Goal: Task Accomplishment & Management: Use online tool/utility

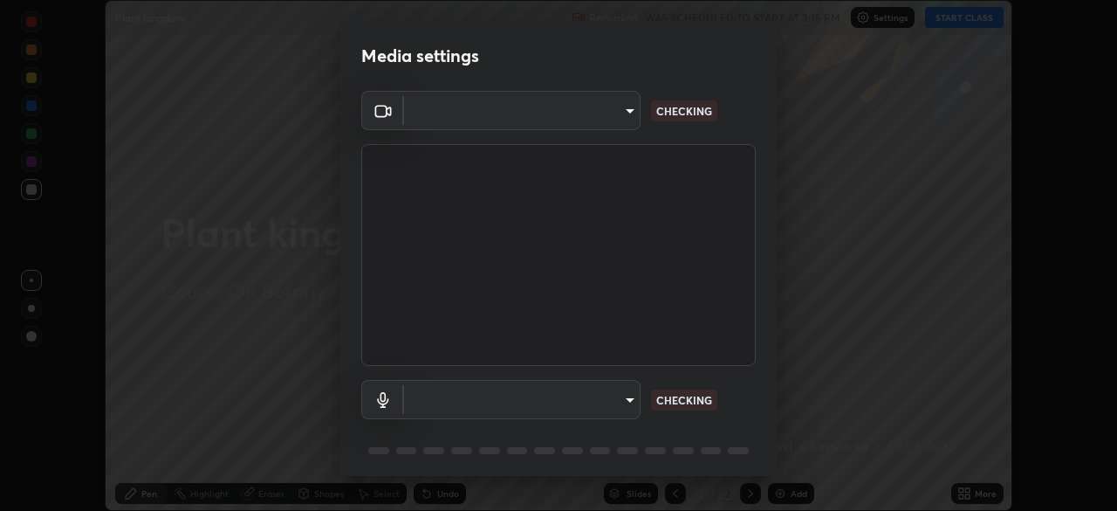
scroll to position [62, 0]
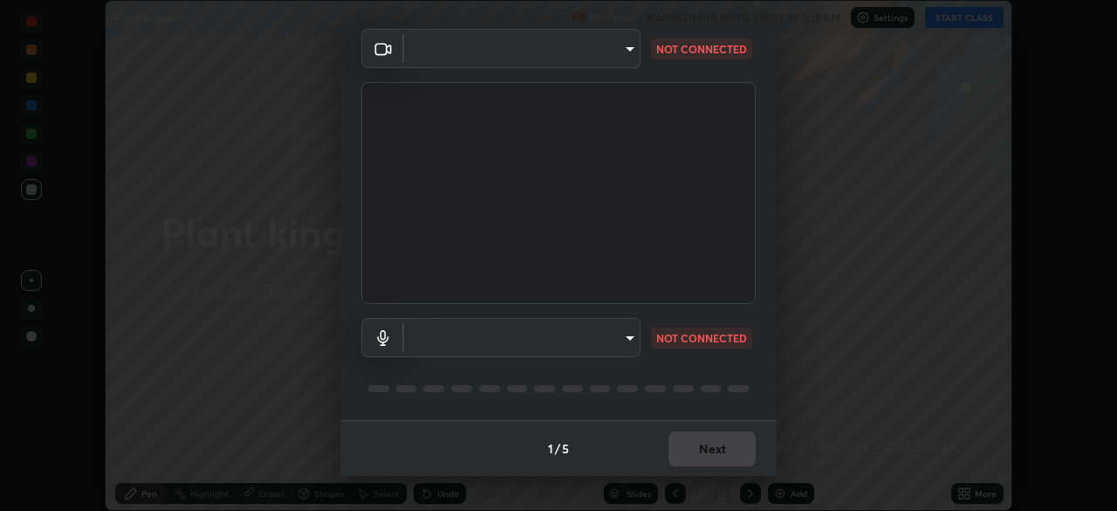
type input "30251ce0796c2ee0dc5d2d3dd8c2e2a63244bb54eceb0ee1850135d5fd661110"
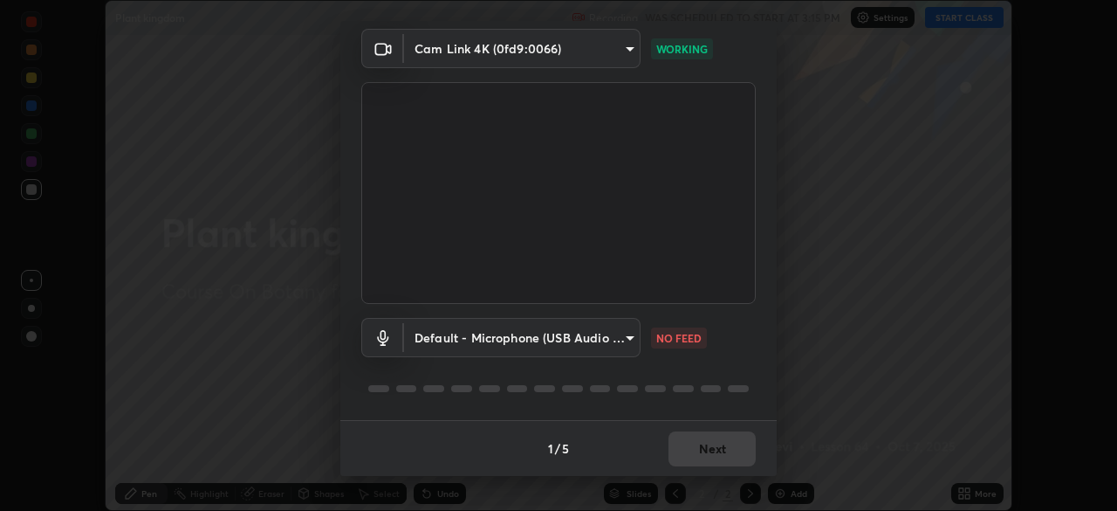
click at [620, 339] on body "Erase all Plant kingdom Recording WAS SCHEDULED TO START AT 3:15 PM Settings ST…" at bounding box center [558, 255] width 1117 height 511
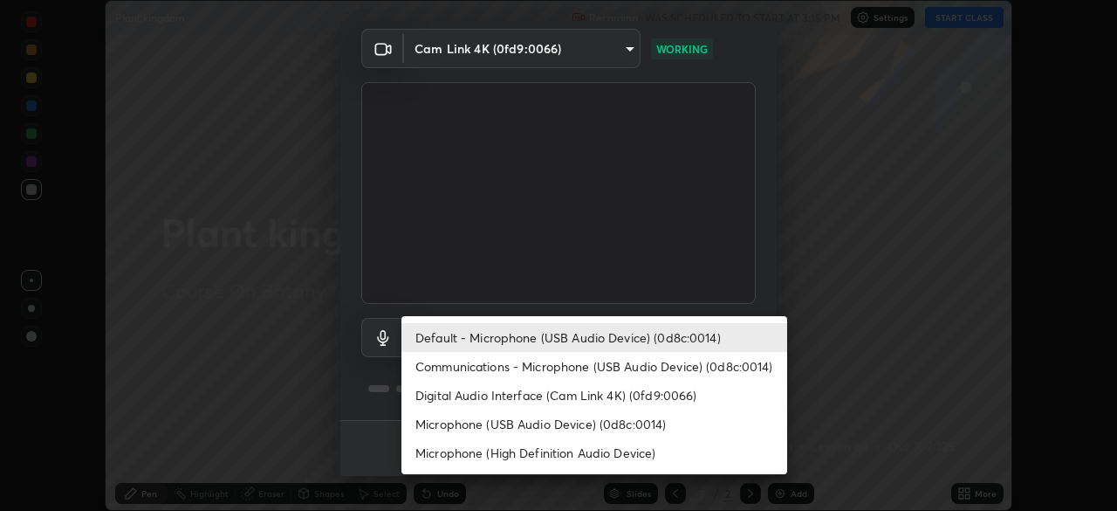
click at [631, 340] on li "Default - Microphone (USB Audio Device) (0d8c:0014)" at bounding box center [594, 337] width 386 height 29
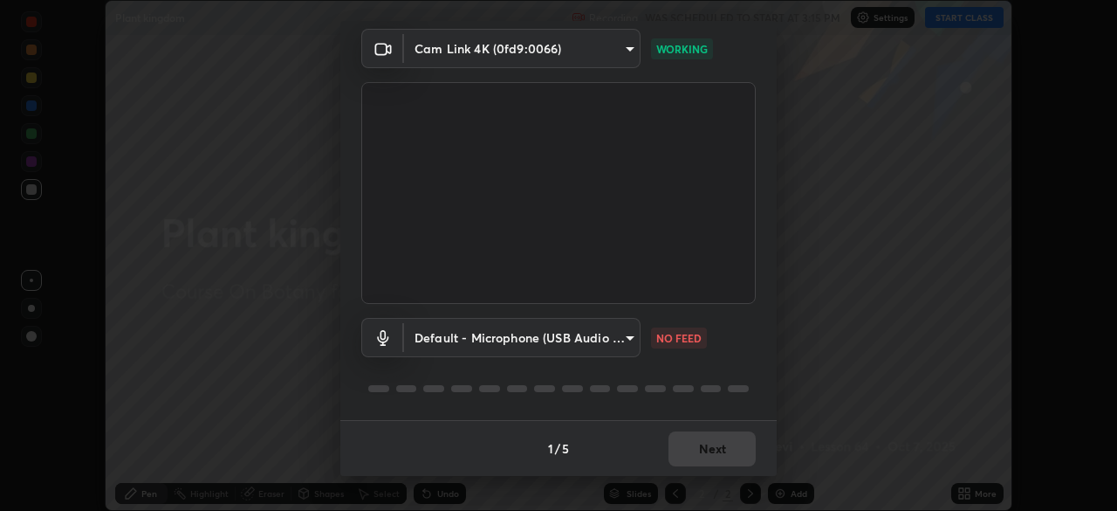
click at [707, 454] on div "1 / 5 Next" at bounding box center [558, 448] width 436 height 56
click at [627, 342] on body "Erase all Plant kingdom Recording WAS SCHEDULED TO START AT 3:15 PM Settings ST…" at bounding box center [558, 255] width 1117 height 511
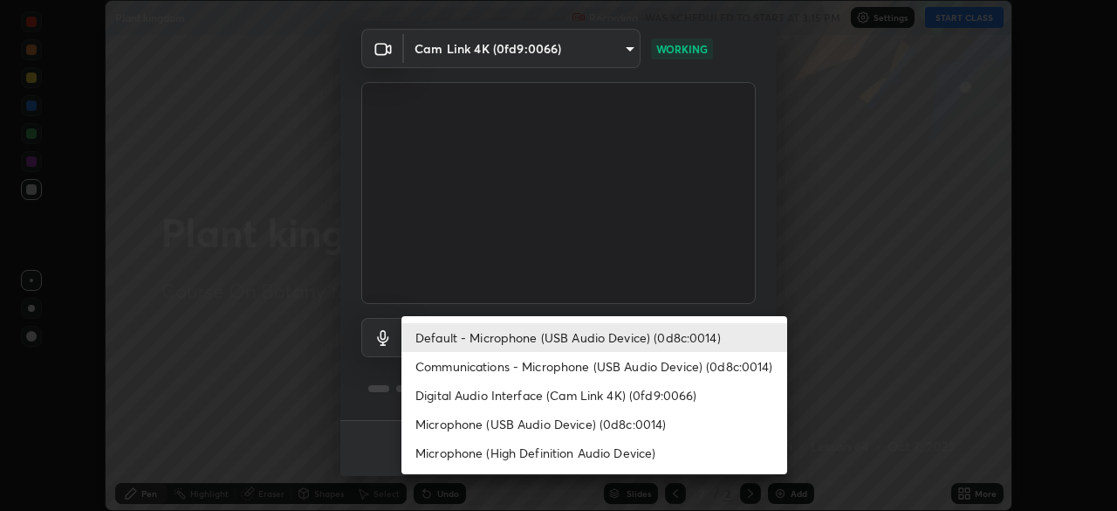
click at [652, 425] on li "Microphone (USB Audio Device) (0d8c:0014)" at bounding box center [594, 423] width 386 height 29
type input "bc2b0f518a8abfd1c79d6f453dc0653015fb7ab2df8f6373aac32cc67599d1ef"
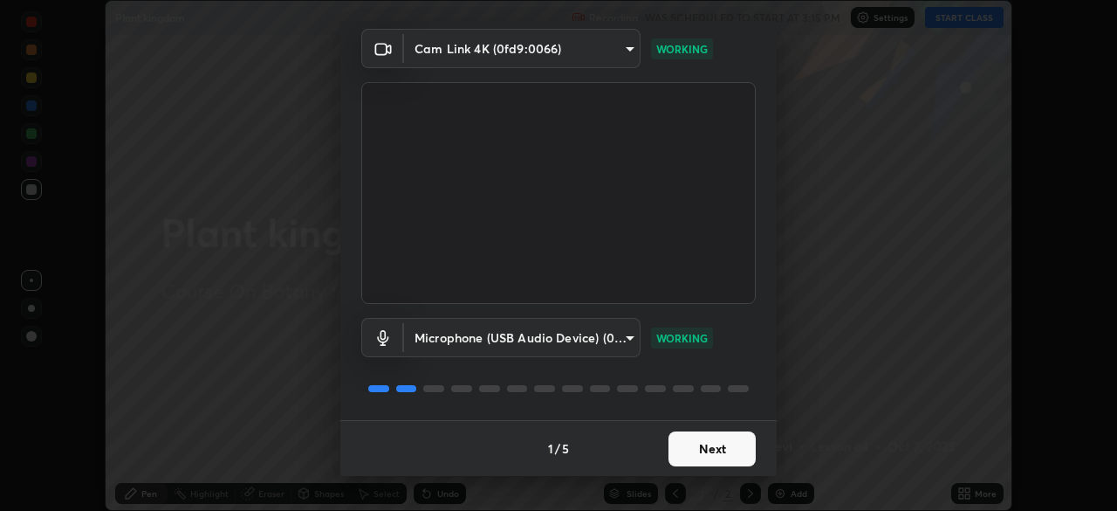
click at [713, 449] on button "Next" at bounding box center [712, 448] width 87 height 35
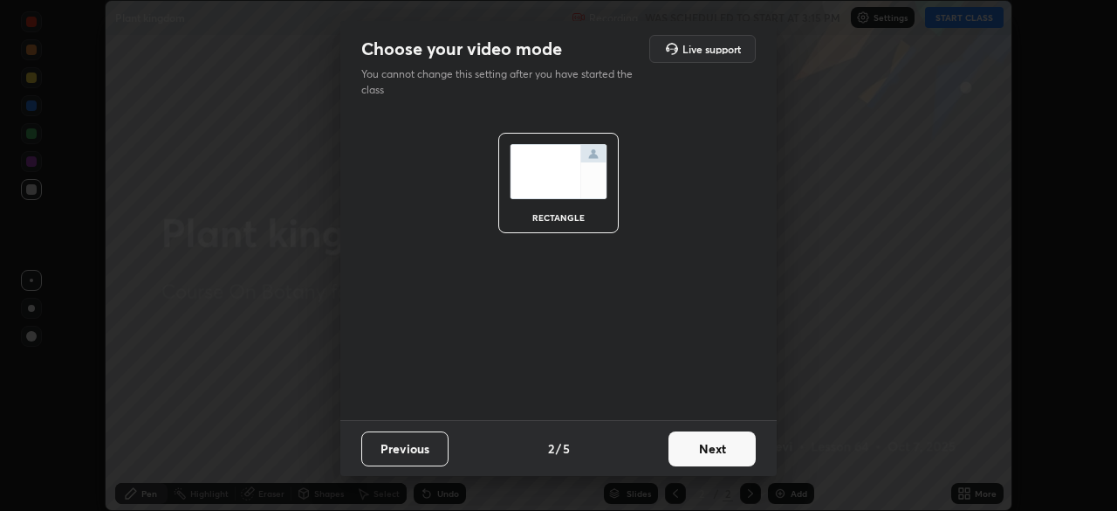
click at [710, 450] on button "Next" at bounding box center [712, 448] width 87 height 35
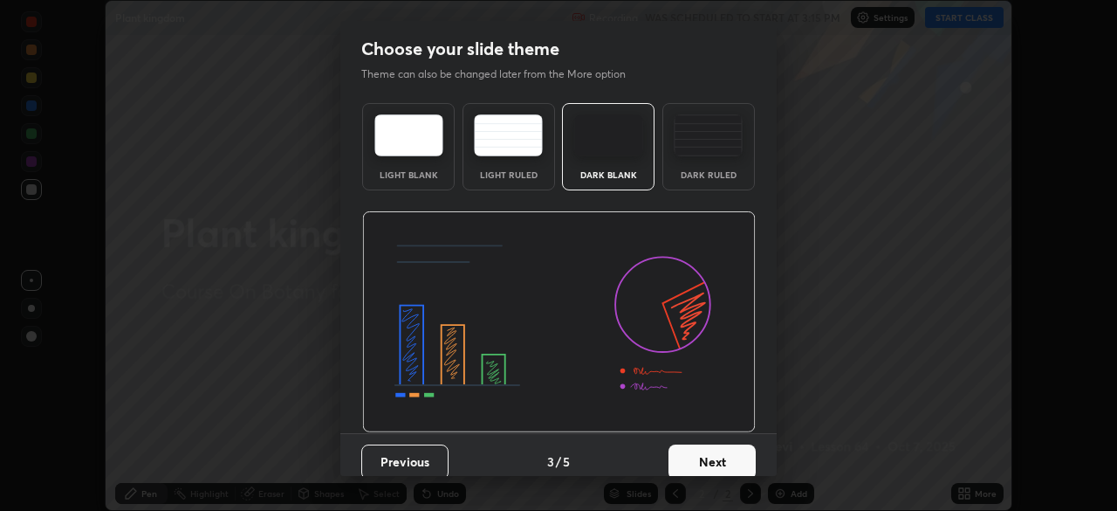
click at [710, 455] on button "Next" at bounding box center [712, 461] width 87 height 35
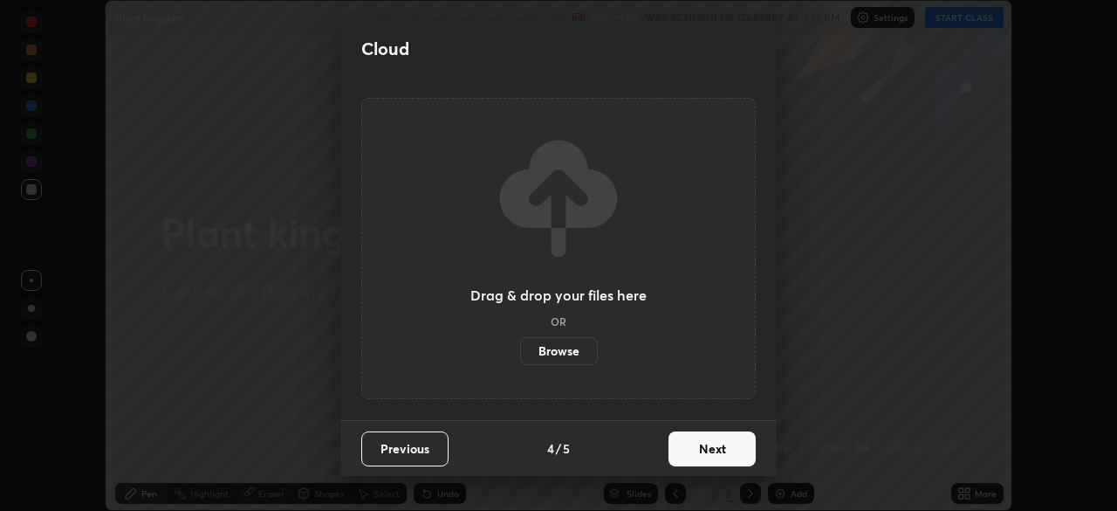
click at [713, 456] on button "Next" at bounding box center [712, 448] width 87 height 35
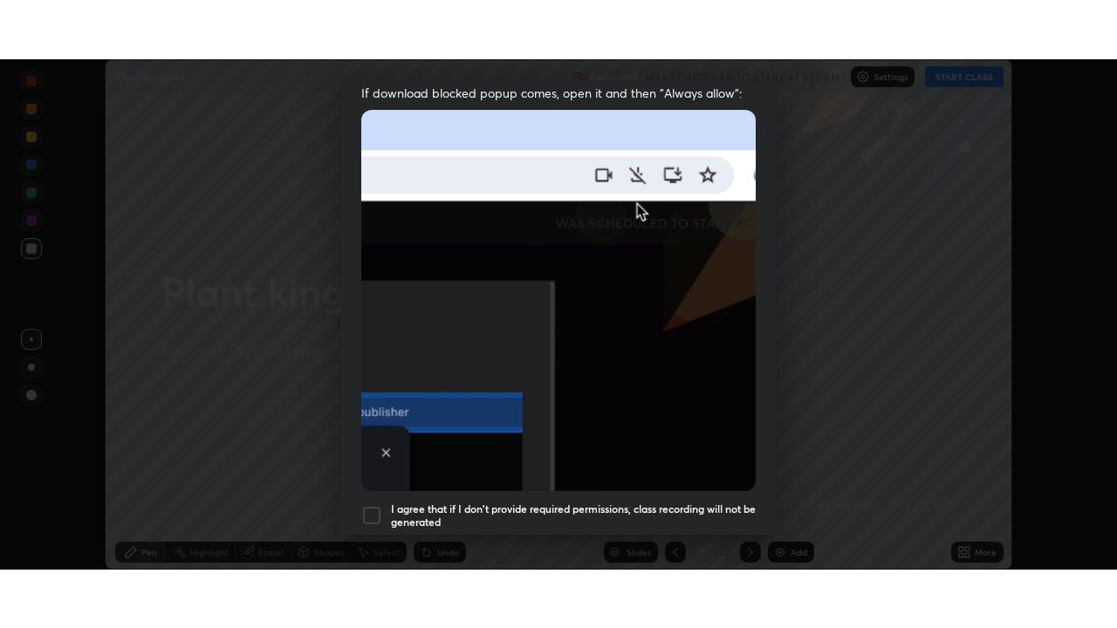
scroll to position [418, 0]
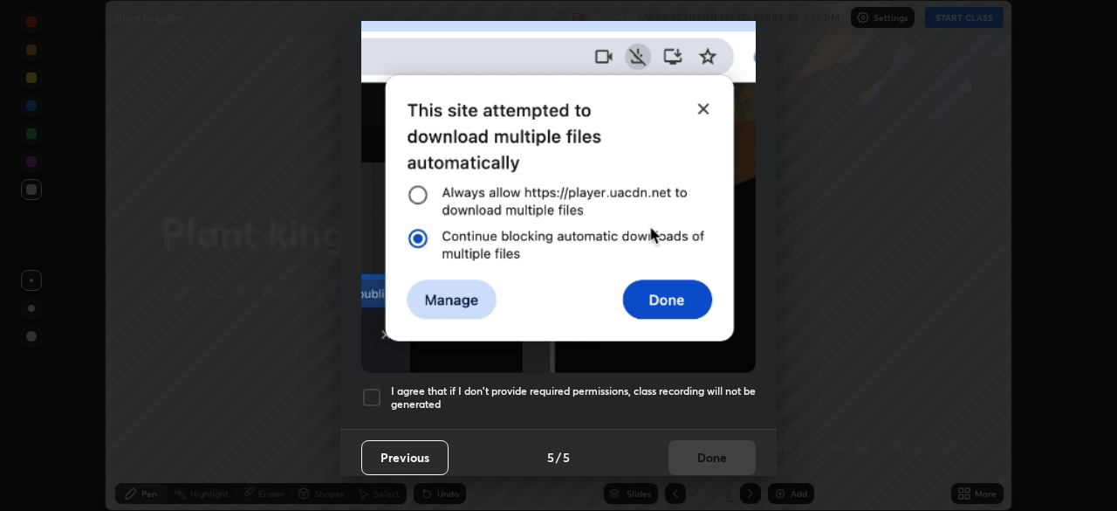
click at [368, 390] on div at bounding box center [371, 397] width 21 height 21
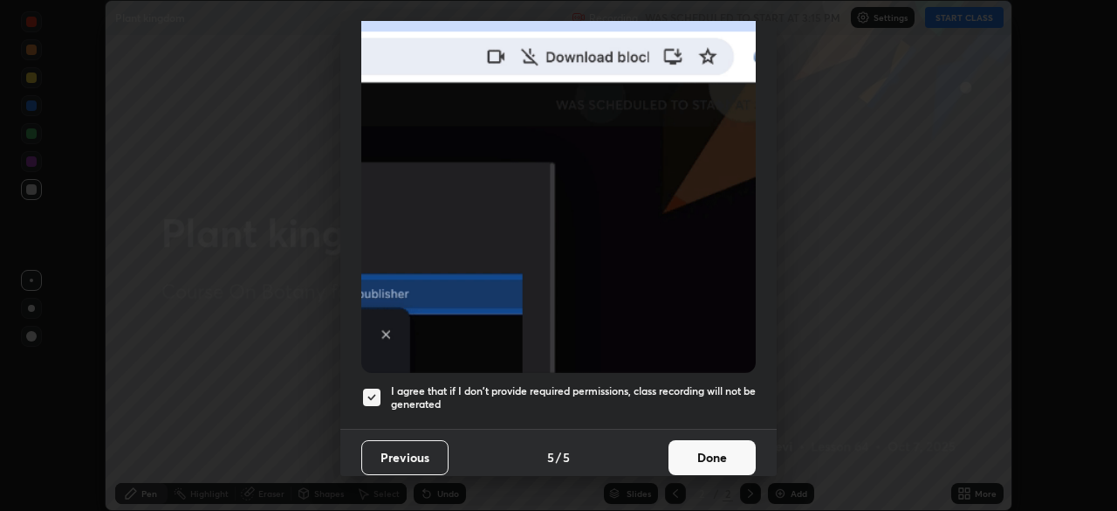
click at [710, 452] on button "Done" at bounding box center [712, 457] width 87 height 35
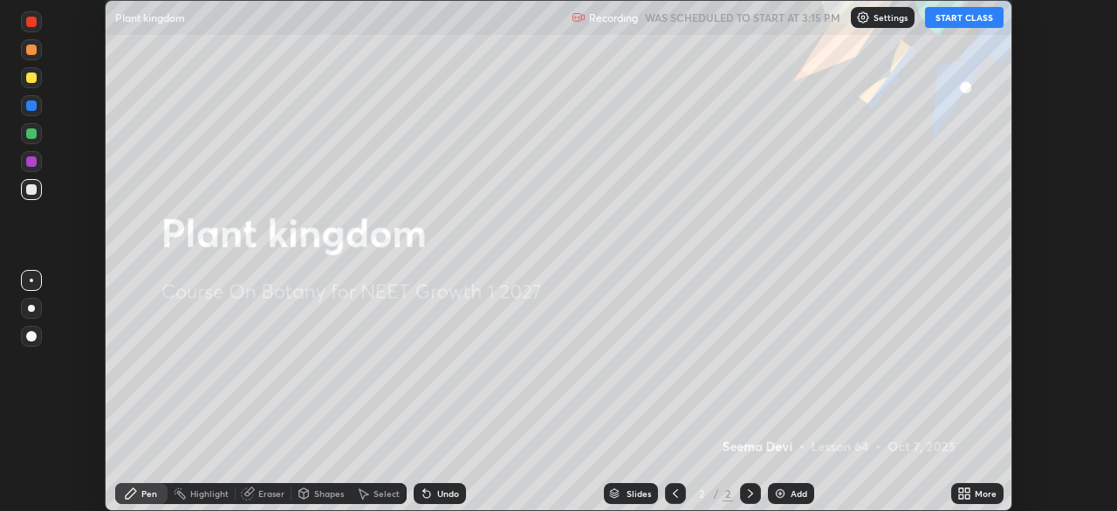
click at [987, 26] on button "START CLASS" at bounding box center [964, 17] width 79 height 21
click at [972, 493] on div "More" at bounding box center [977, 493] width 52 height 21
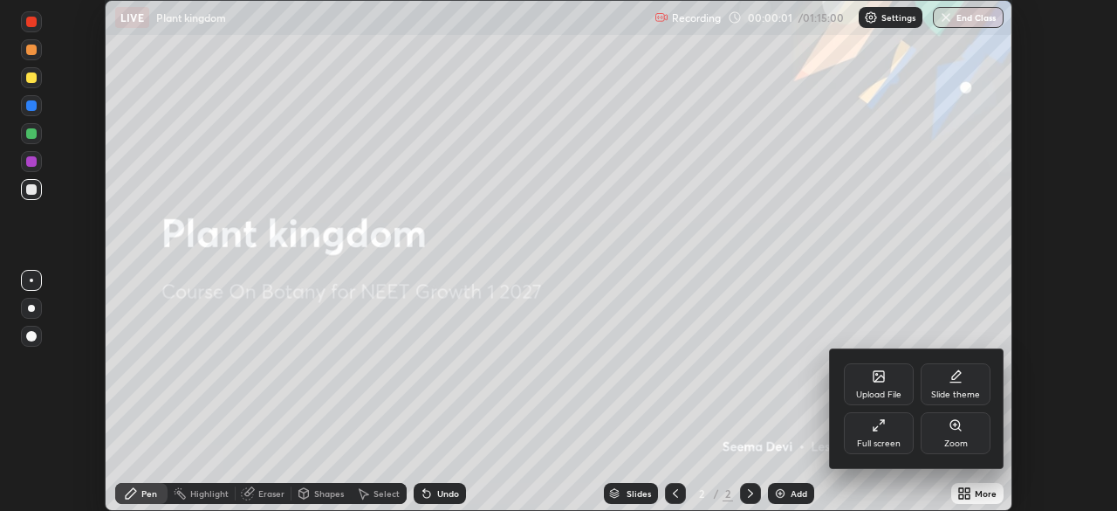
click at [883, 439] on div "Full screen" at bounding box center [879, 443] width 44 height 9
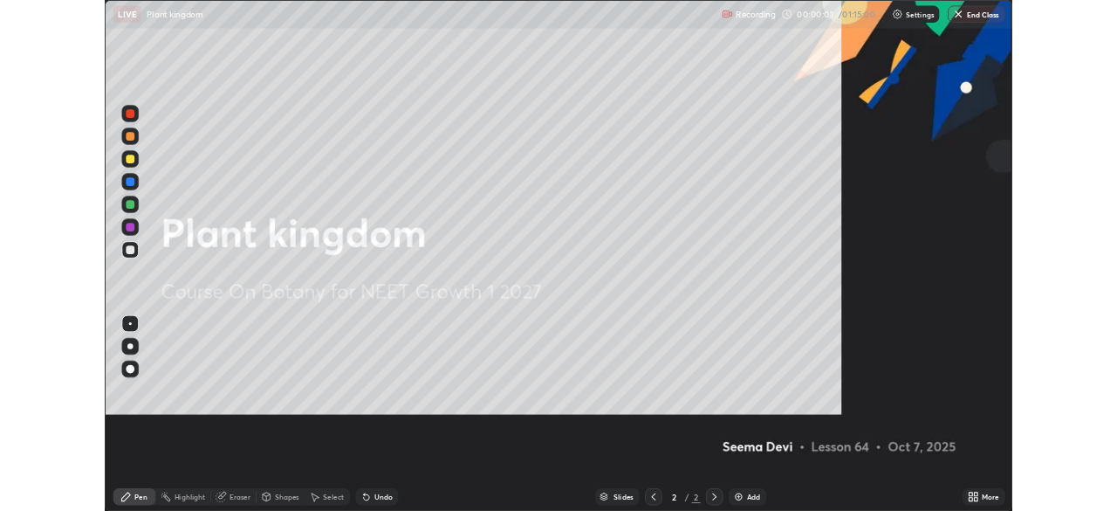
scroll to position [628, 1117]
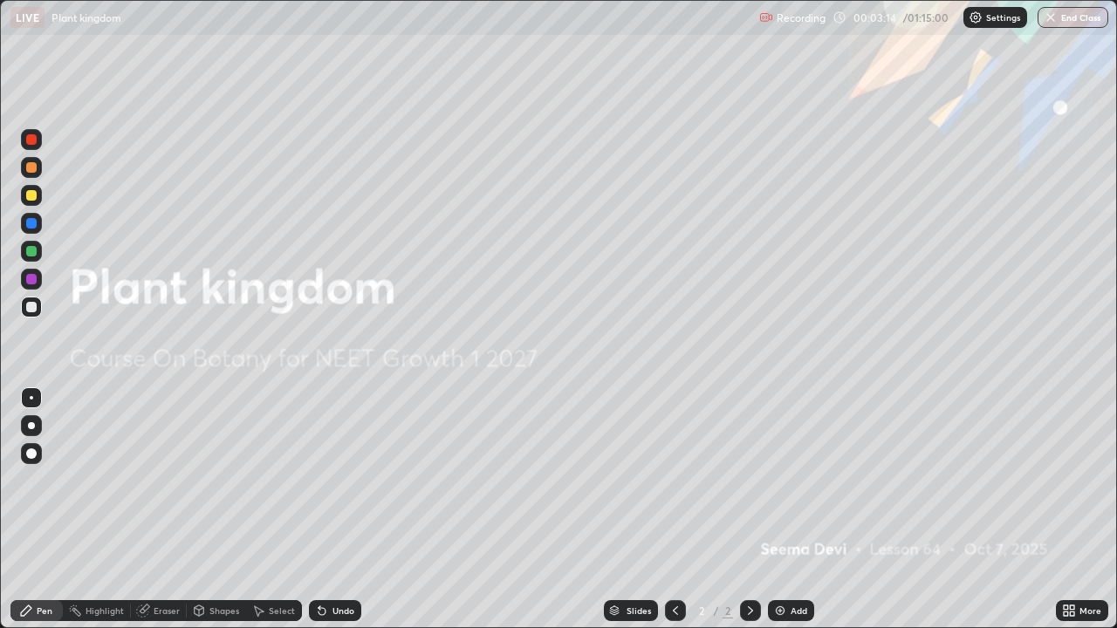
click at [792, 510] on div "Add" at bounding box center [791, 610] width 46 height 21
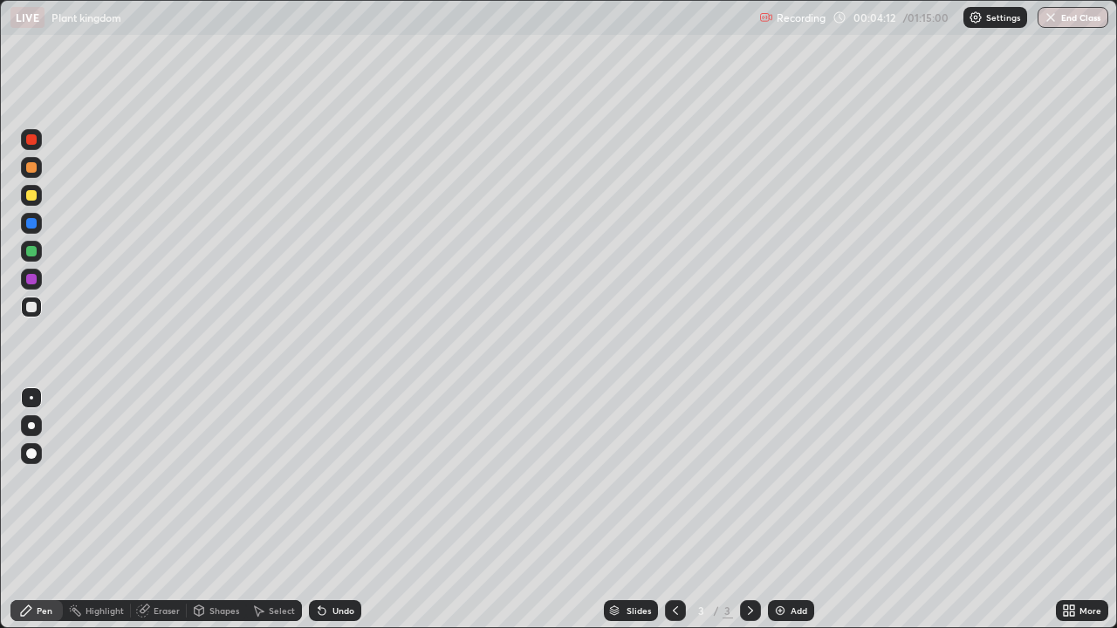
click at [31, 426] on div at bounding box center [31, 425] width 7 height 7
click at [32, 190] on div at bounding box center [31, 195] width 10 height 10
click at [31, 278] on div at bounding box center [31, 279] width 10 height 10
click at [30, 310] on div at bounding box center [31, 307] width 10 height 10
click at [31, 398] on div at bounding box center [31, 397] width 3 height 3
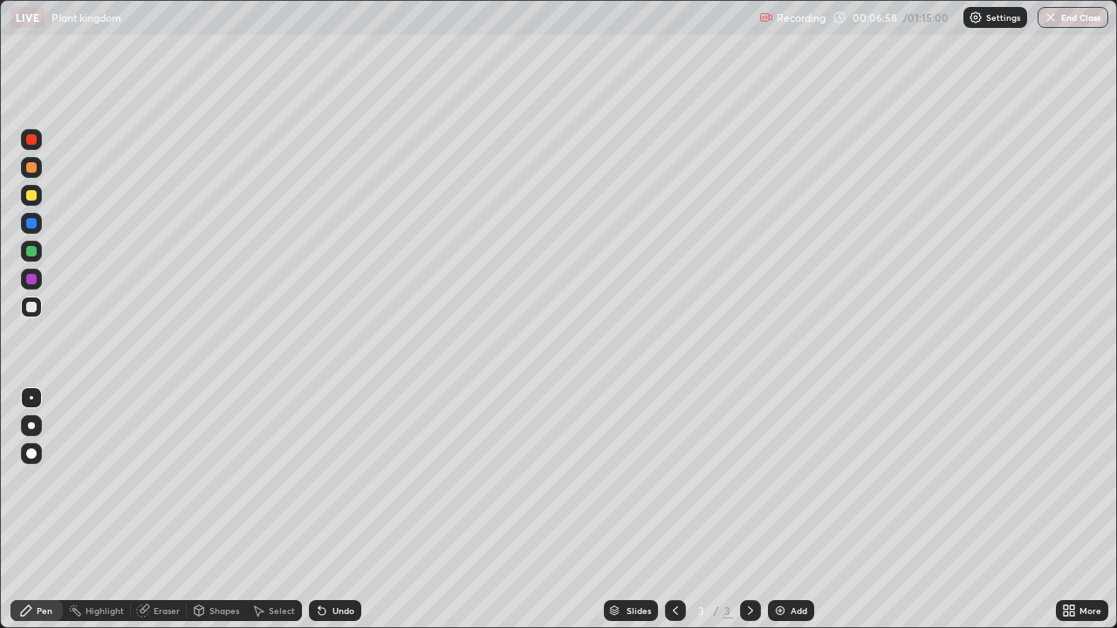
click at [334, 510] on div "Undo" at bounding box center [344, 611] width 22 height 9
click at [27, 198] on div at bounding box center [31, 195] width 10 height 10
click at [31, 305] on div at bounding box center [31, 307] width 10 height 10
click at [39, 280] on div at bounding box center [31, 279] width 21 height 21
click at [34, 226] on div at bounding box center [31, 223] width 10 height 10
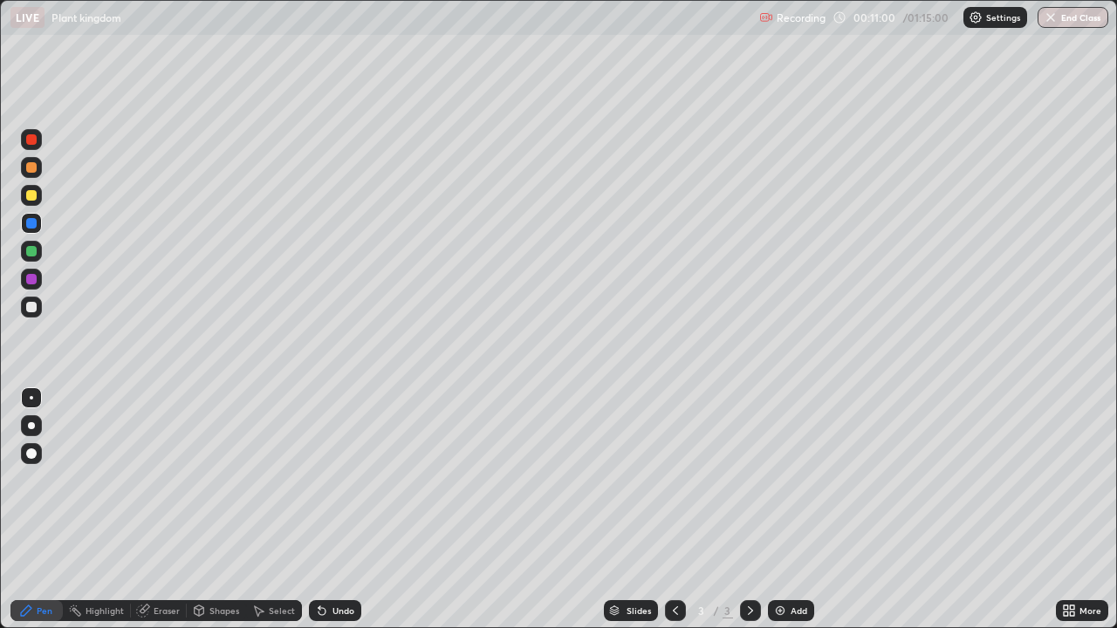
click at [34, 310] on div at bounding box center [31, 307] width 10 height 10
click at [34, 202] on div at bounding box center [31, 195] width 21 height 21
click at [33, 283] on div at bounding box center [31, 279] width 10 height 10
click at [27, 199] on div at bounding box center [31, 195] width 10 height 10
click at [34, 305] on div at bounding box center [31, 307] width 10 height 10
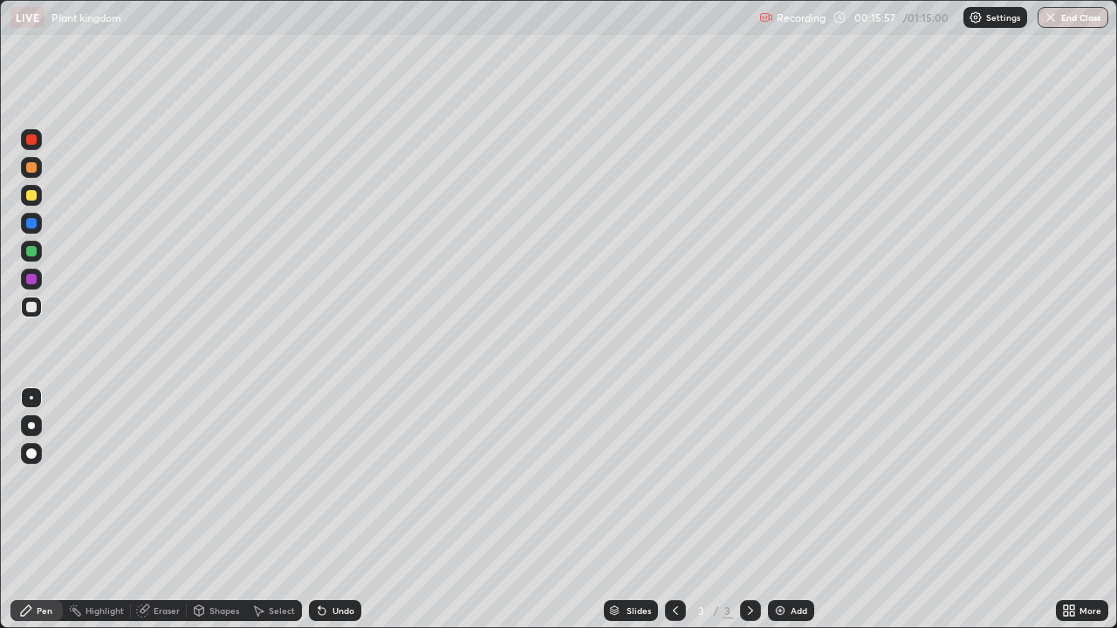
click at [32, 196] on div at bounding box center [31, 195] width 10 height 10
click at [31, 280] on div at bounding box center [31, 279] width 10 height 10
click at [340, 510] on div "Undo" at bounding box center [344, 611] width 22 height 9
click at [32, 307] on div at bounding box center [31, 307] width 10 height 10
click at [791, 510] on div "Add" at bounding box center [799, 611] width 17 height 9
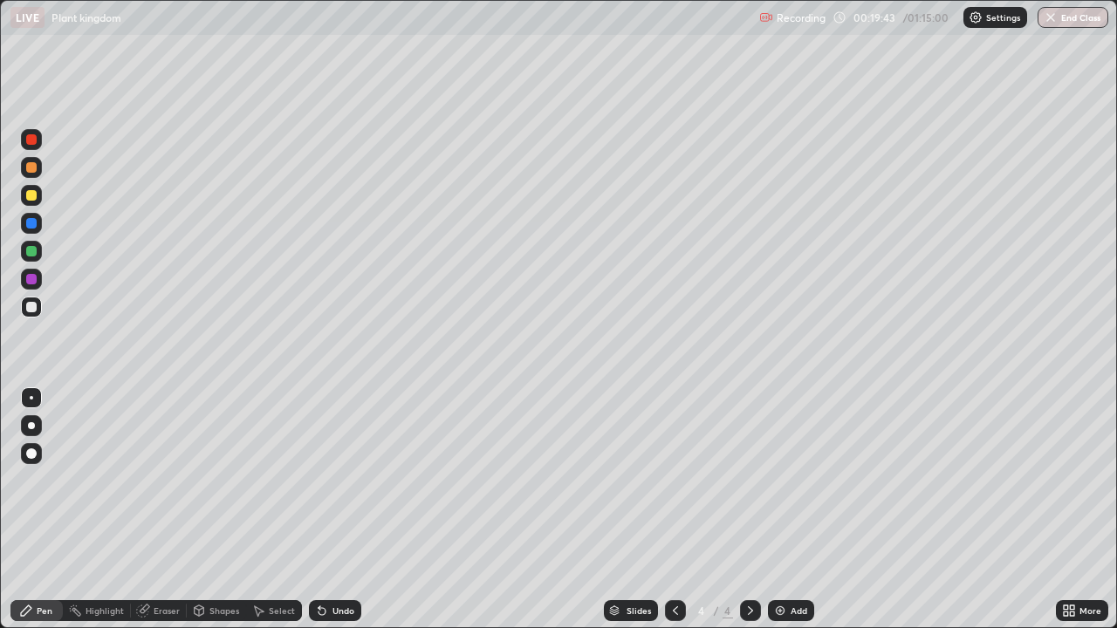
click at [34, 281] on div at bounding box center [31, 279] width 10 height 10
click at [31, 308] on div at bounding box center [31, 307] width 10 height 10
click at [340, 510] on div "Undo" at bounding box center [344, 611] width 22 height 9
click at [338, 510] on div "Undo" at bounding box center [344, 611] width 22 height 9
click at [335, 510] on div "Undo" at bounding box center [344, 611] width 22 height 9
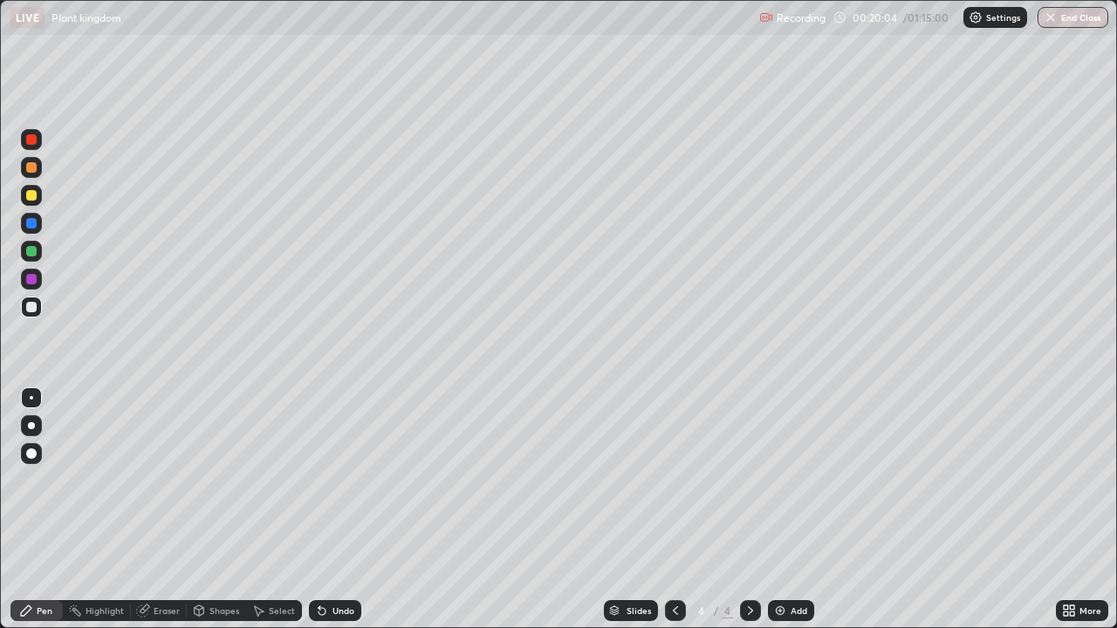
click at [338, 510] on div "Undo" at bounding box center [344, 611] width 22 height 9
click at [675, 510] on icon at bounding box center [675, 611] width 5 height 9
click at [749, 510] on icon at bounding box center [751, 611] width 14 height 14
click at [675, 510] on icon at bounding box center [676, 611] width 14 height 14
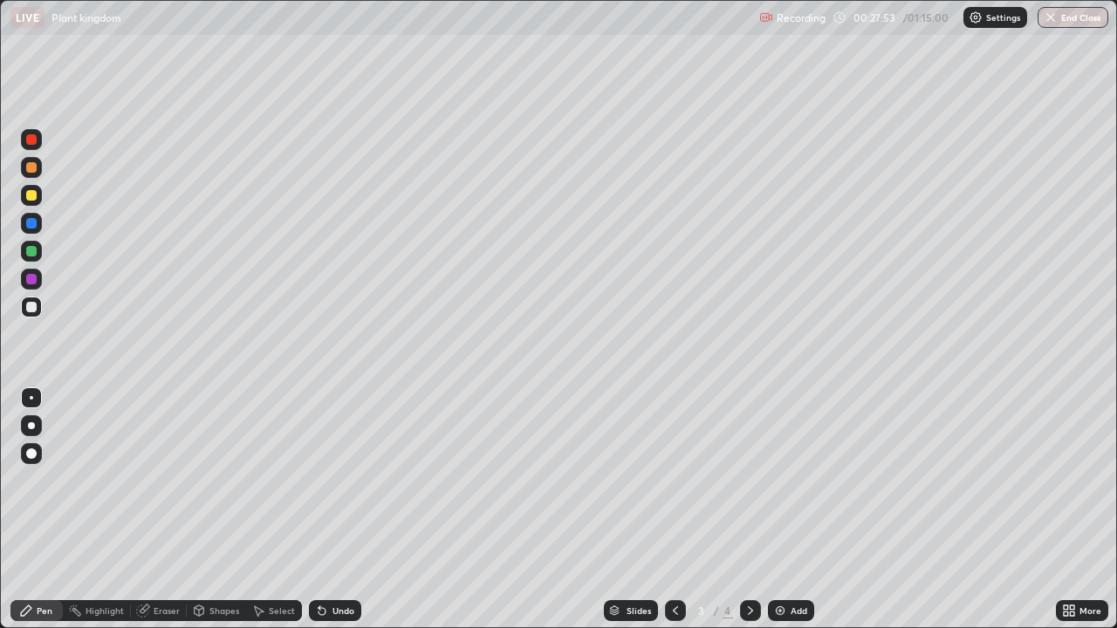
click at [674, 510] on icon at bounding box center [676, 611] width 14 height 14
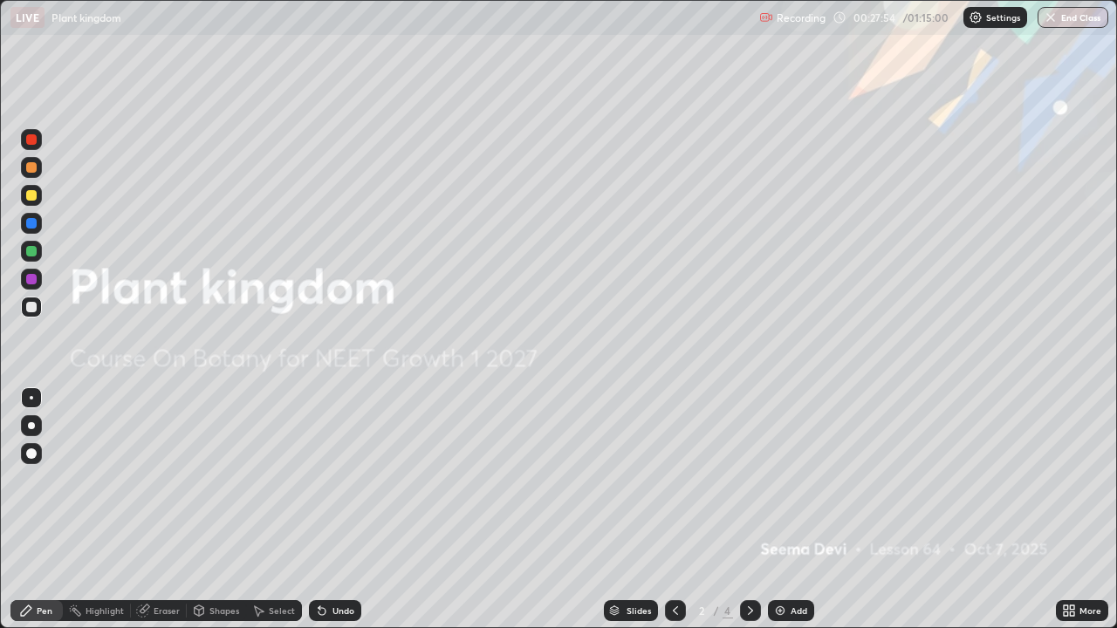
click at [752, 510] on icon at bounding box center [751, 611] width 14 height 14
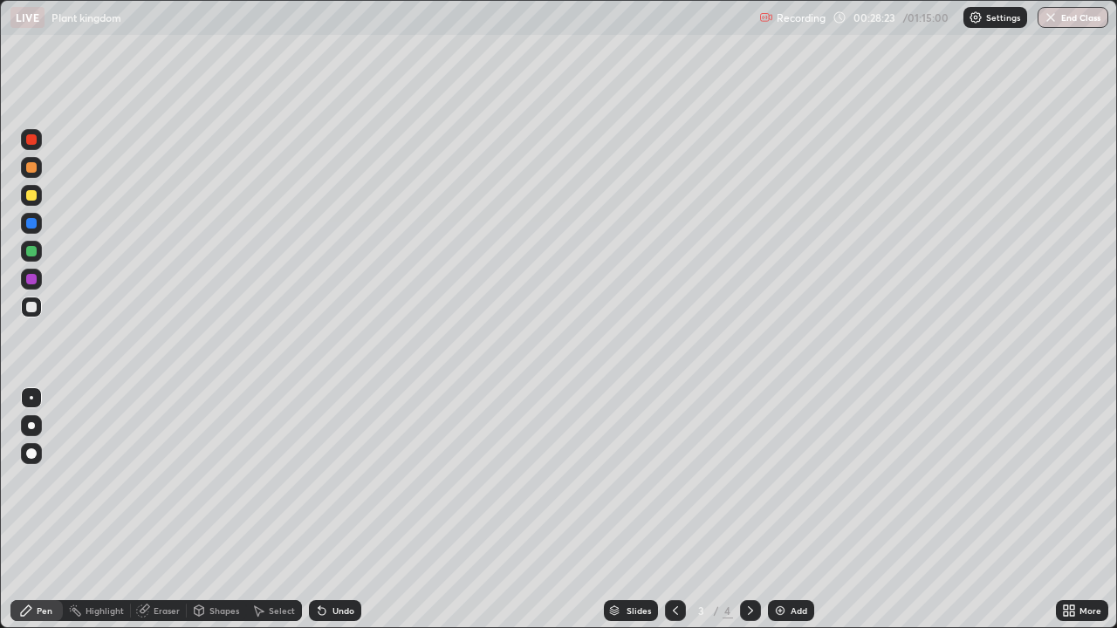
click at [756, 510] on div at bounding box center [750, 610] width 21 height 21
click at [36, 225] on div at bounding box center [31, 223] width 10 height 10
click at [33, 280] on div at bounding box center [31, 279] width 10 height 10
click at [31, 196] on div at bounding box center [31, 195] width 10 height 10
click at [30, 223] on div at bounding box center [31, 223] width 10 height 10
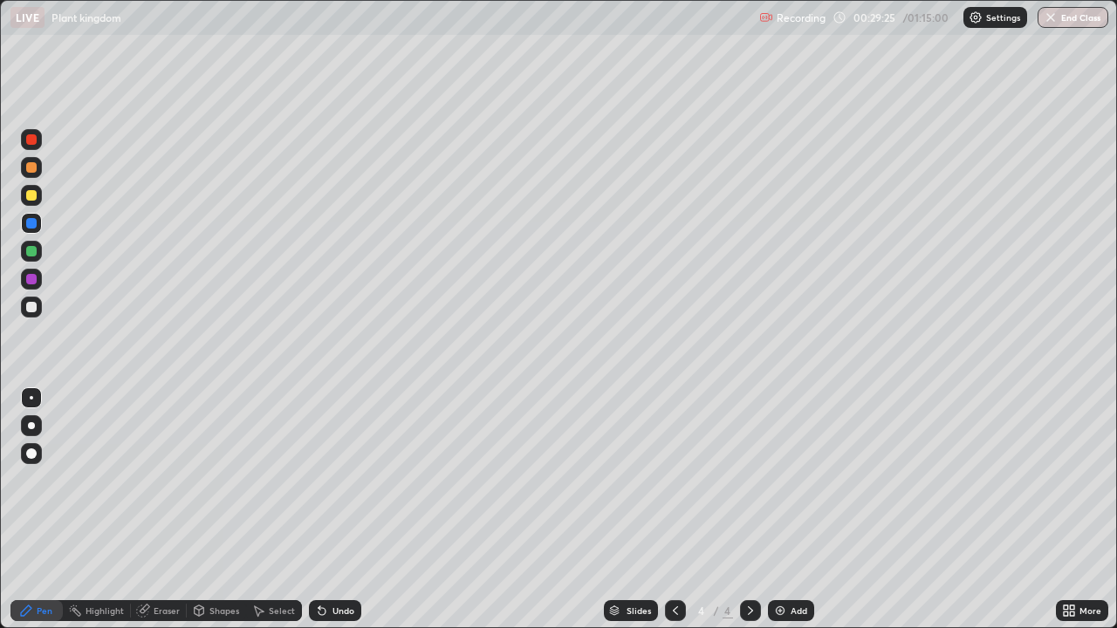
click at [30, 250] on div at bounding box center [31, 251] width 10 height 10
click at [353, 510] on div "Undo" at bounding box center [335, 610] width 52 height 21
click at [163, 510] on div "Eraser" at bounding box center [167, 611] width 26 height 9
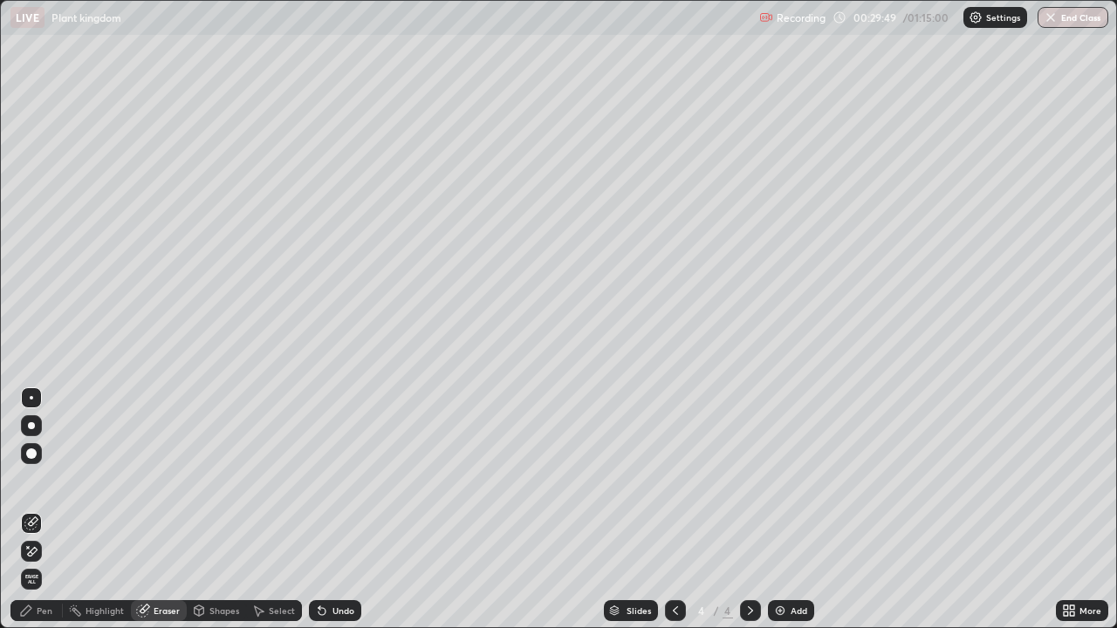
click at [46, 510] on div "Pen" at bounding box center [45, 611] width 16 height 9
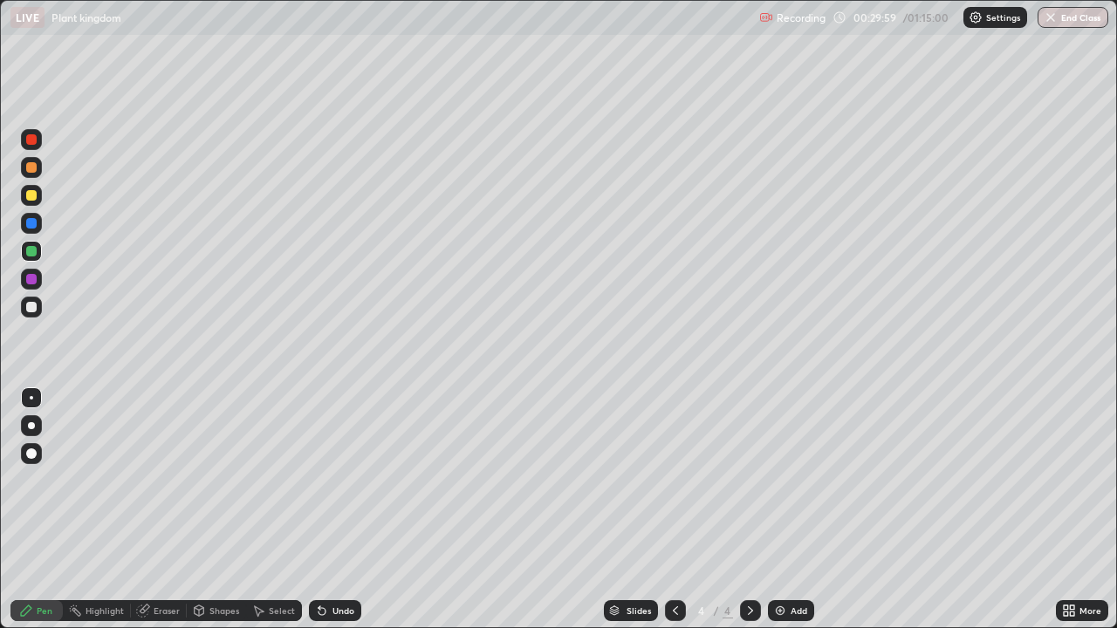
click at [166, 510] on div "Eraser" at bounding box center [159, 610] width 56 height 21
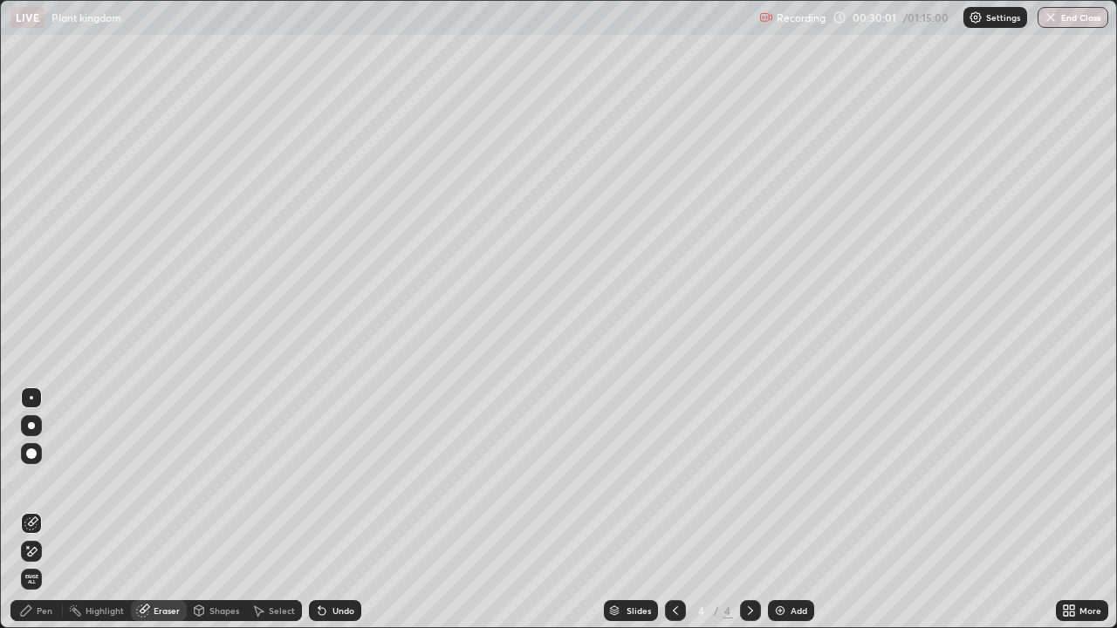
click at [47, 510] on div "Pen" at bounding box center [45, 611] width 16 height 9
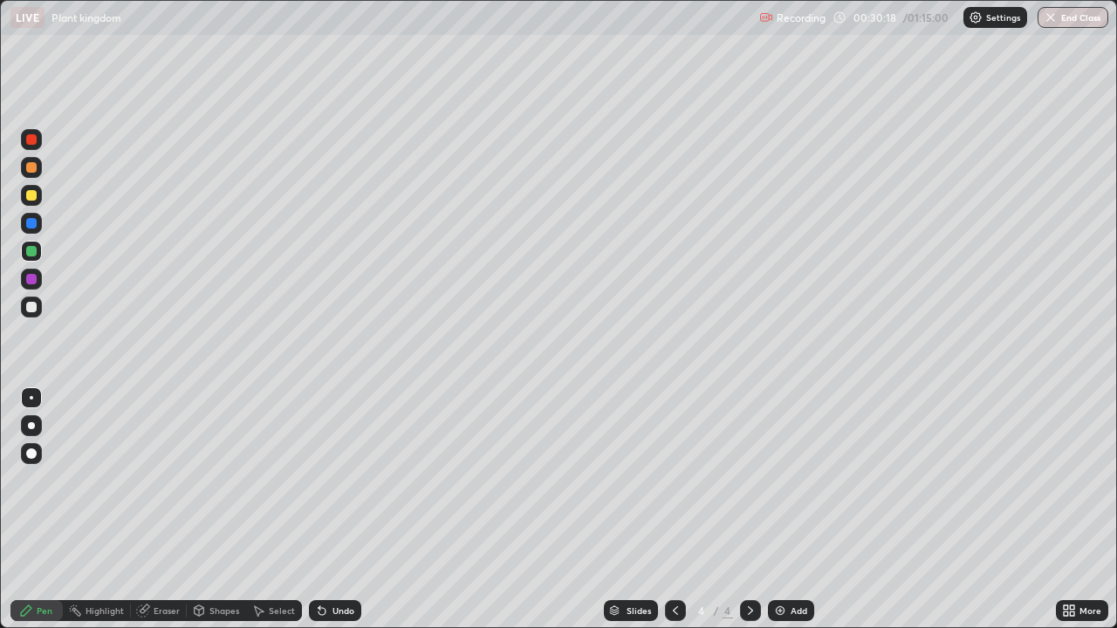
click at [34, 309] on div at bounding box center [31, 307] width 10 height 10
click at [334, 510] on div "Undo" at bounding box center [335, 610] width 52 height 21
click at [339, 510] on div "Undo" at bounding box center [344, 611] width 22 height 9
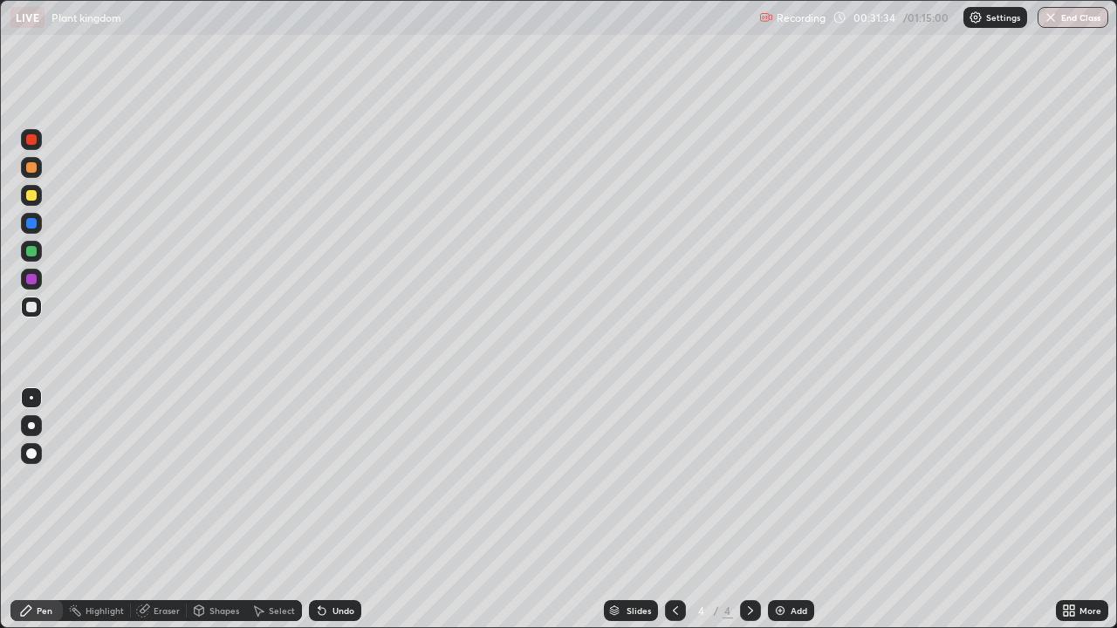
click at [340, 510] on div "Undo" at bounding box center [344, 611] width 22 height 9
click at [348, 510] on div "Undo" at bounding box center [344, 611] width 22 height 9
click at [347, 510] on div "Undo" at bounding box center [344, 611] width 22 height 9
click at [353, 510] on div "Undo" at bounding box center [335, 610] width 52 height 21
click at [32, 279] on div at bounding box center [31, 279] width 10 height 10
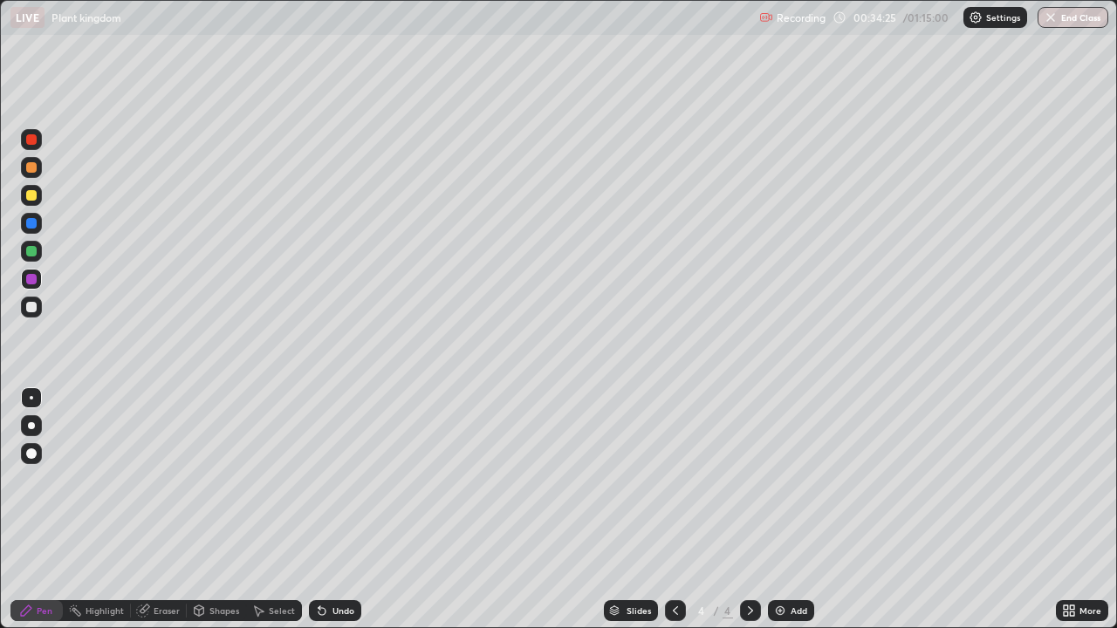
click at [33, 426] on div at bounding box center [31, 425] width 7 height 7
click at [168, 510] on div "Eraser" at bounding box center [167, 611] width 26 height 9
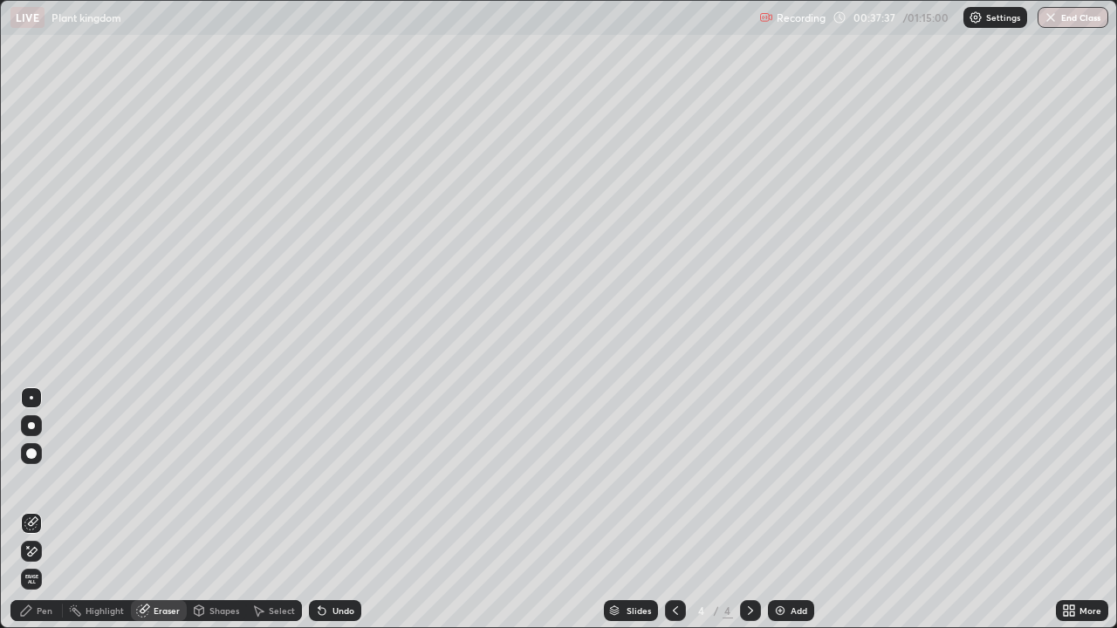
click at [37, 510] on div "Pen" at bounding box center [36, 610] width 52 height 21
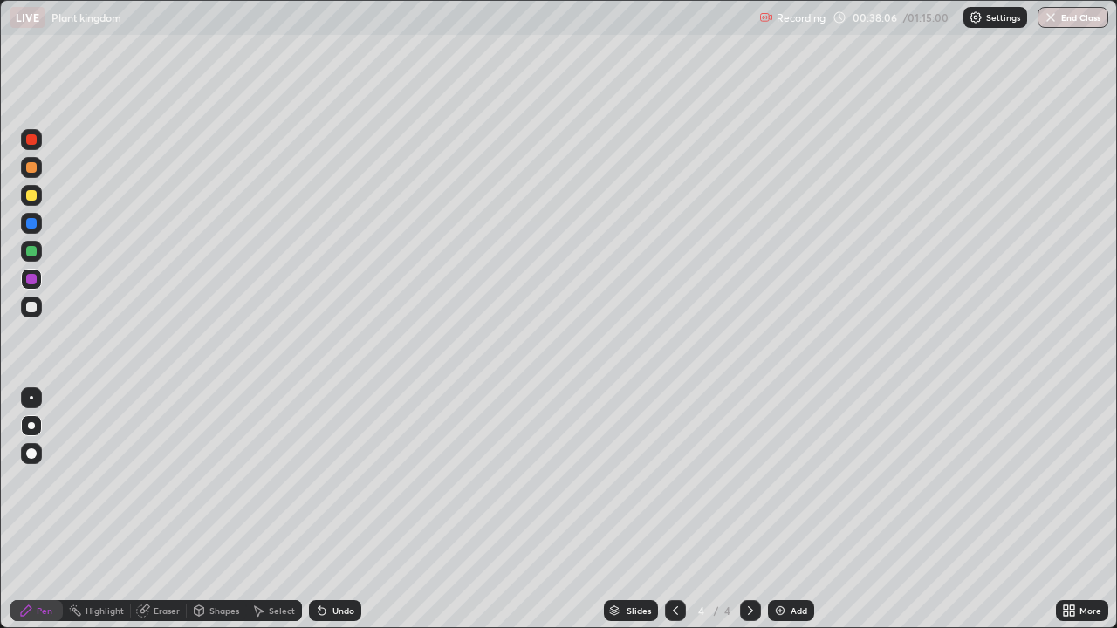
click at [333, 510] on div "Undo" at bounding box center [331, 610] width 59 height 35
click at [28, 309] on div at bounding box center [31, 307] width 10 height 10
click at [31, 398] on div at bounding box center [31, 397] width 3 height 3
click at [791, 510] on div "Add" at bounding box center [799, 611] width 17 height 9
click at [329, 510] on div "Undo" at bounding box center [335, 610] width 52 height 21
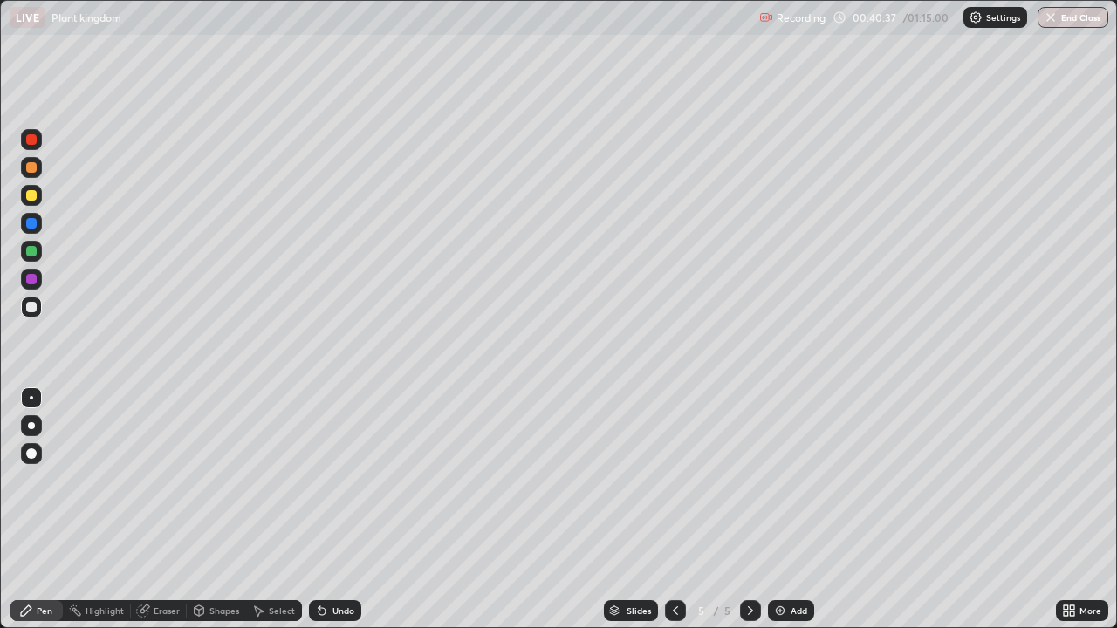
click at [333, 510] on div "Undo" at bounding box center [344, 611] width 22 height 9
click at [331, 510] on div "Undo" at bounding box center [335, 610] width 52 height 21
click at [332, 510] on div "Undo" at bounding box center [335, 610] width 52 height 21
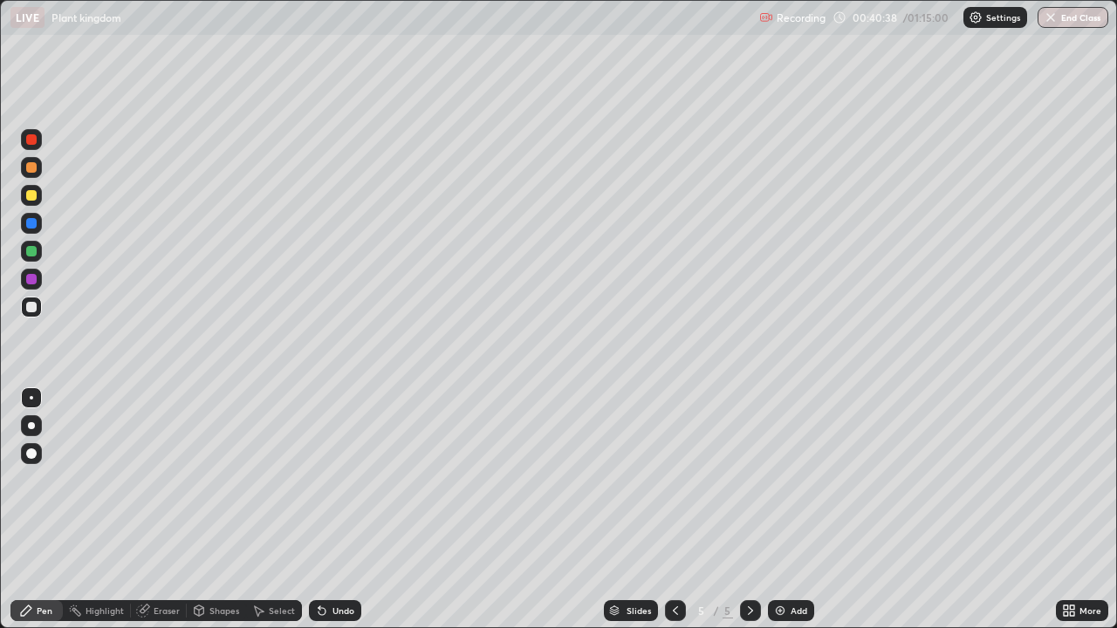
click at [332, 510] on div "Undo" at bounding box center [335, 610] width 52 height 21
click at [329, 510] on div "Undo" at bounding box center [335, 610] width 52 height 21
click at [325, 510] on div "Undo" at bounding box center [335, 610] width 52 height 21
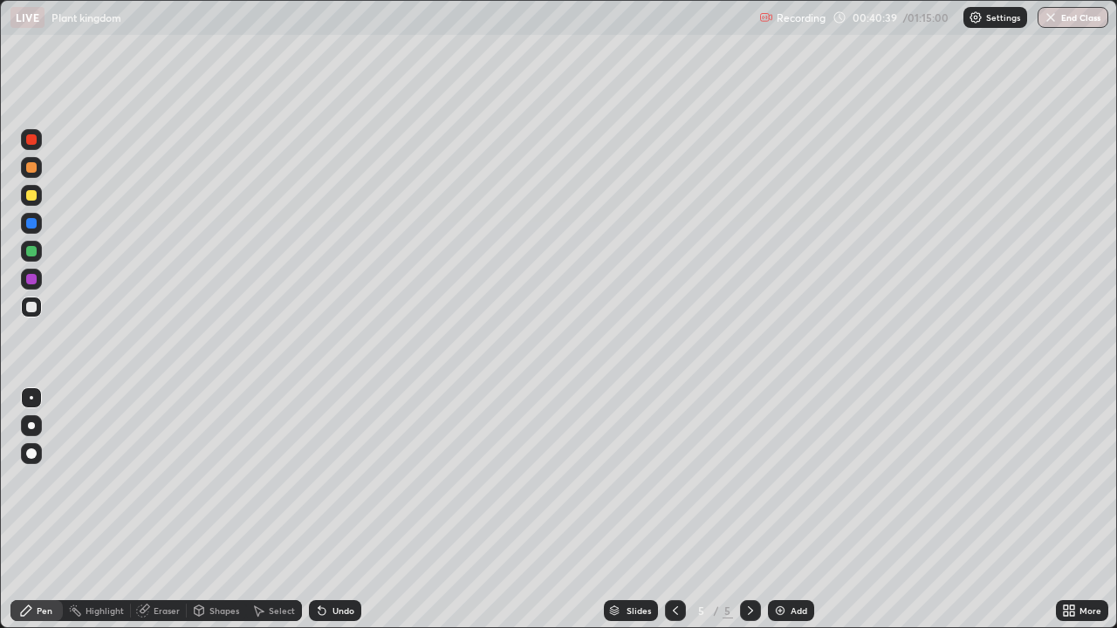
click at [325, 510] on icon at bounding box center [322, 611] width 14 height 14
click at [326, 510] on icon at bounding box center [322, 611] width 14 height 14
click at [333, 510] on div "Undo" at bounding box center [344, 611] width 22 height 9
click at [328, 510] on div "Undo" at bounding box center [335, 610] width 52 height 21
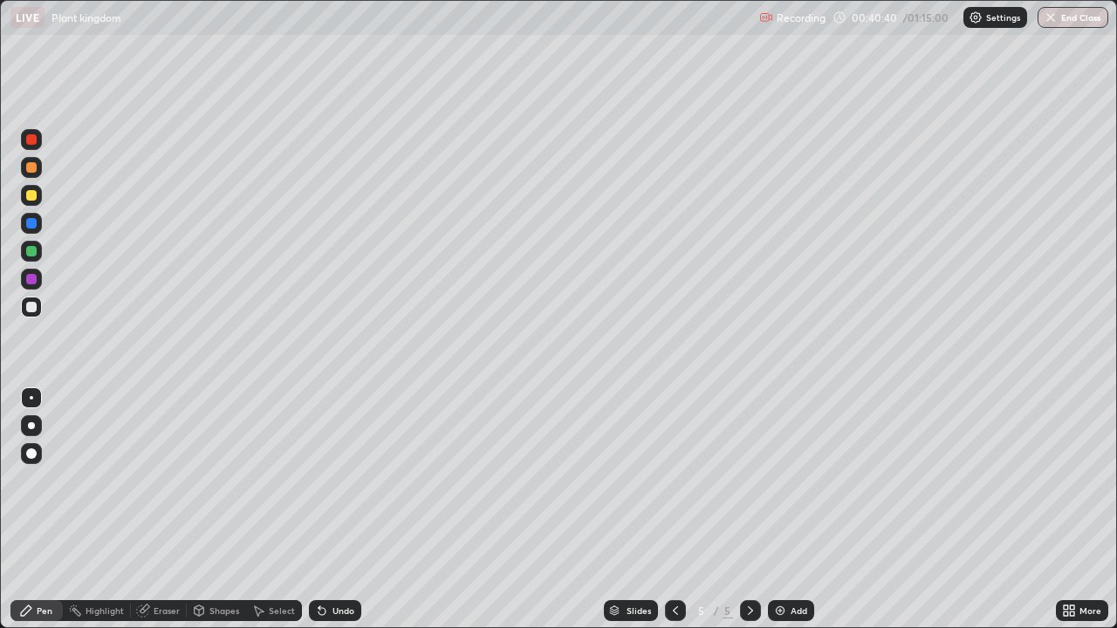
click at [333, 510] on div "Undo" at bounding box center [344, 611] width 22 height 9
click at [673, 510] on icon at bounding box center [676, 611] width 14 height 14
click at [674, 510] on icon at bounding box center [676, 611] width 14 height 14
click at [666, 510] on div at bounding box center [675, 610] width 21 height 21
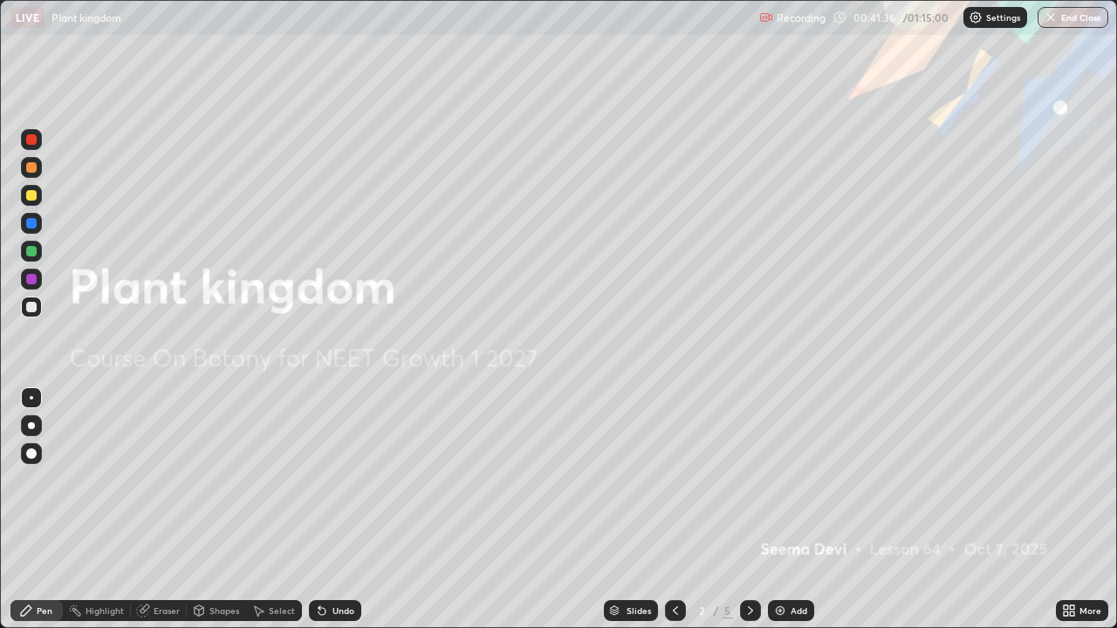
click at [751, 510] on icon at bounding box center [750, 611] width 5 height 9
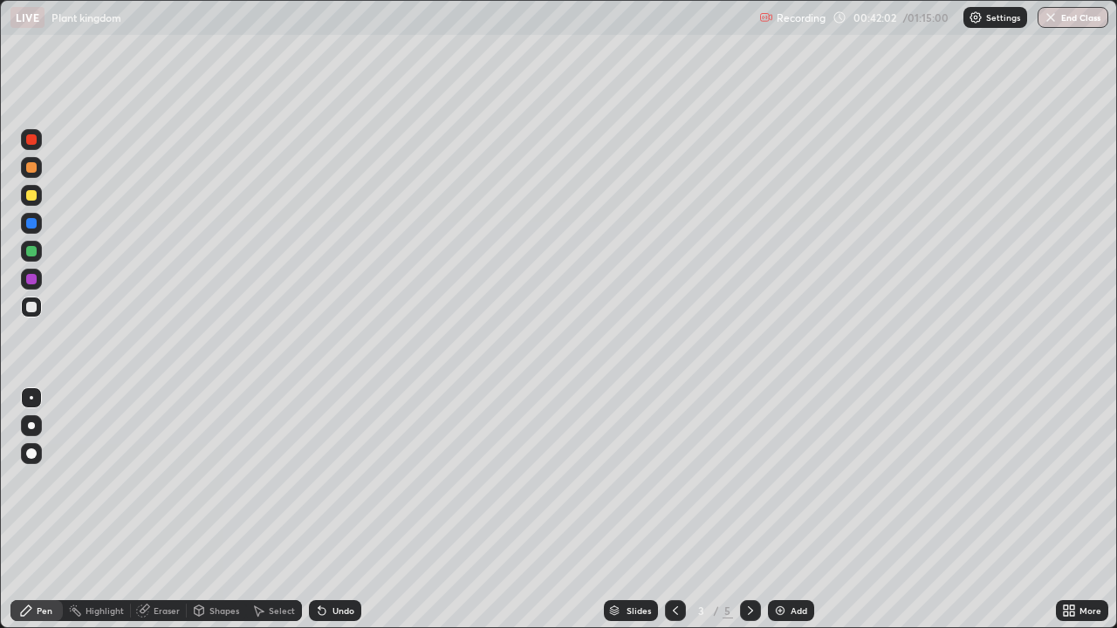
click at [749, 510] on icon at bounding box center [751, 611] width 14 height 14
click at [671, 510] on icon at bounding box center [676, 611] width 14 height 14
click at [32, 194] on div at bounding box center [31, 195] width 10 height 10
click at [31, 426] on div at bounding box center [31, 425] width 7 height 7
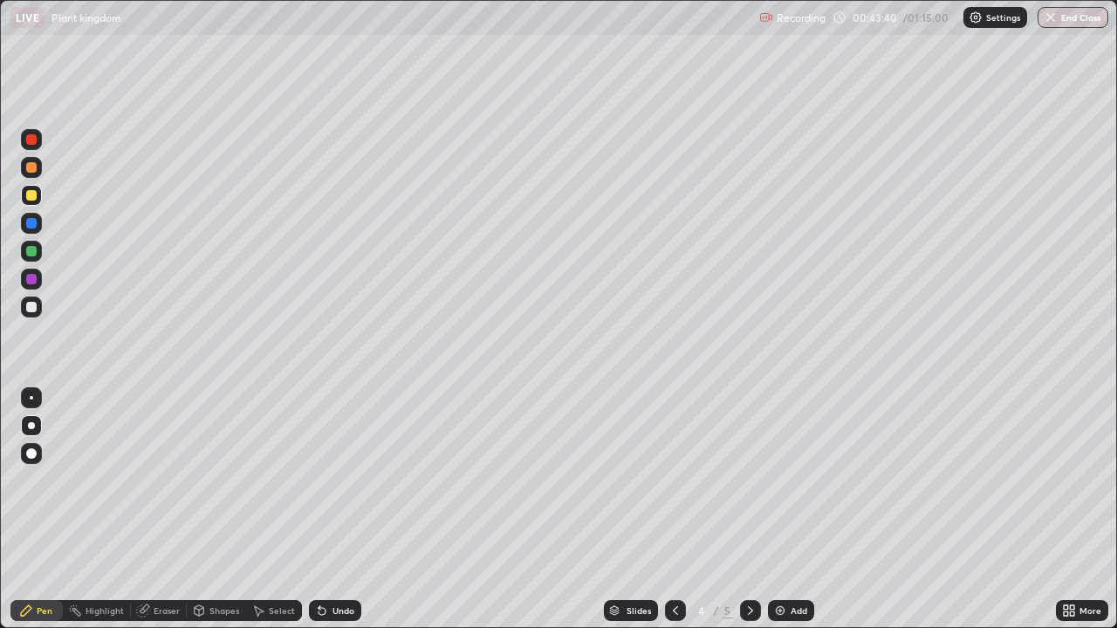
click at [792, 510] on div "Add" at bounding box center [799, 611] width 17 height 9
click at [33, 279] on div at bounding box center [31, 279] width 10 height 10
click at [336, 510] on div "Undo" at bounding box center [344, 611] width 22 height 9
click at [30, 221] on div at bounding box center [31, 223] width 10 height 10
click at [31, 396] on div at bounding box center [31, 397] width 3 height 3
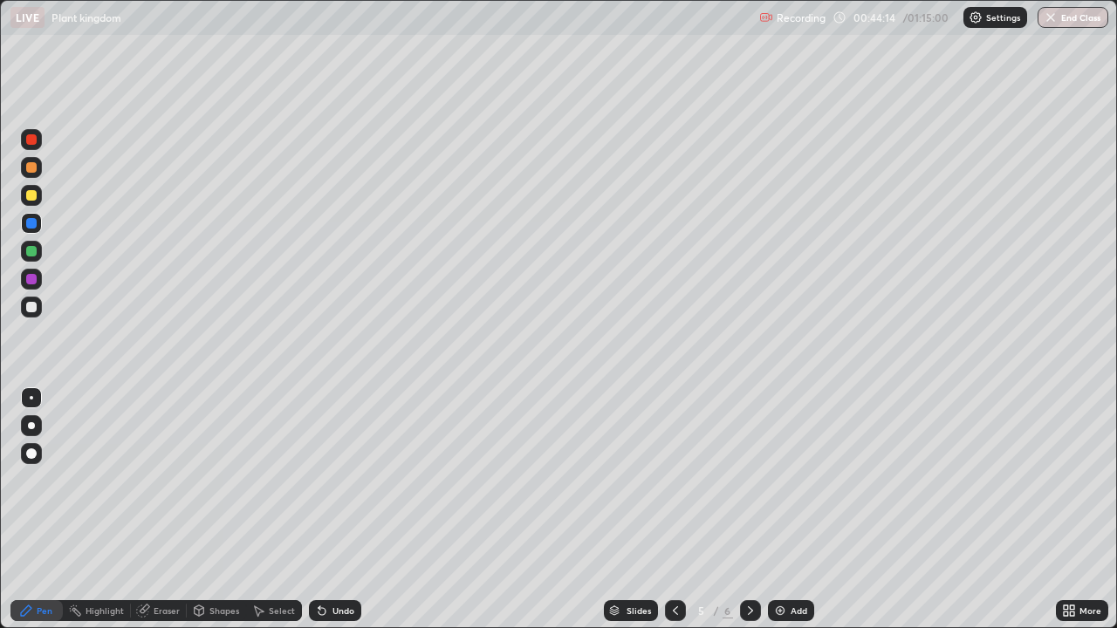
click at [31, 200] on div at bounding box center [31, 195] width 10 height 10
click at [27, 278] on div at bounding box center [31, 279] width 10 height 10
click at [31, 198] on div at bounding box center [31, 195] width 10 height 10
click at [28, 248] on div at bounding box center [31, 251] width 10 height 10
click at [26, 278] on div at bounding box center [31, 279] width 10 height 10
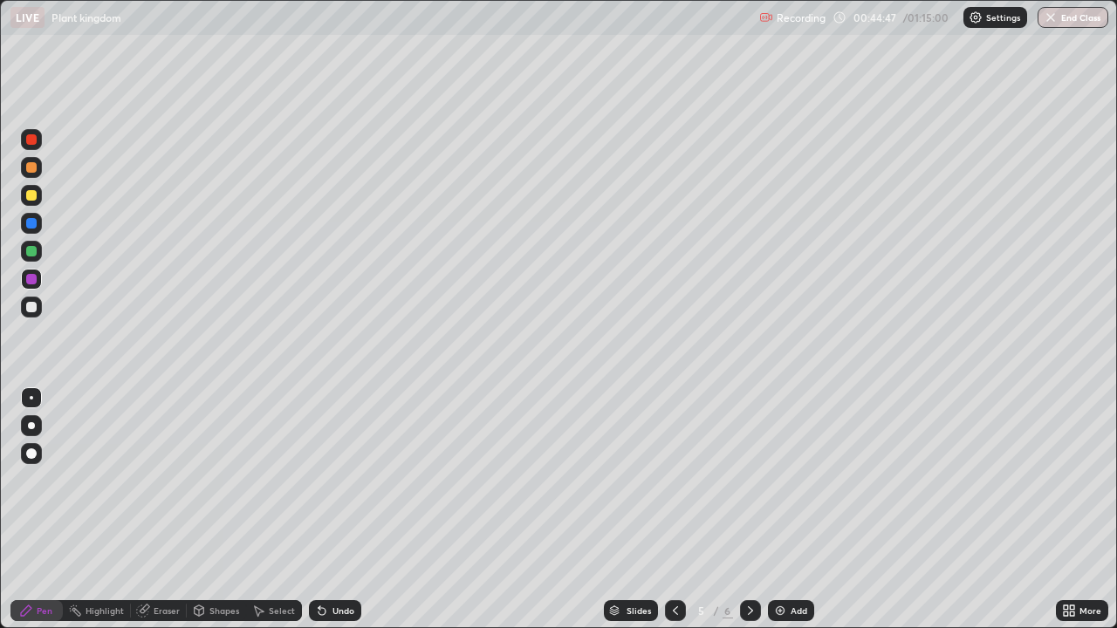
click at [26, 223] on div at bounding box center [31, 223] width 10 height 10
click at [29, 304] on div at bounding box center [31, 307] width 10 height 10
click at [31, 307] on div at bounding box center [31, 307] width 10 height 10
click at [32, 425] on div at bounding box center [31, 425] width 7 height 7
click at [1073, 510] on icon at bounding box center [1072, 614] width 4 height 4
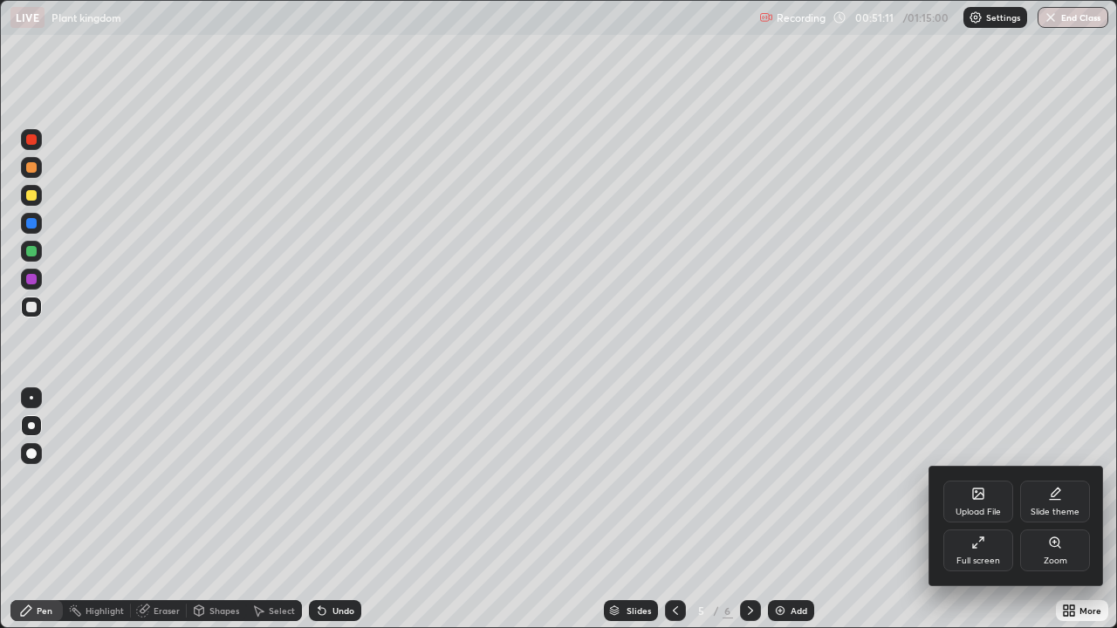
click at [963, 510] on div "Full screen" at bounding box center [979, 561] width 44 height 9
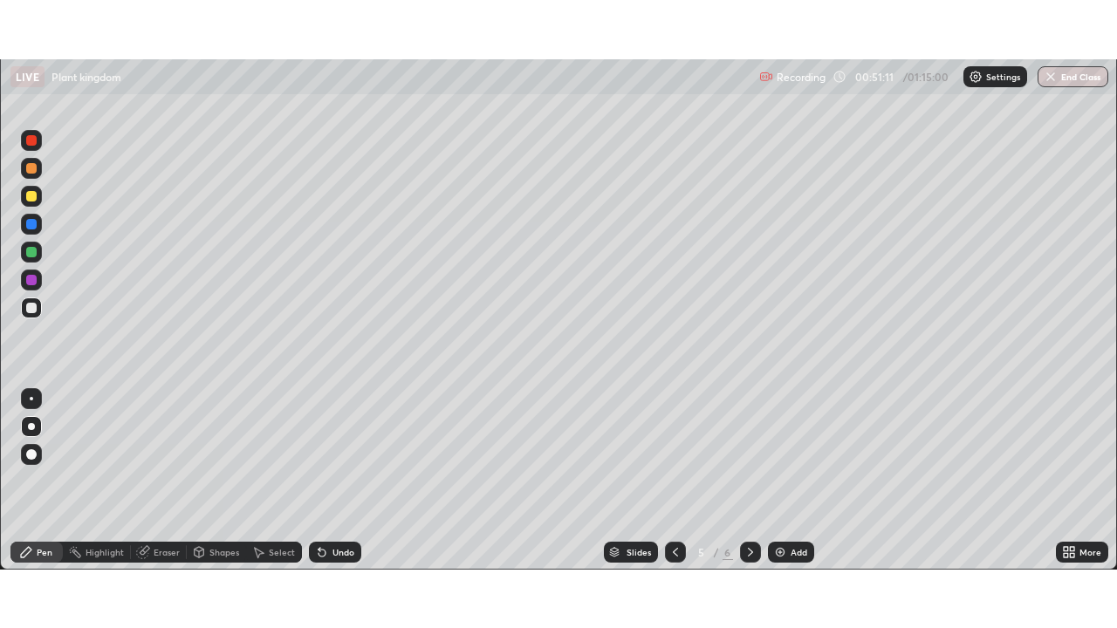
scroll to position [86765, 86159]
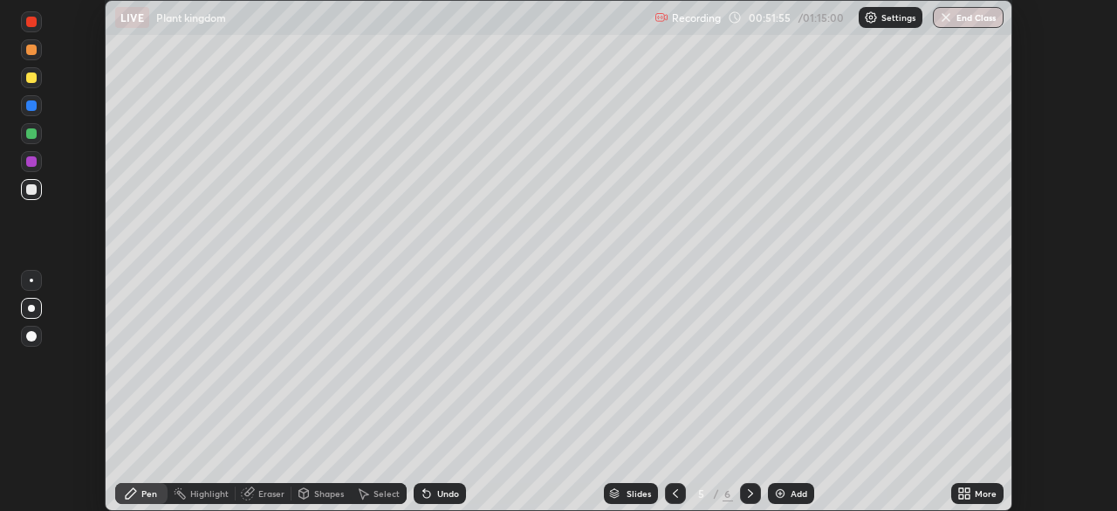
click at [981, 491] on div "More" at bounding box center [986, 493] width 22 height 9
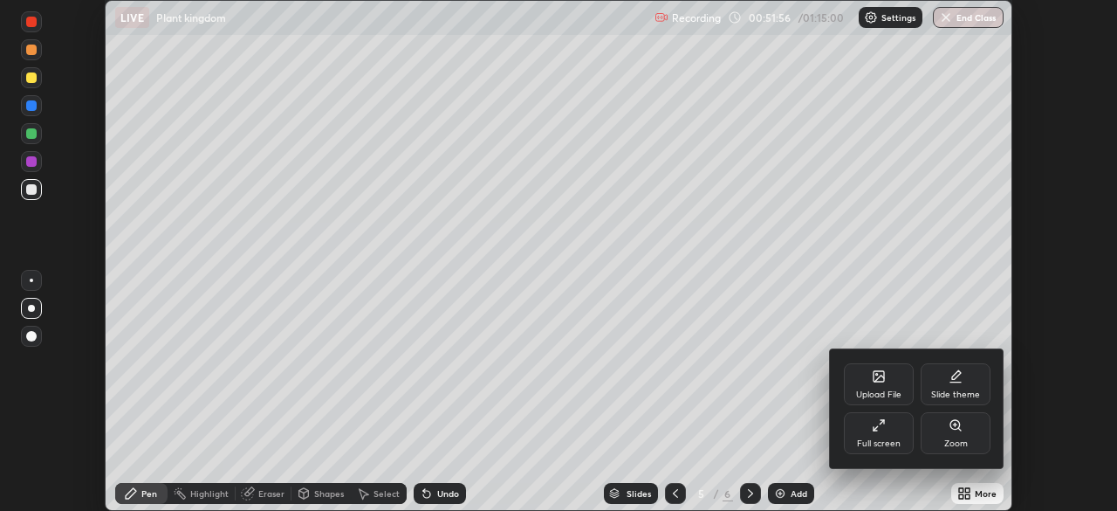
click at [882, 437] on div "Full screen" at bounding box center [879, 433] width 70 height 42
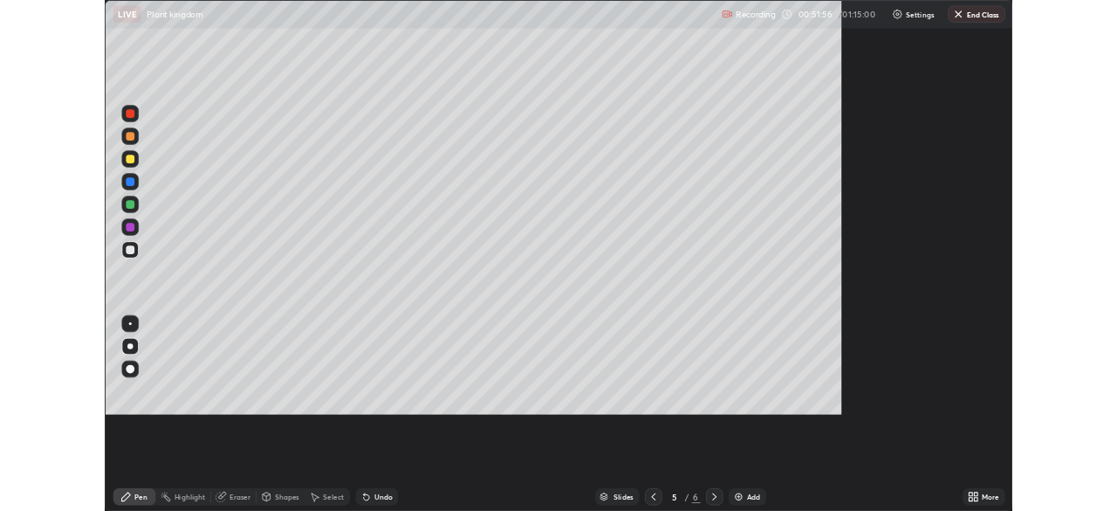
scroll to position [628, 1117]
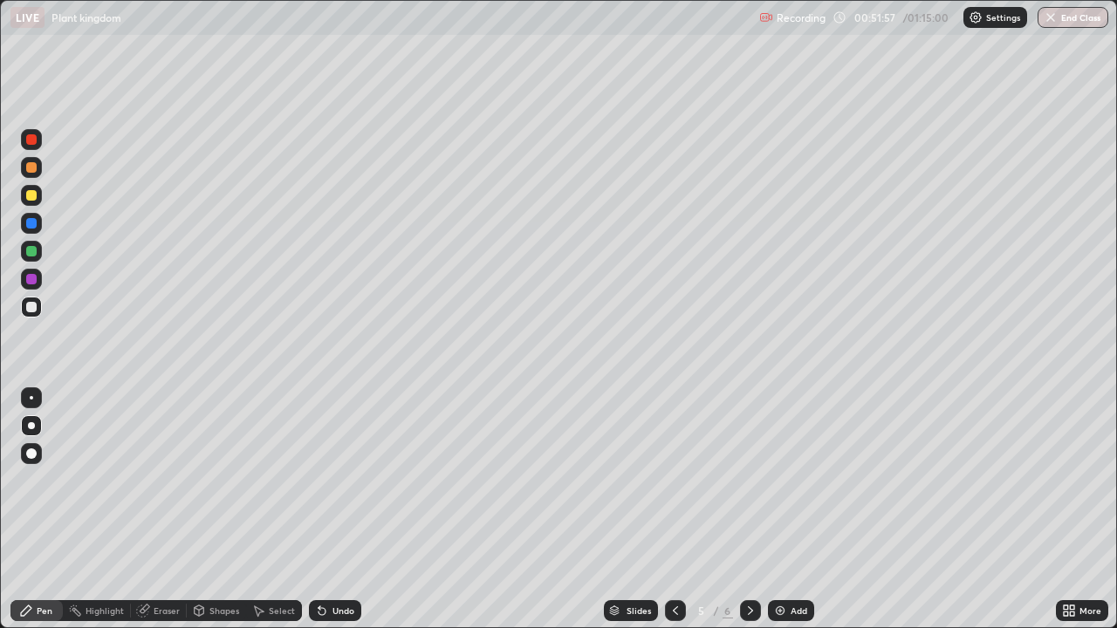
click at [1080, 510] on div "More" at bounding box center [1091, 611] width 22 height 9
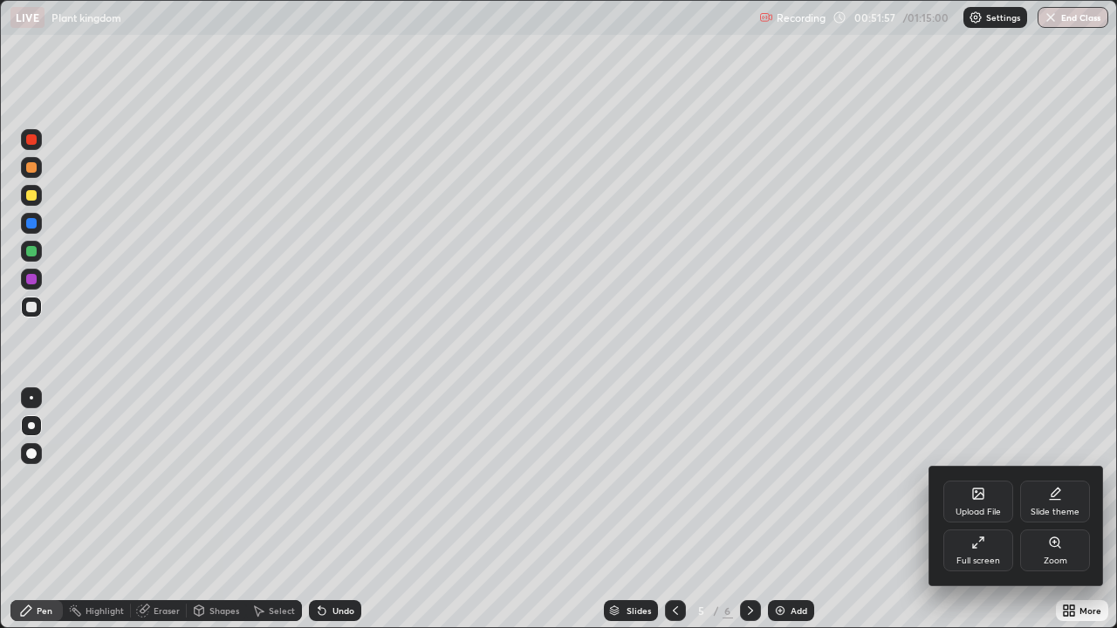
click at [968, 502] on div "Upload File" at bounding box center [978, 502] width 70 height 42
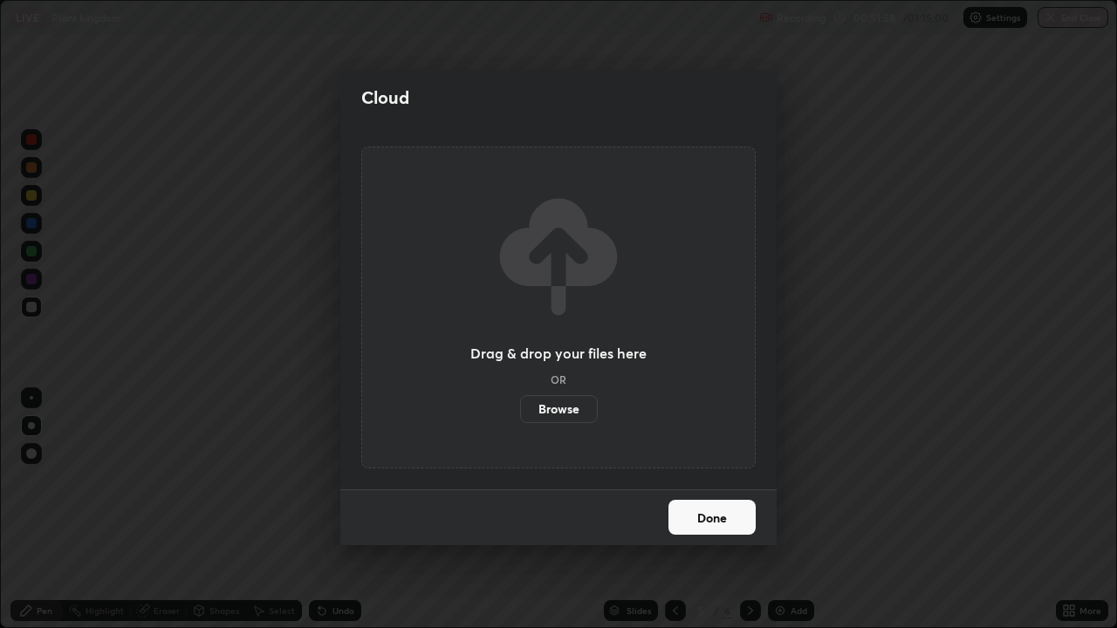
click at [576, 415] on label "Browse" at bounding box center [559, 409] width 78 height 28
click at [520, 415] on input "Browse" at bounding box center [520, 409] width 0 height 28
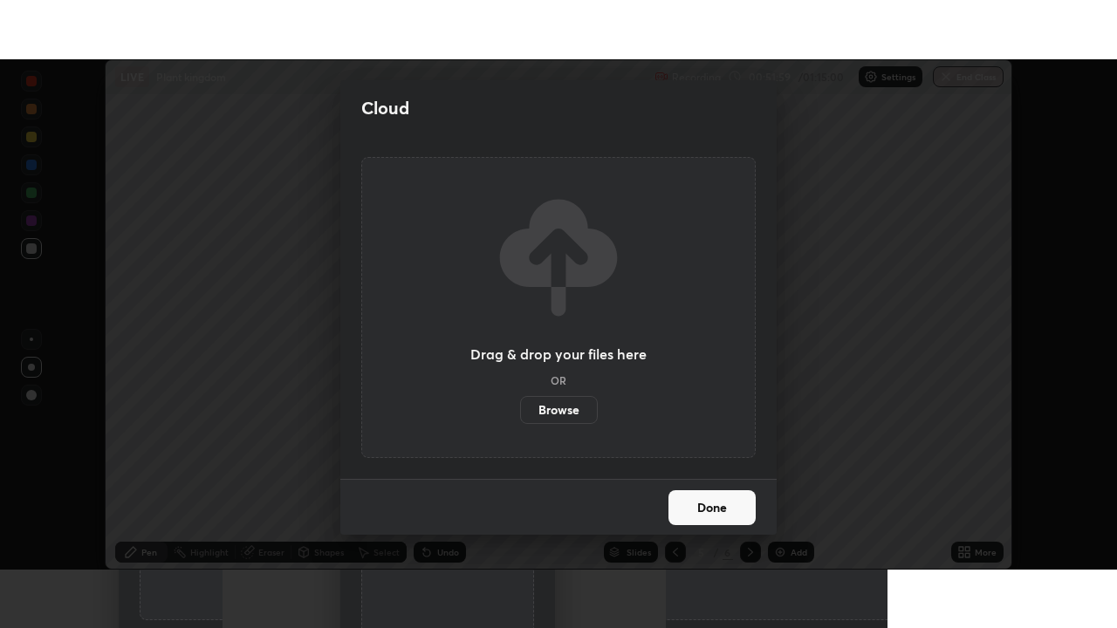
scroll to position [86765, 86159]
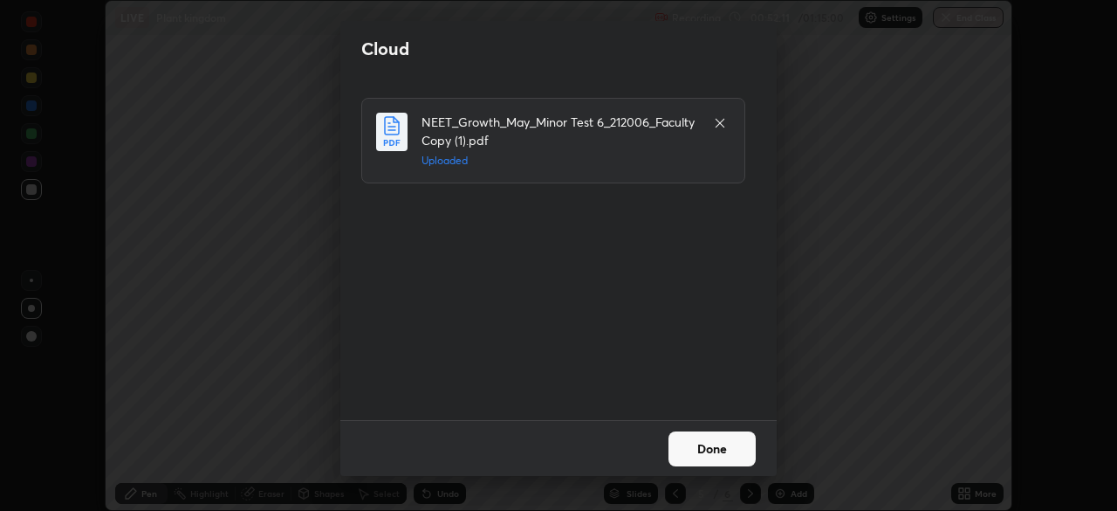
click at [724, 461] on button "Done" at bounding box center [712, 448] width 87 height 35
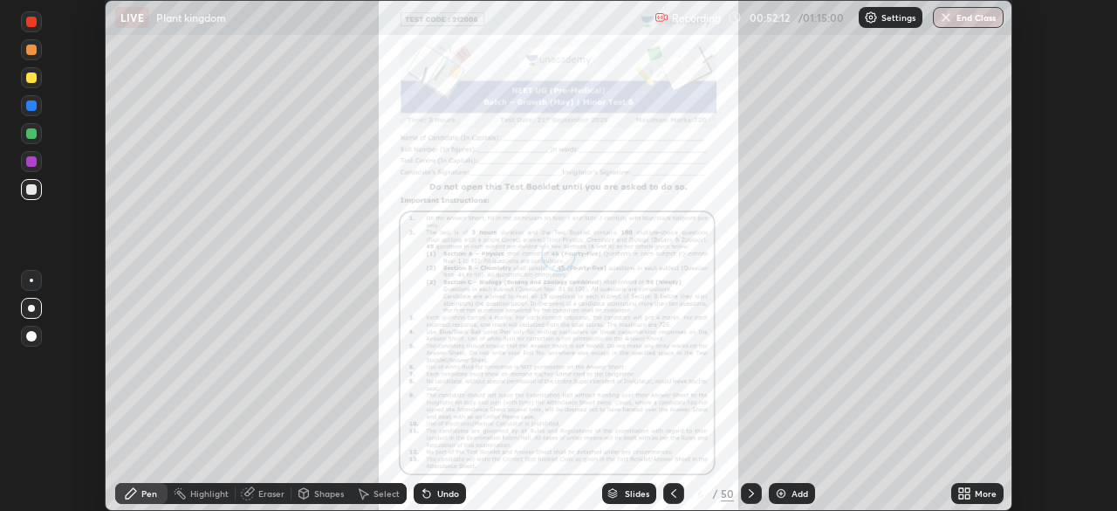
click at [975, 493] on div "More" at bounding box center [986, 493] width 22 height 9
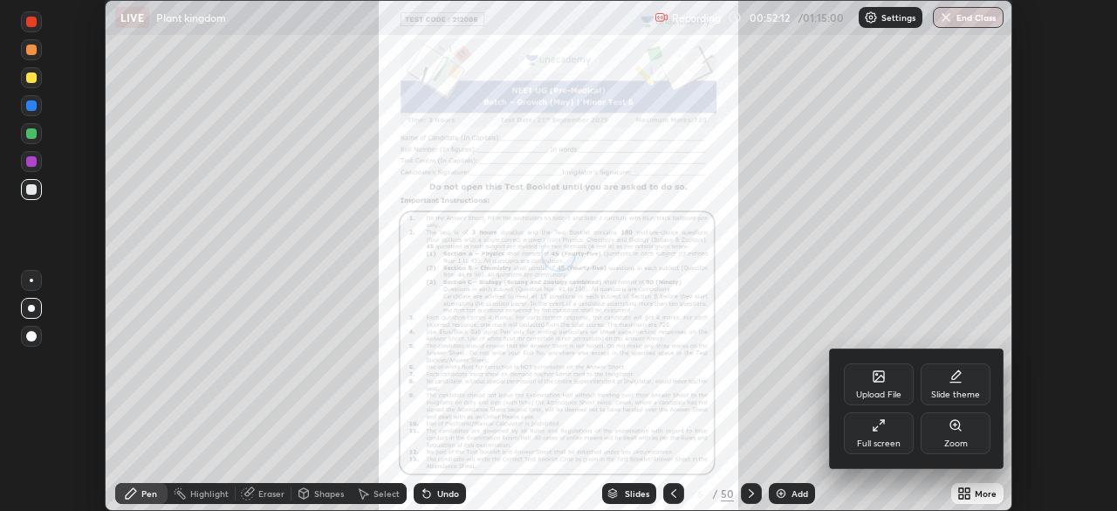
click at [887, 436] on div "Full screen" at bounding box center [879, 433] width 70 height 42
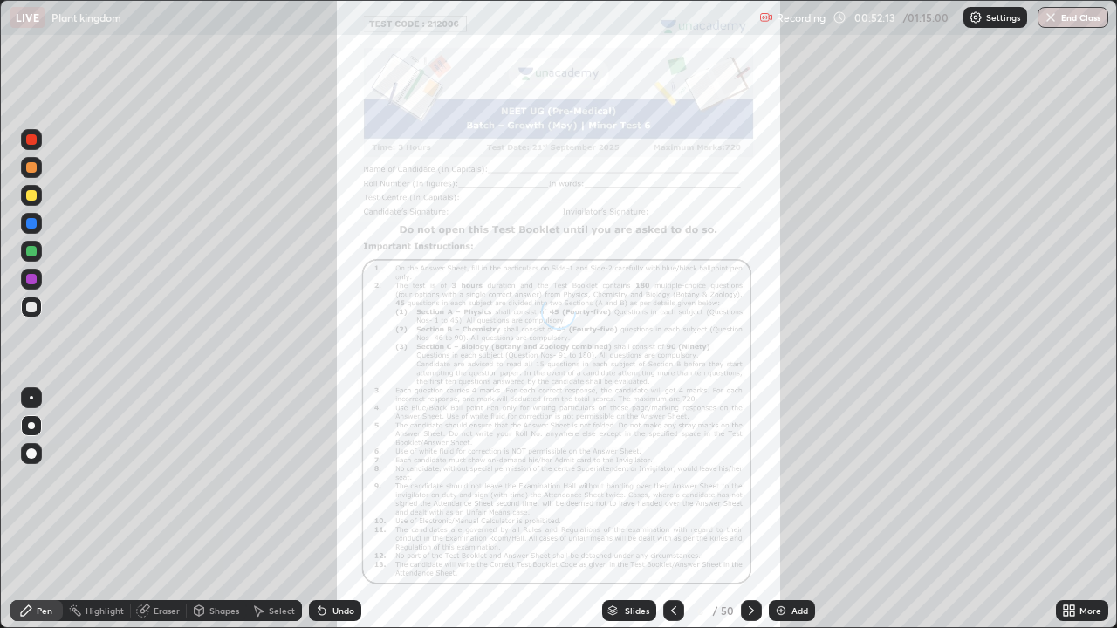
scroll to position [628, 1117]
click at [639, 510] on div "Slides" at bounding box center [637, 611] width 24 height 9
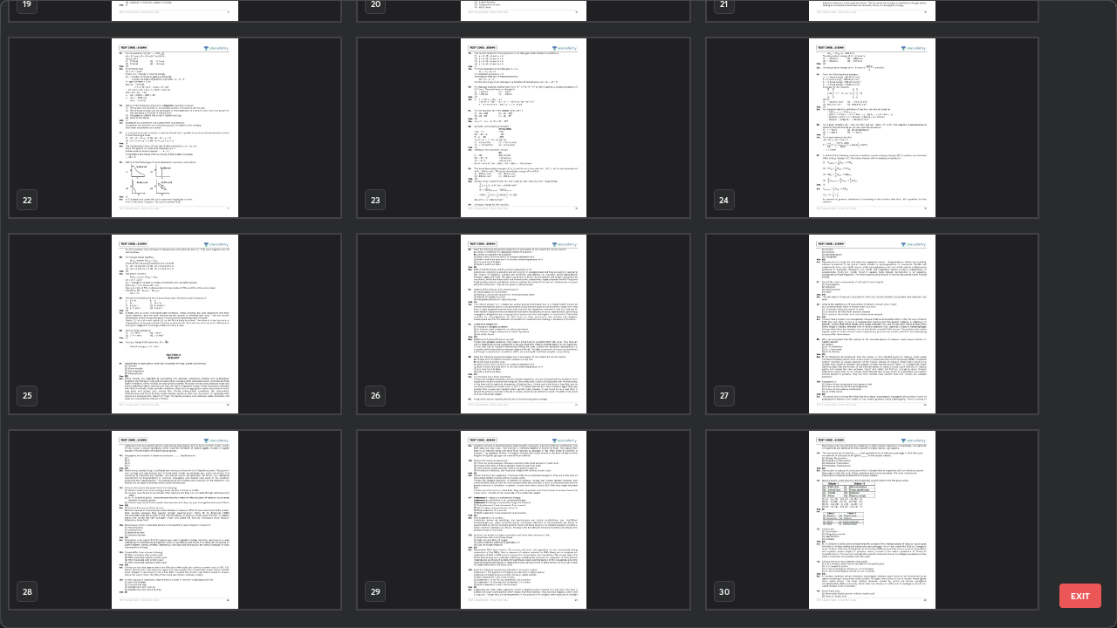
scroll to position [1253, 0]
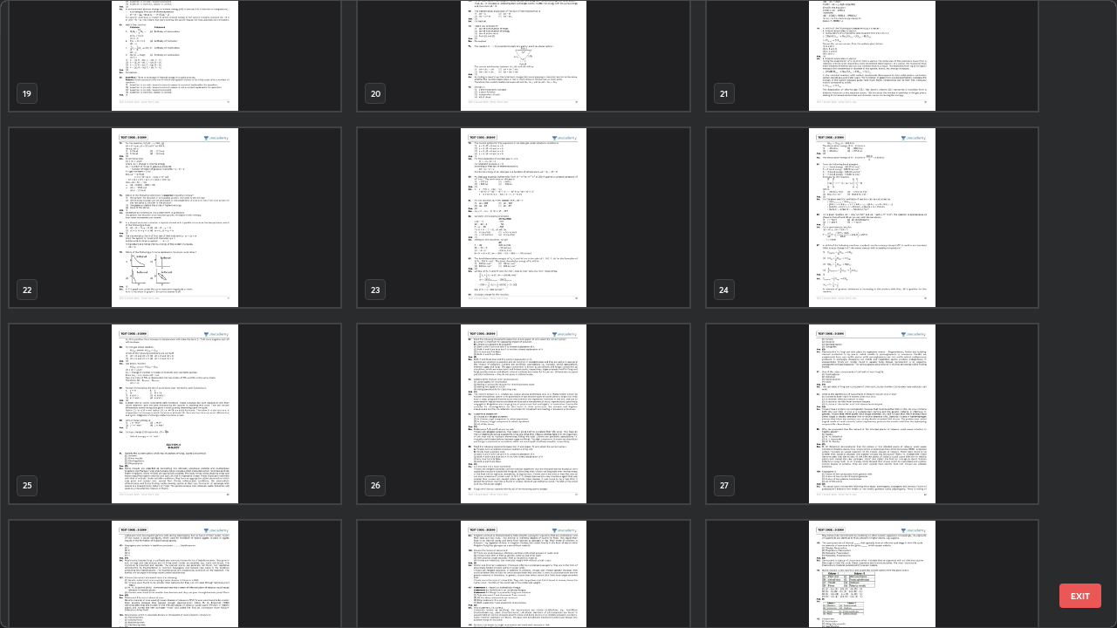
click at [559, 459] on img "grid" at bounding box center [523, 414] width 331 height 179
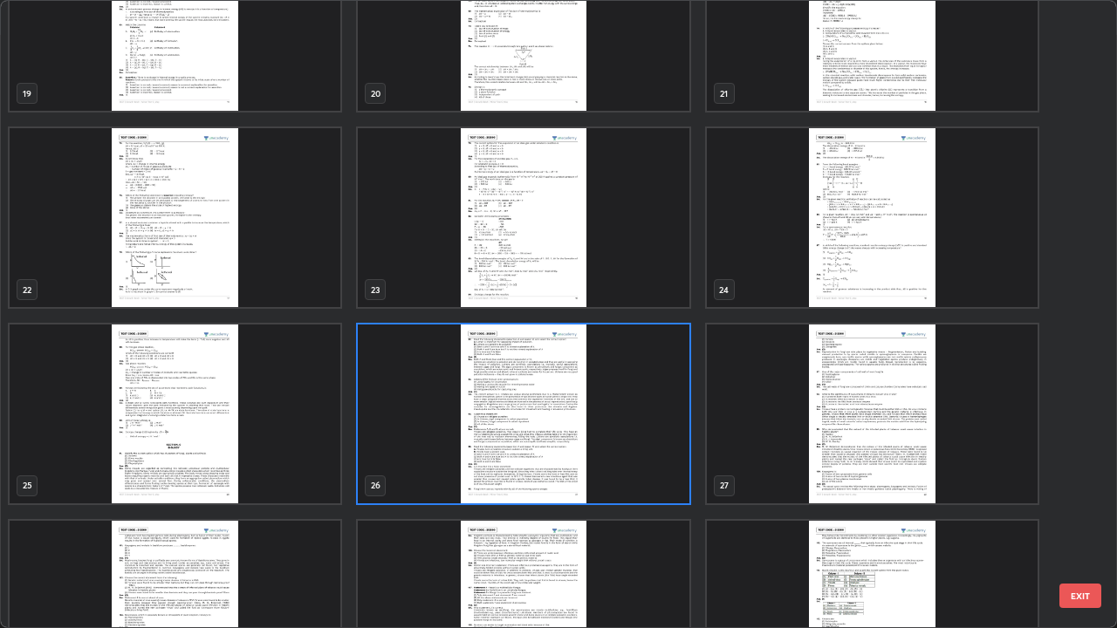
click at [558, 463] on img "grid" at bounding box center [523, 414] width 331 height 179
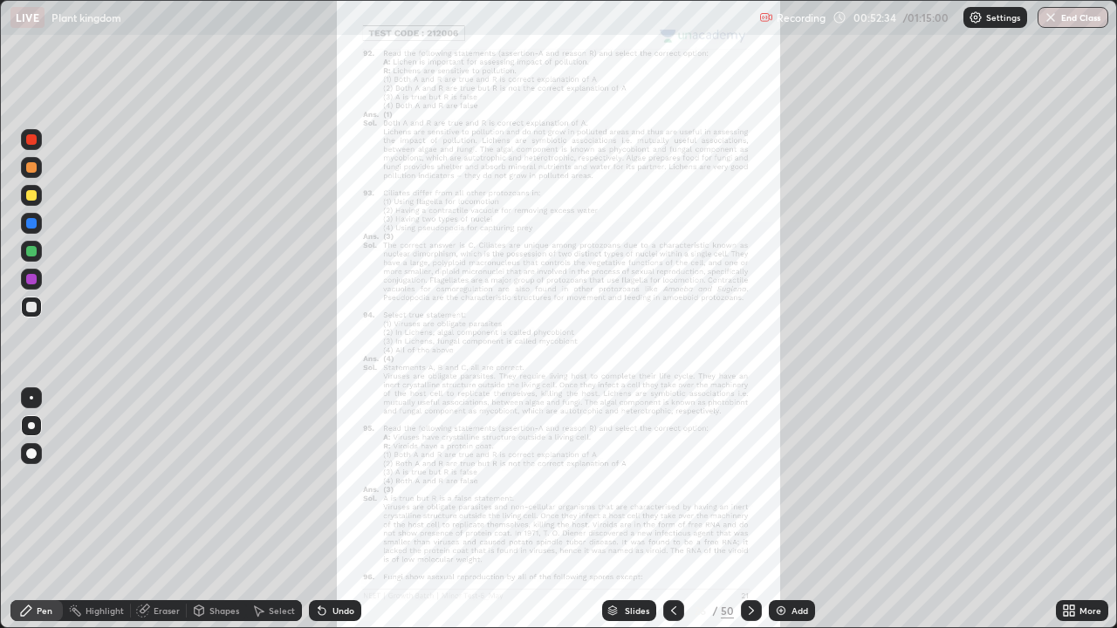
click at [674, 510] on icon at bounding box center [674, 611] width 14 height 14
click at [1072, 510] on icon at bounding box center [1072, 614] width 4 height 4
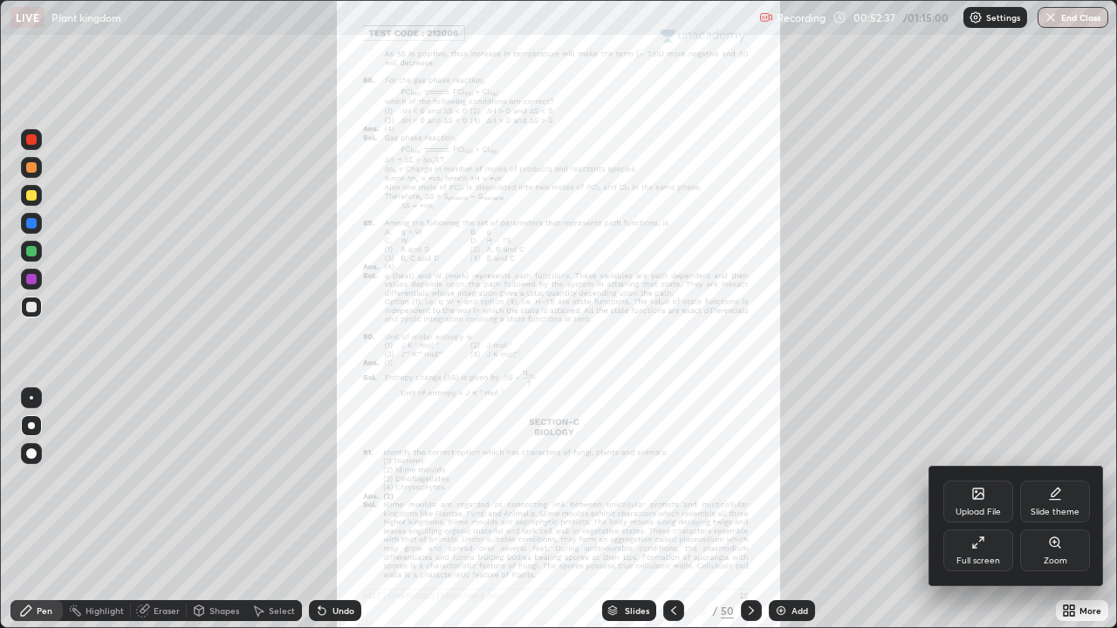
click at [1053, 510] on div "Zoom" at bounding box center [1056, 561] width 24 height 9
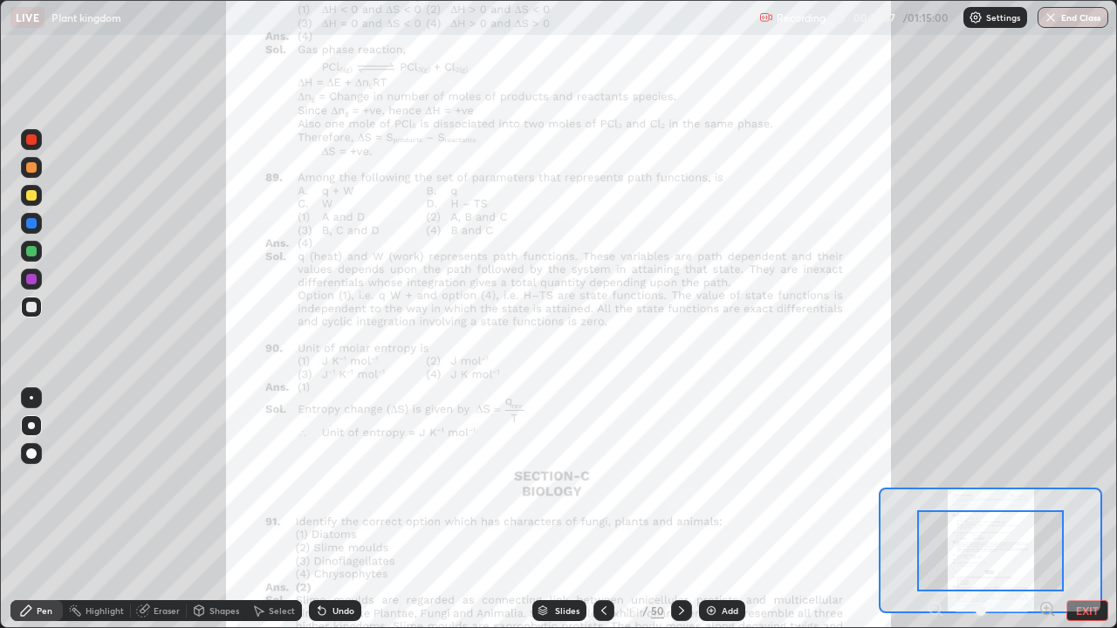
click at [1046, 510] on icon at bounding box center [1046, 609] width 0 height 4
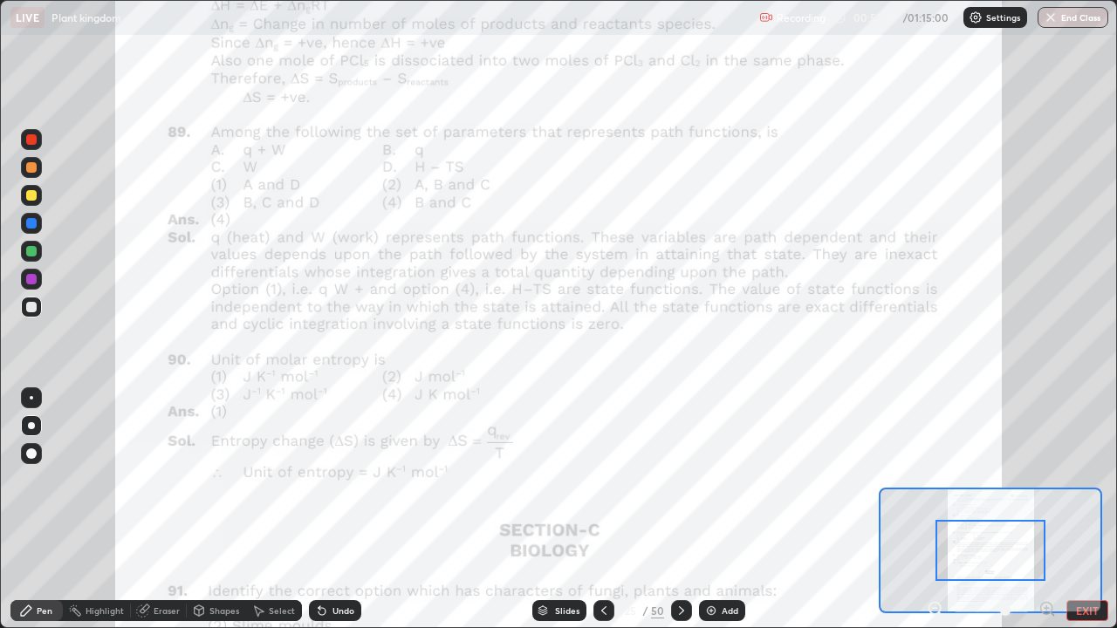
click at [1079, 510] on button "EXIT" at bounding box center [1088, 610] width 42 height 21
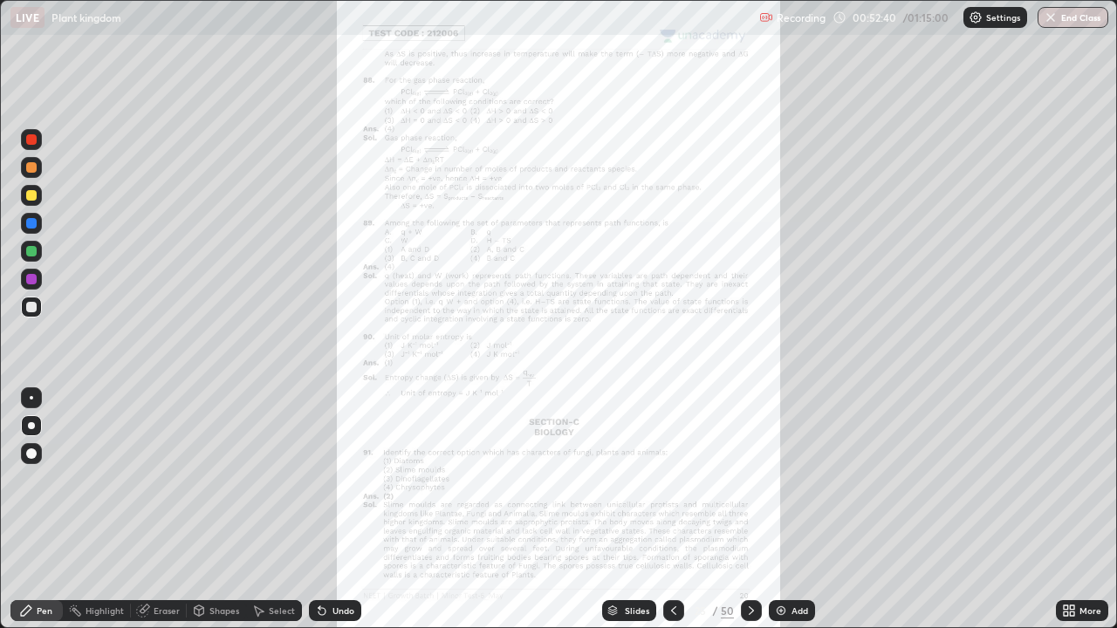
click at [1081, 510] on div "More" at bounding box center [1082, 610] width 52 height 21
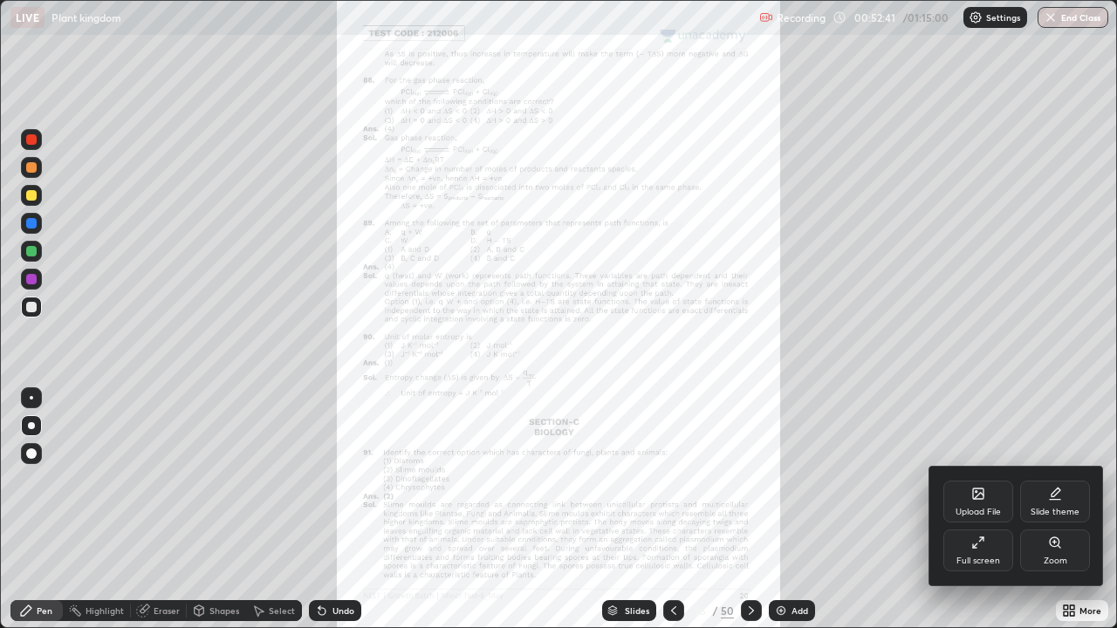
click at [1060, 510] on div "Zoom" at bounding box center [1056, 561] width 24 height 9
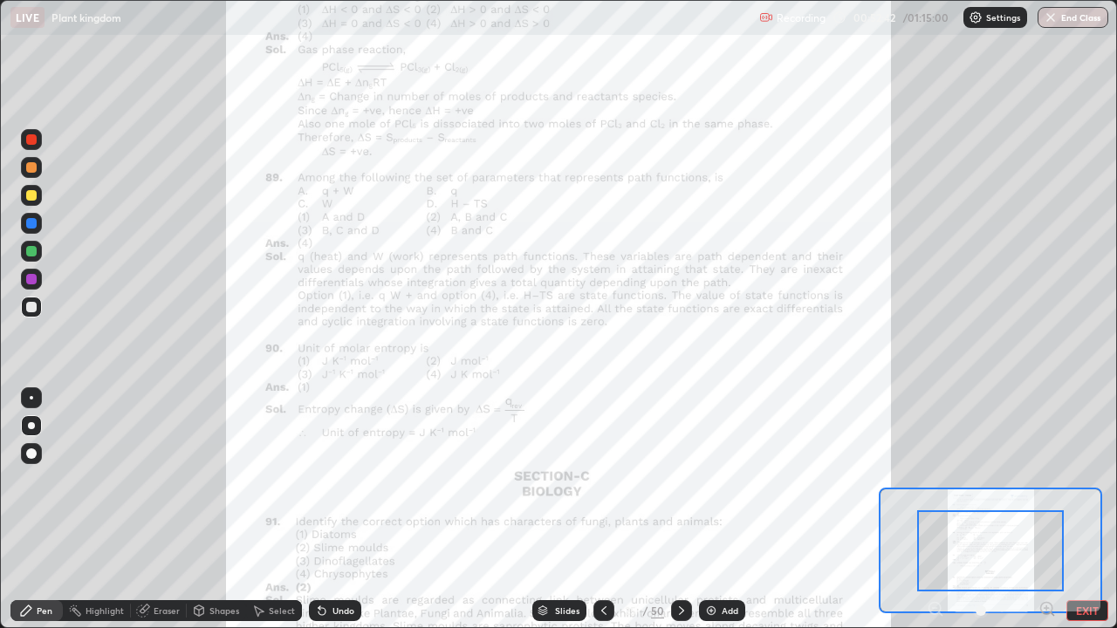
click at [1046, 510] on icon at bounding box center [1046, 609] width 0 height 4
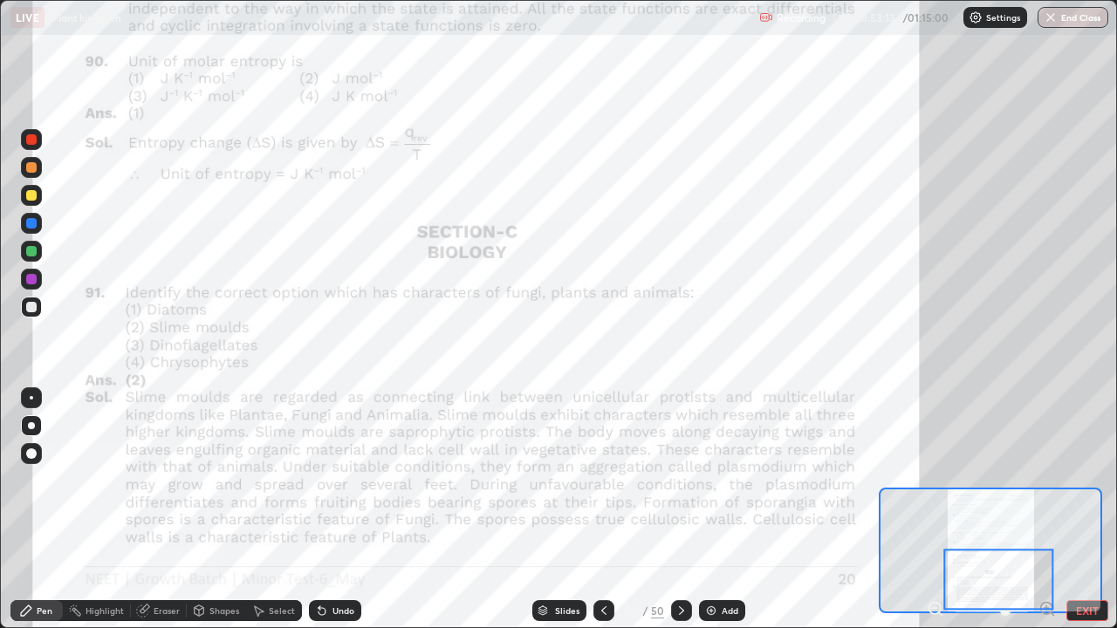
click at [689, 510] on div at bounding box center [681, 610] width 21 height 21
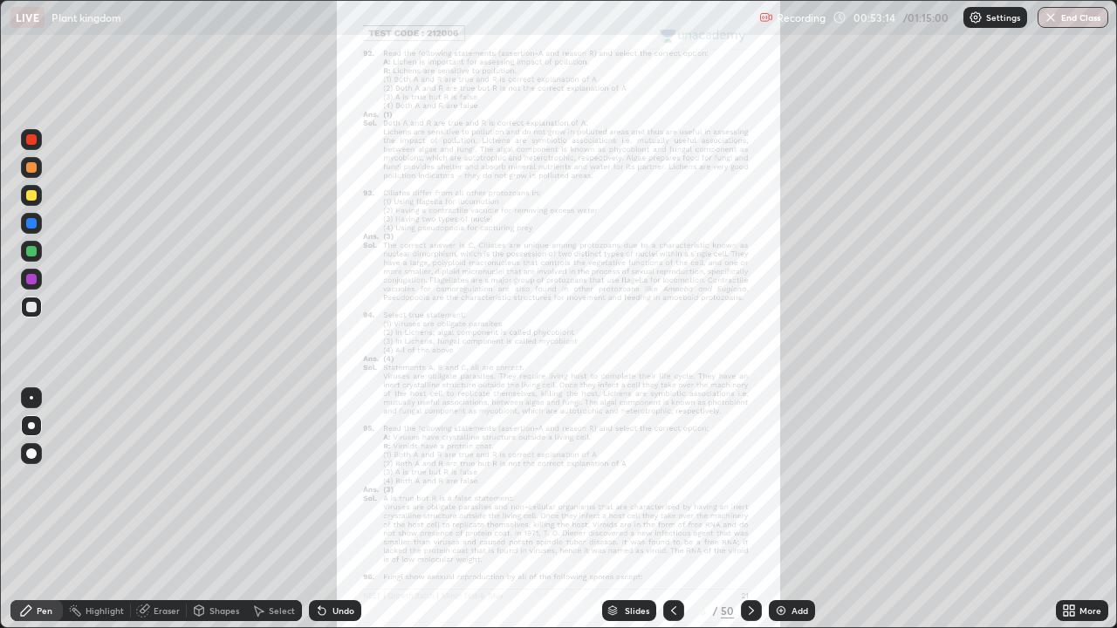
click at [1066, 510] on icon at bounding box center [1066, 608] width 4 height 4
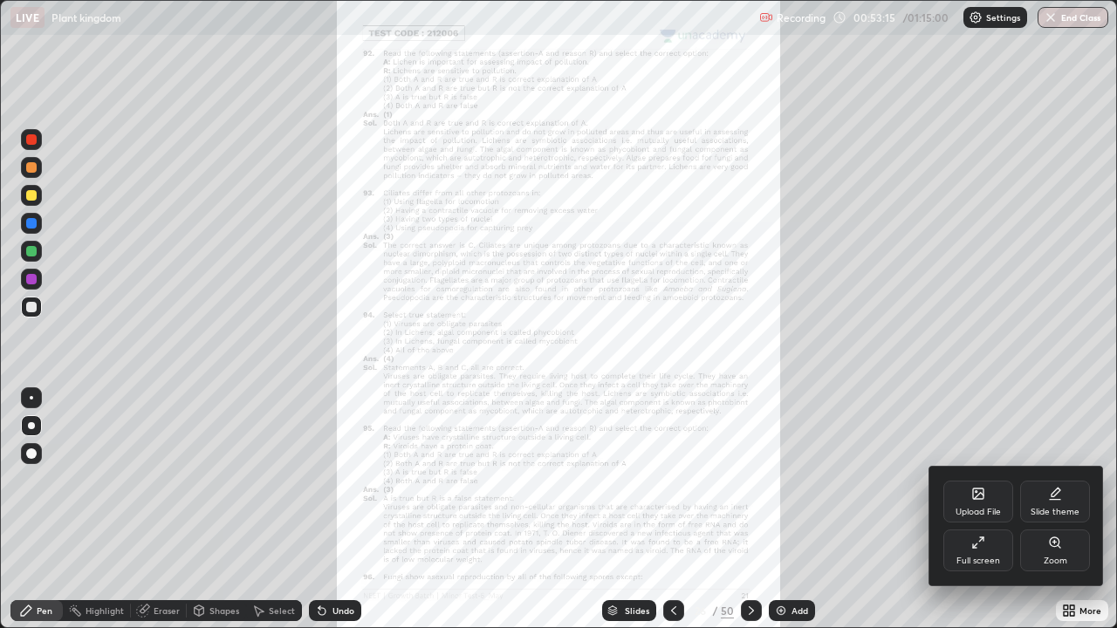
click at [1056, 510] on div "Zoom" at bounding box center [1055, 551] width 70 height 42
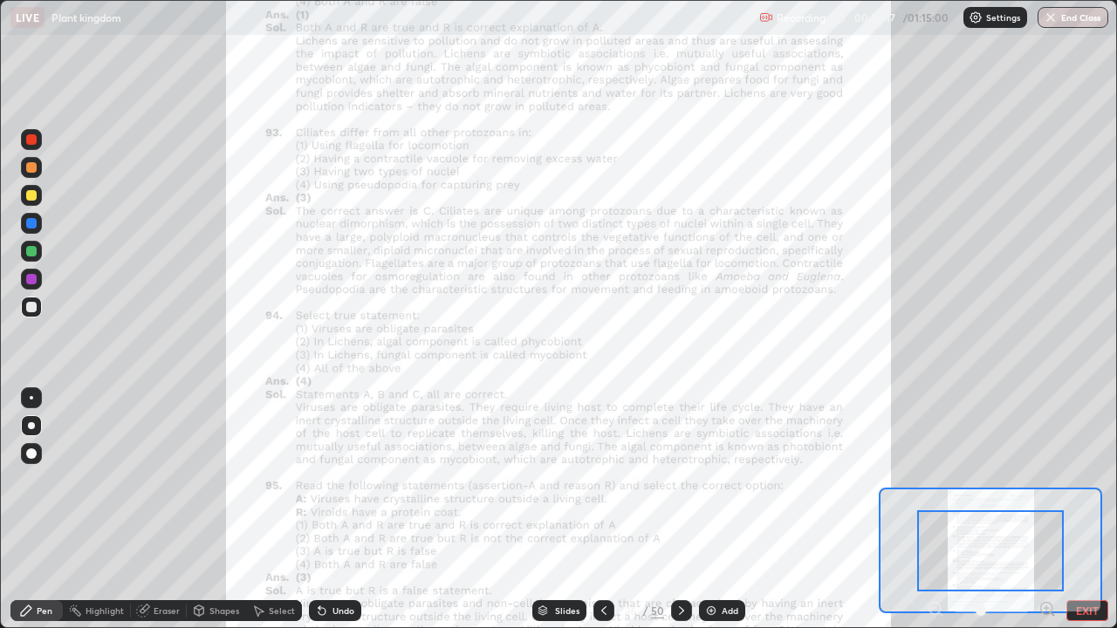
click at [1046, 510] on icon at bounding box center [1046, 609] width 0 height 4
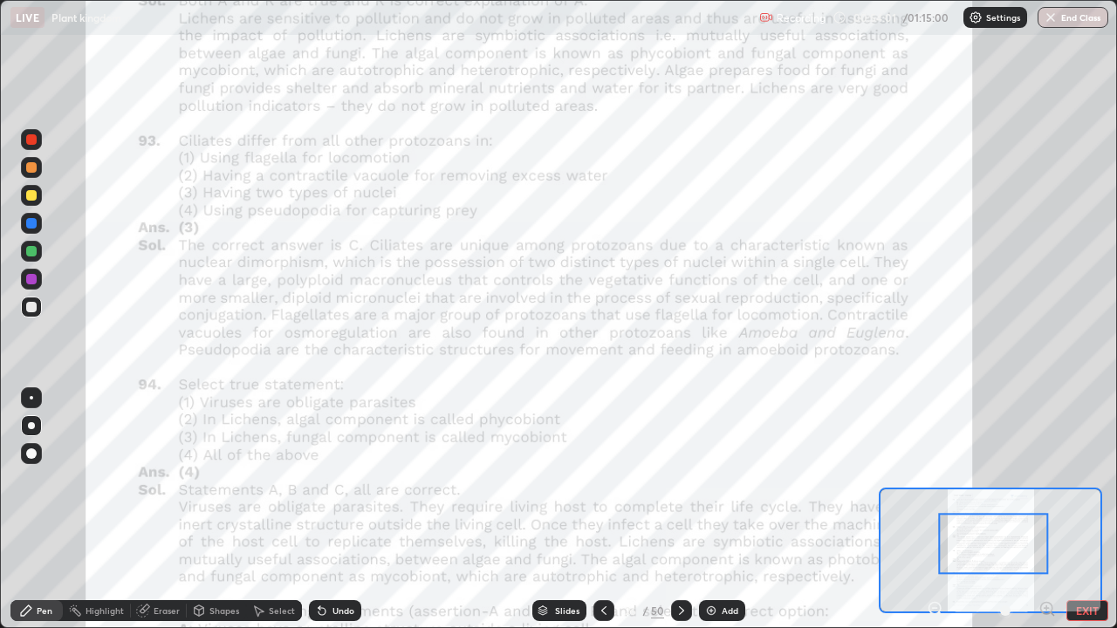
click at [31, 398] on div at bounding box center [31, 397] width 3 height 3
click at [38, 284] on div at bounding box center [31, 279] width 21 height 21
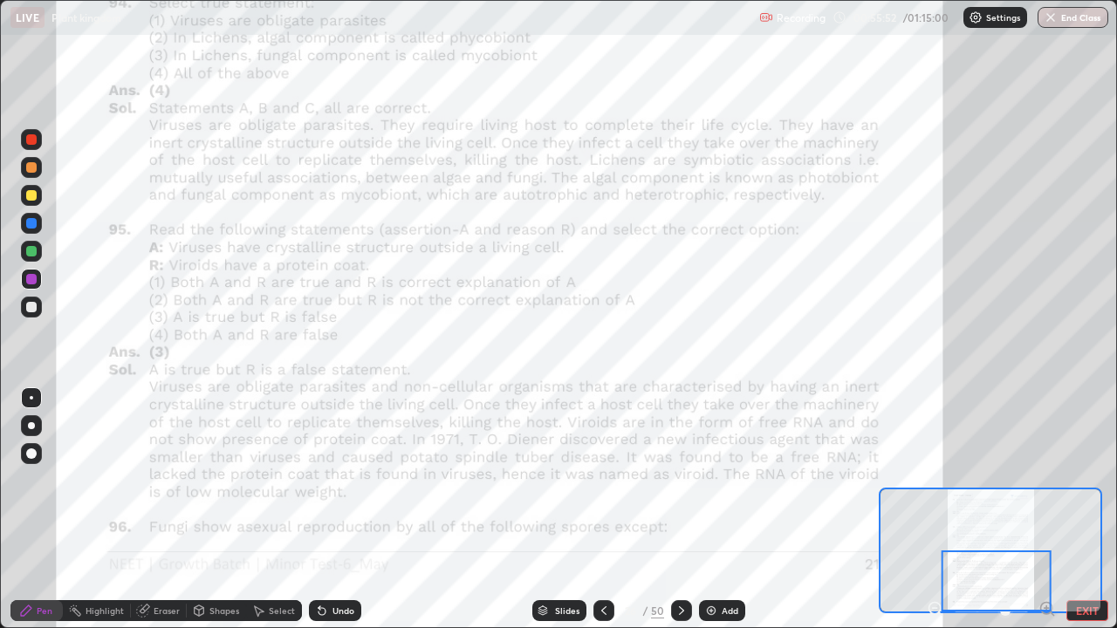
click at [680, 510] on icon at bounding box center [682, 611] width 14 height 14
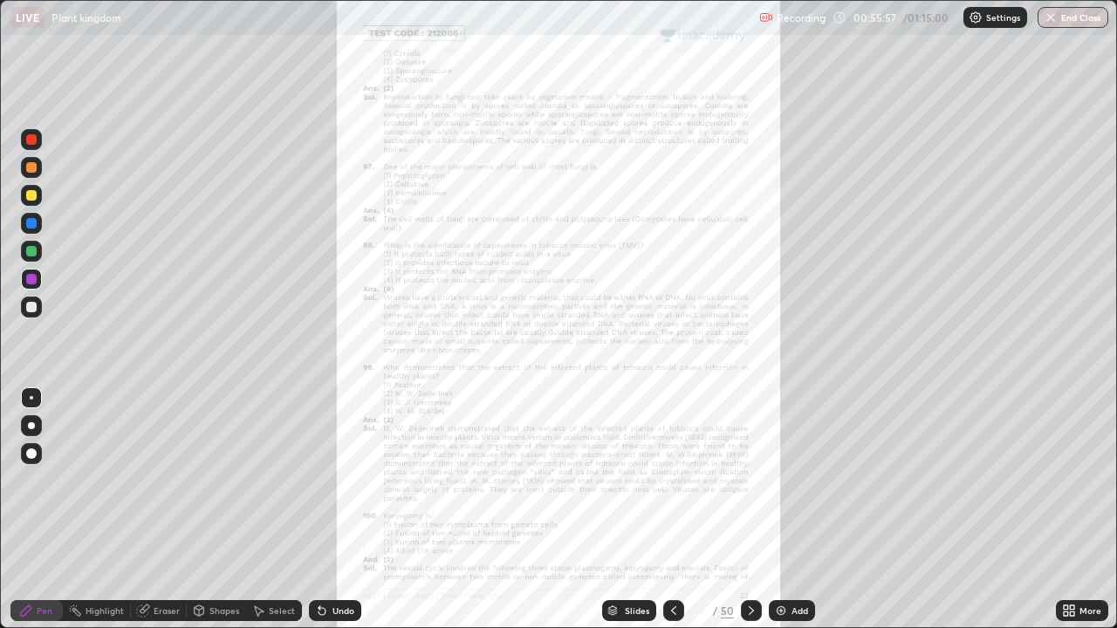
click at [1095, 510] on div "More" at bounding box center [1082, 610] width 52 height 21
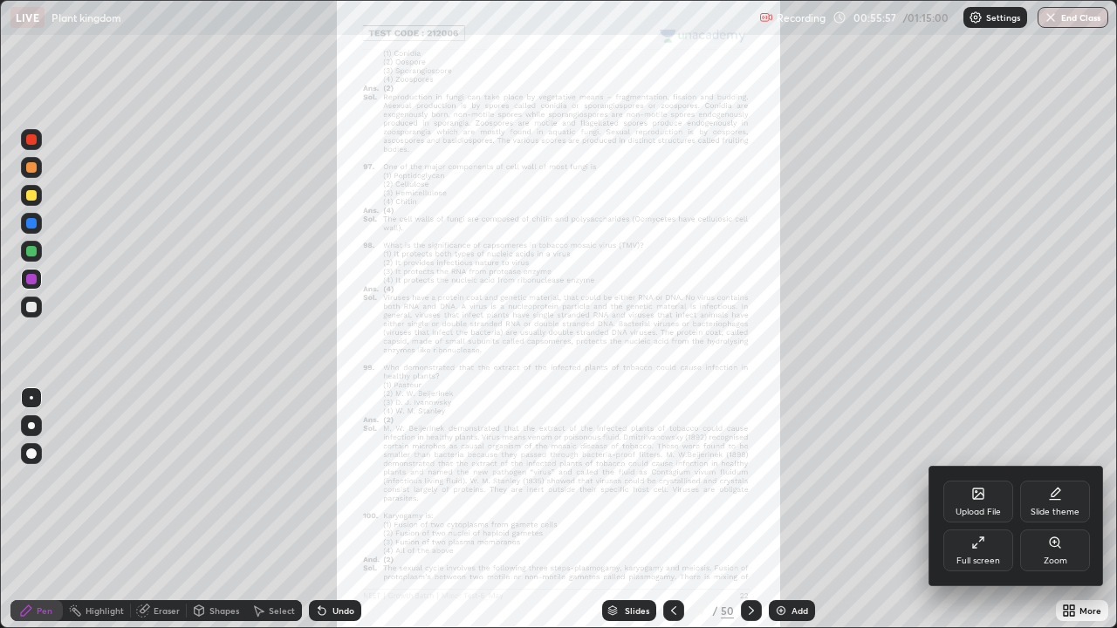
click at [1055, 510] on div "Zoom" at bounding box center [1056, 561] width 24 height 9
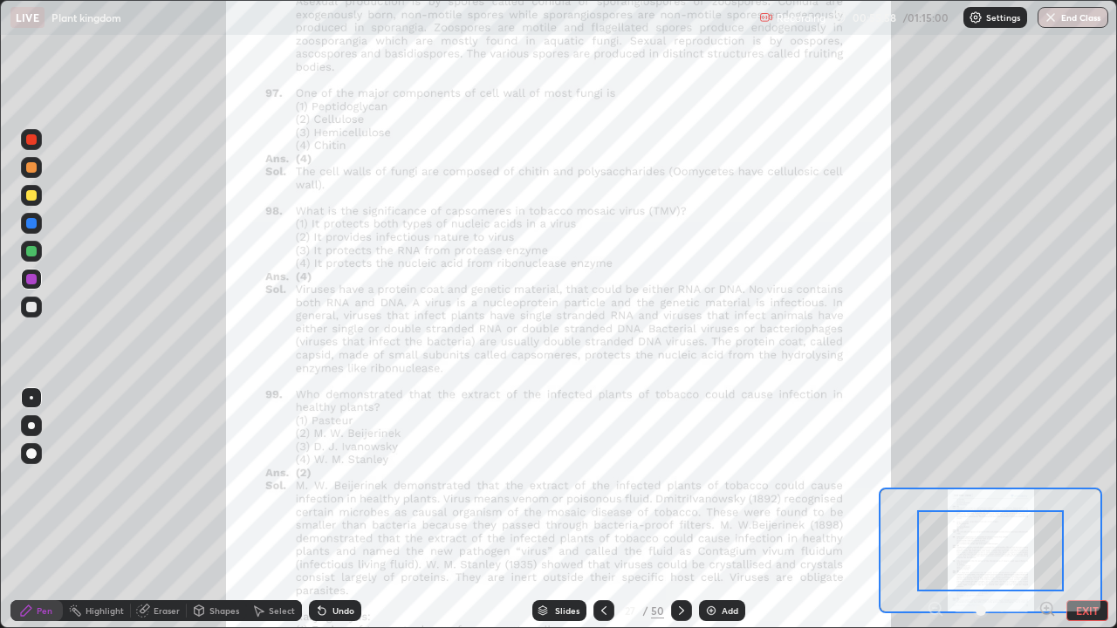
click at [1046, 510] on icon at bounding box center [1047, 608] width 4 height 0
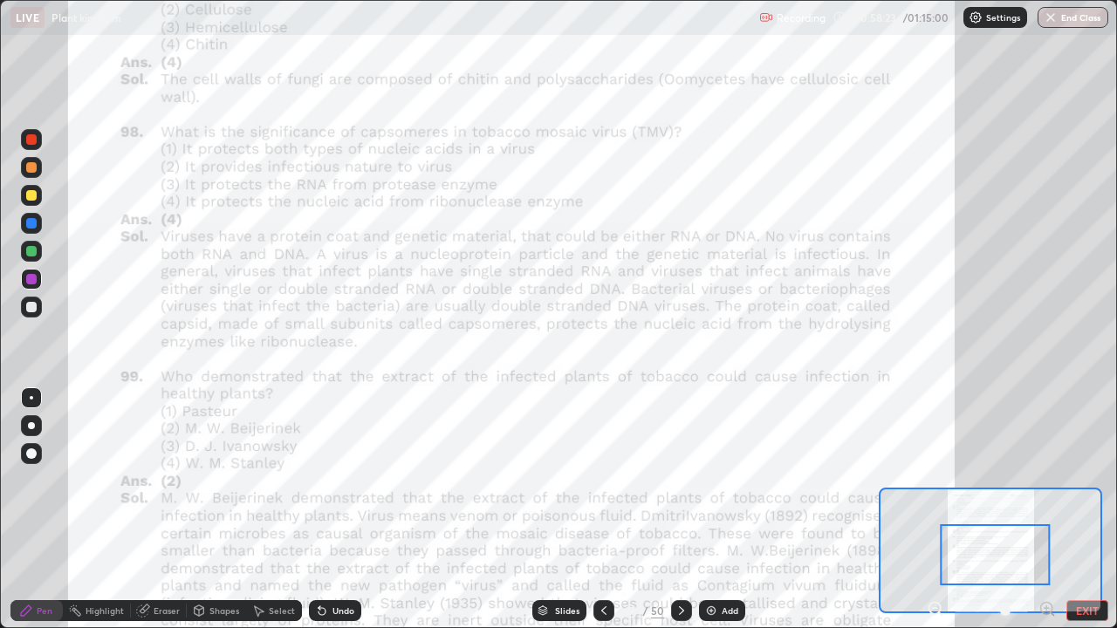
click at [680, 510] on icon at bounding box center [682, 611] width 14 height 14
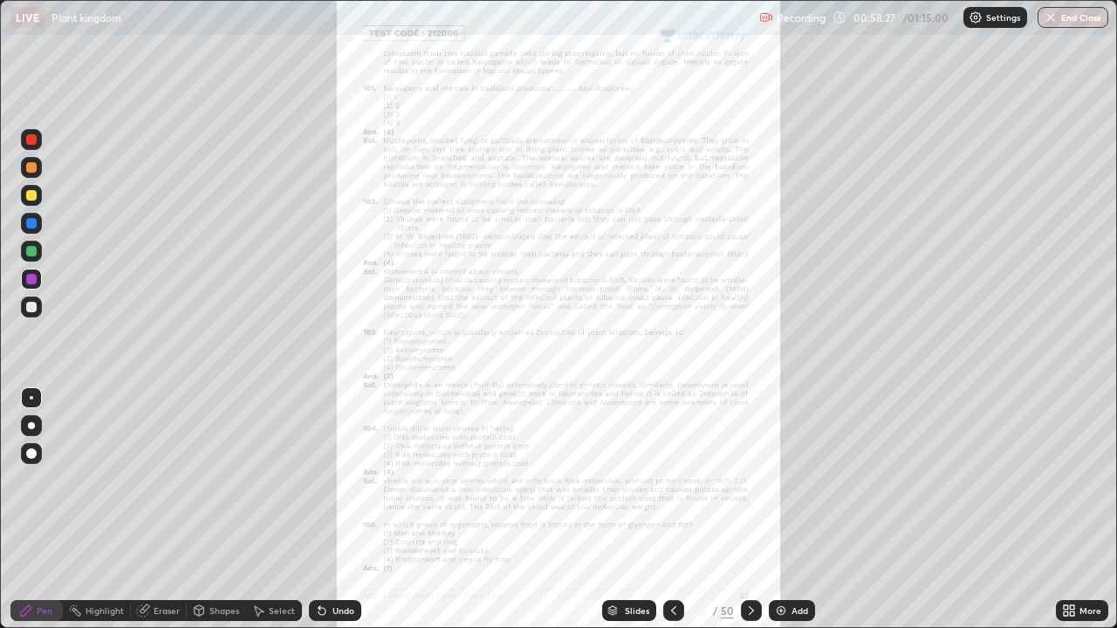
click at [1086, 510] on div "More" at bounding box center [1091, 611] width 22 height 9
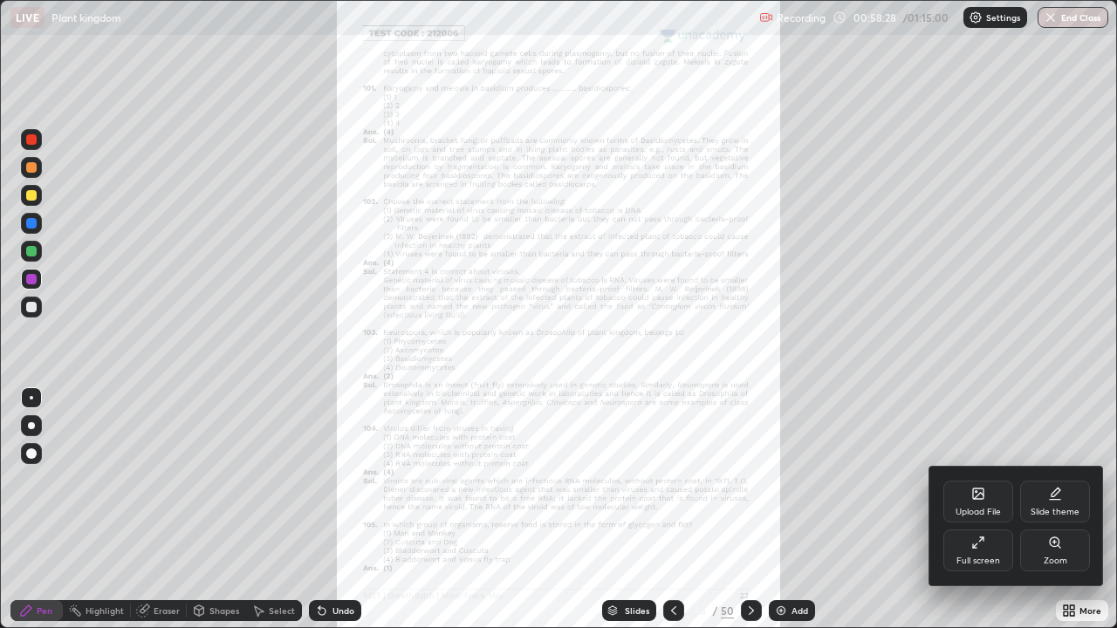
click at [1057, 510] on icon at bounding box center [1055, 543] width 10 height 10
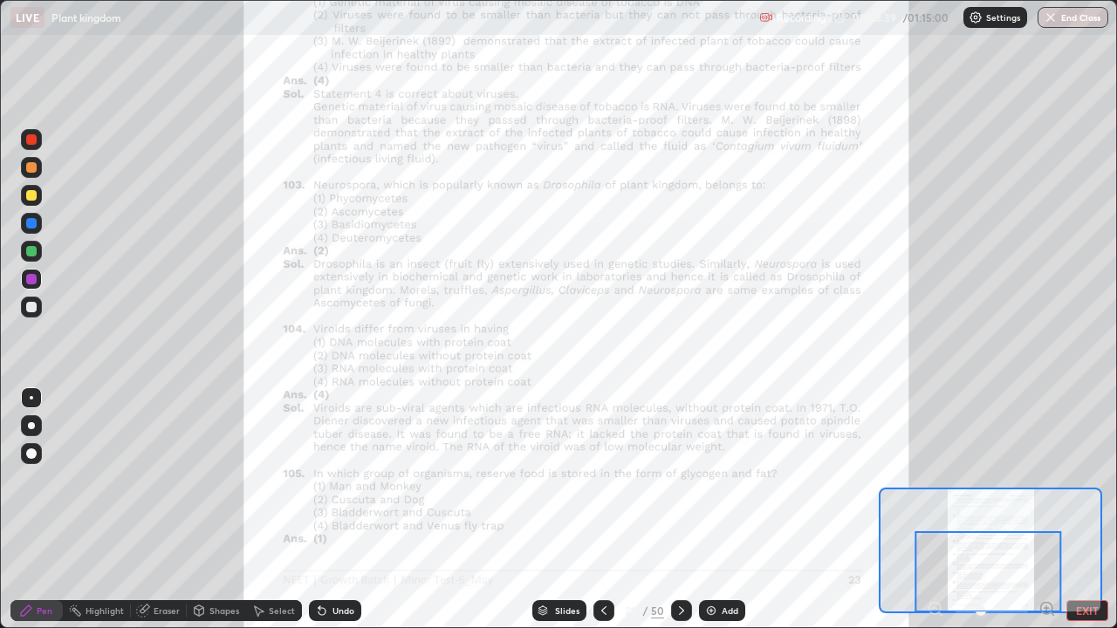
click at [1046, 510] on div at bounding box center [989, 572] width 147 height 81
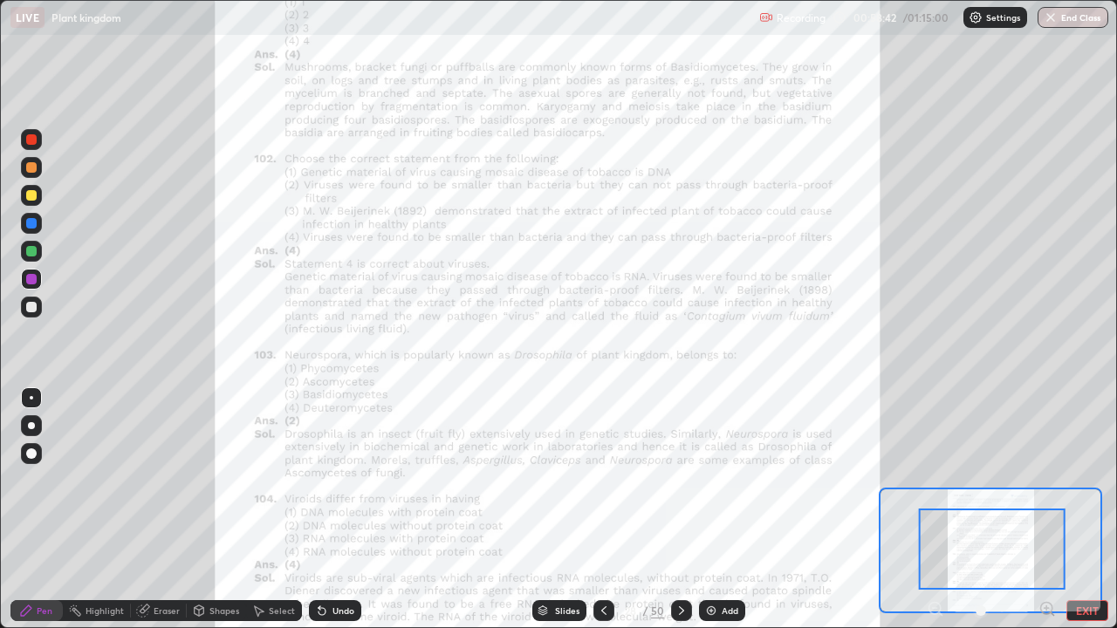
click at [1046, 510] on icon at bounding box center [1046, 609] width 0 height 4
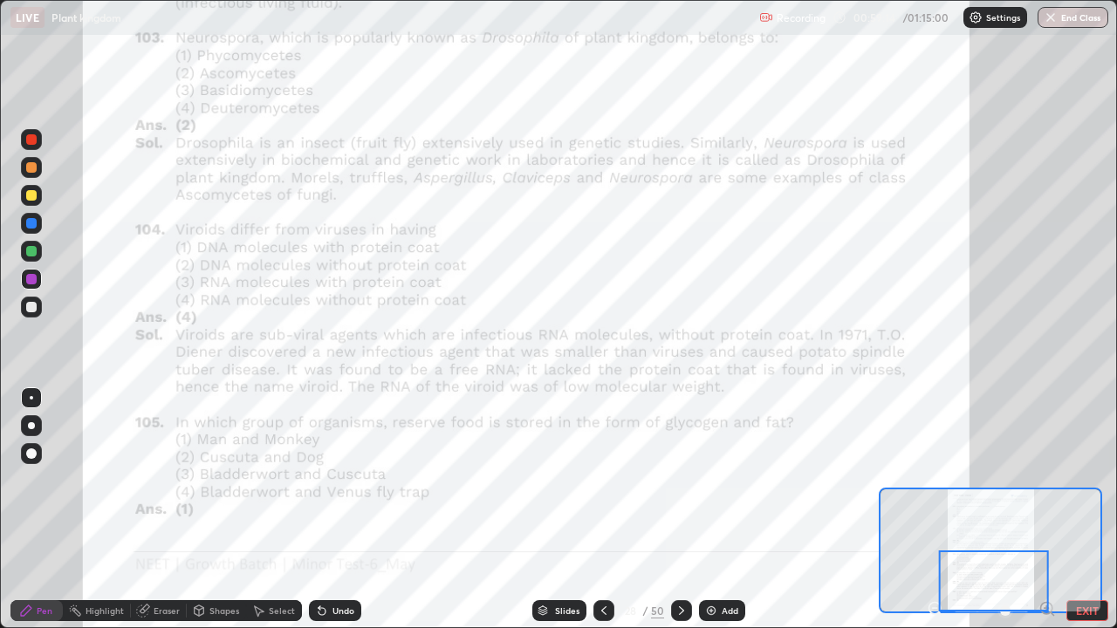
click at [680, 510] on icon at bounding box center [682, 611] width 14 height 14
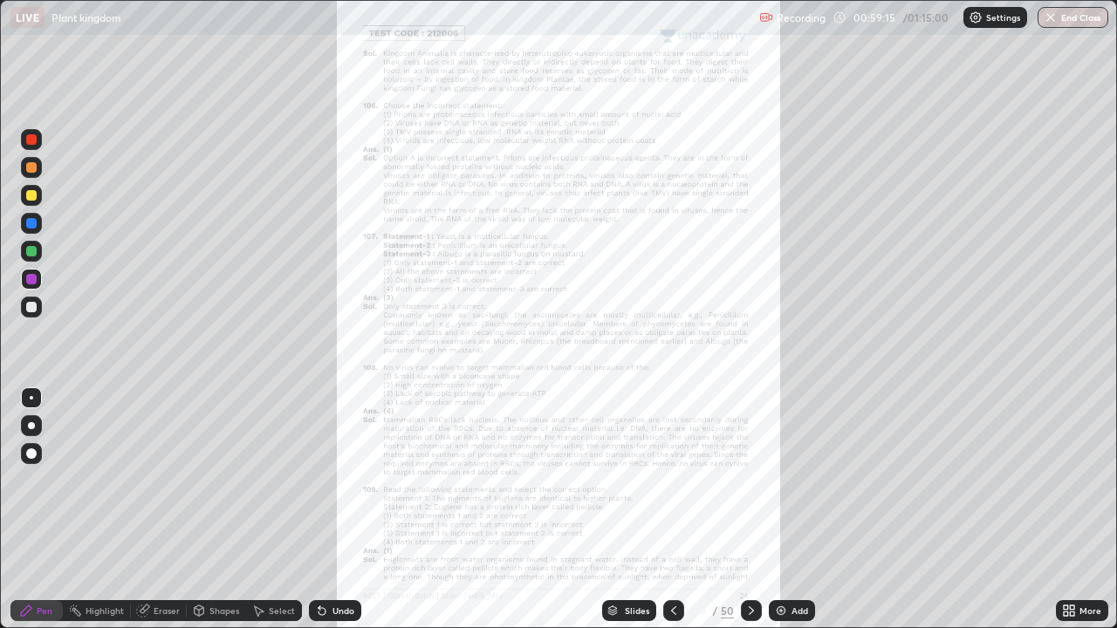
click at [1072, 510] on icon at bounding box center [1072, 614] width 4 height 4
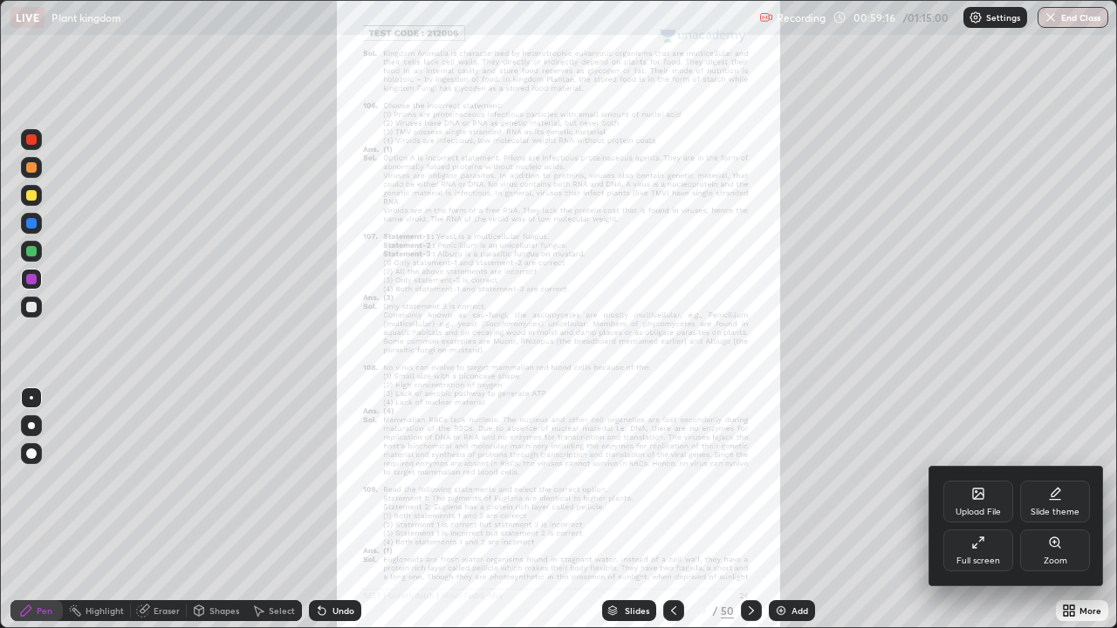
click at [1053, 510] on div "Zoom" at bounding box center [1056, 561] width 24 height 9
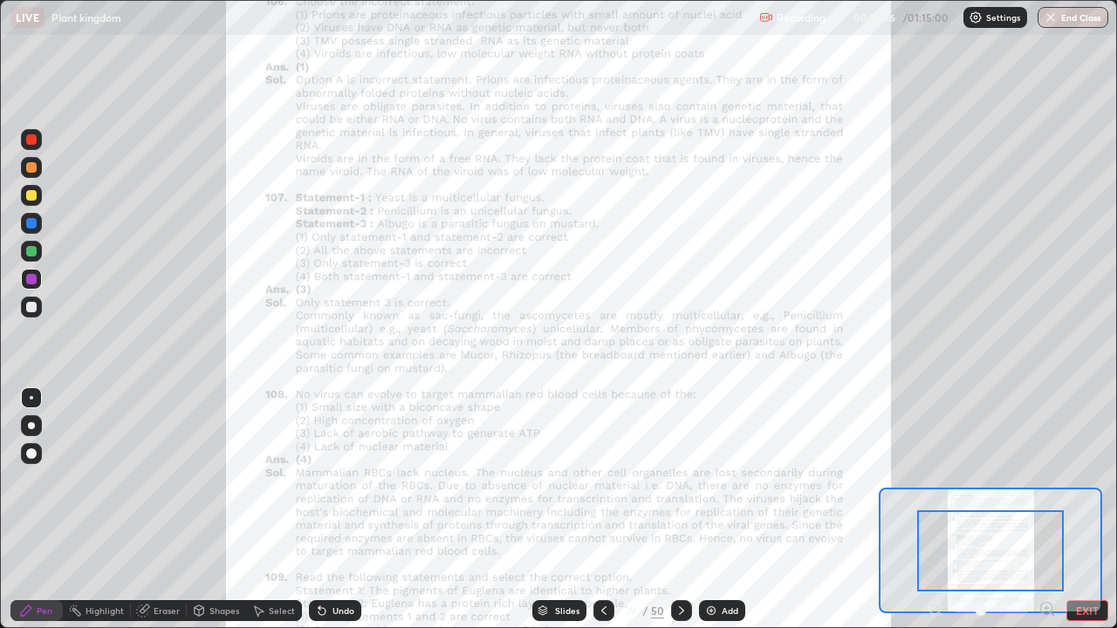
click at [1046, 510] on icon at bounding box center [1047, 608] width 4 height 0
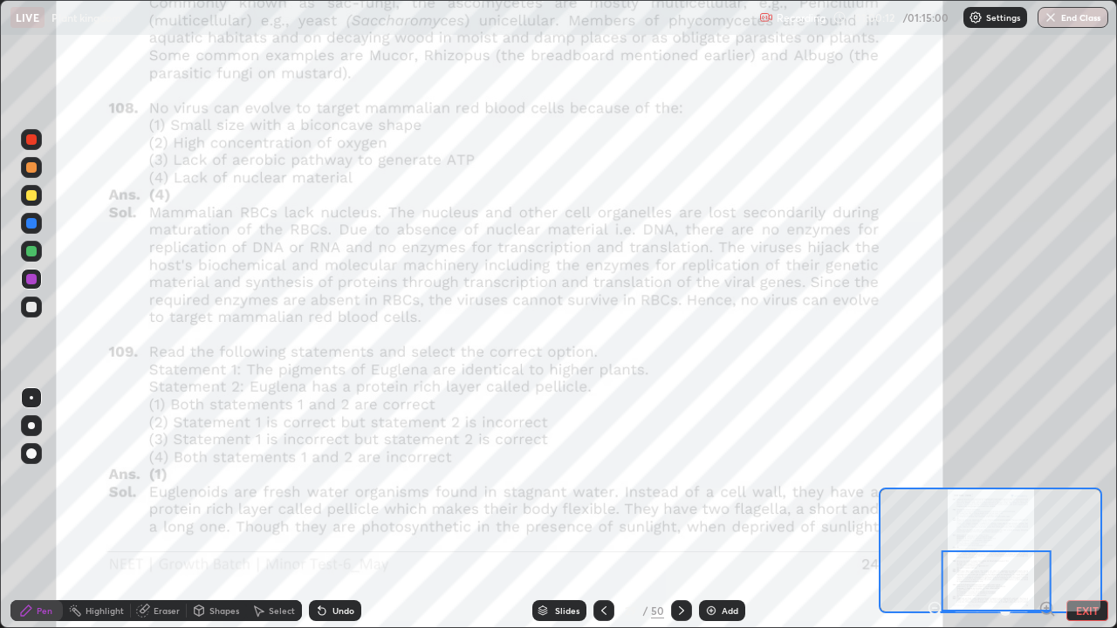
click at [680, 510] on icon at bounding box center [682, 611] width 14 height 14
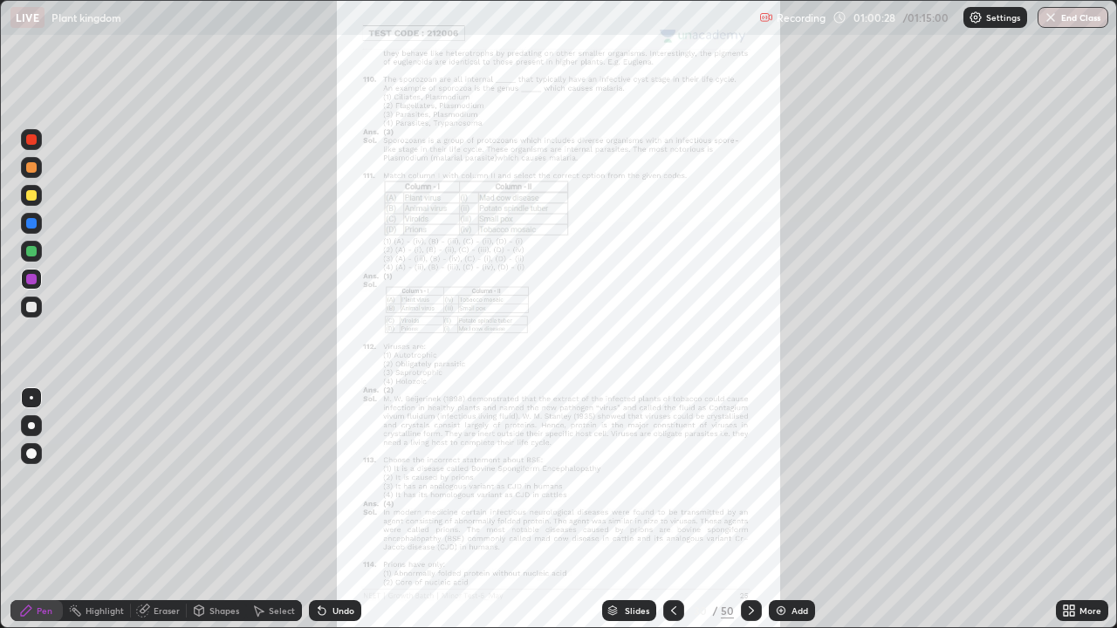
click at [750, 510] on icon at bounding box center [751, 611] width 14 height 14
click at [1080, 510] on div "More" at bounding box center [1091, 611] width 22 height 9
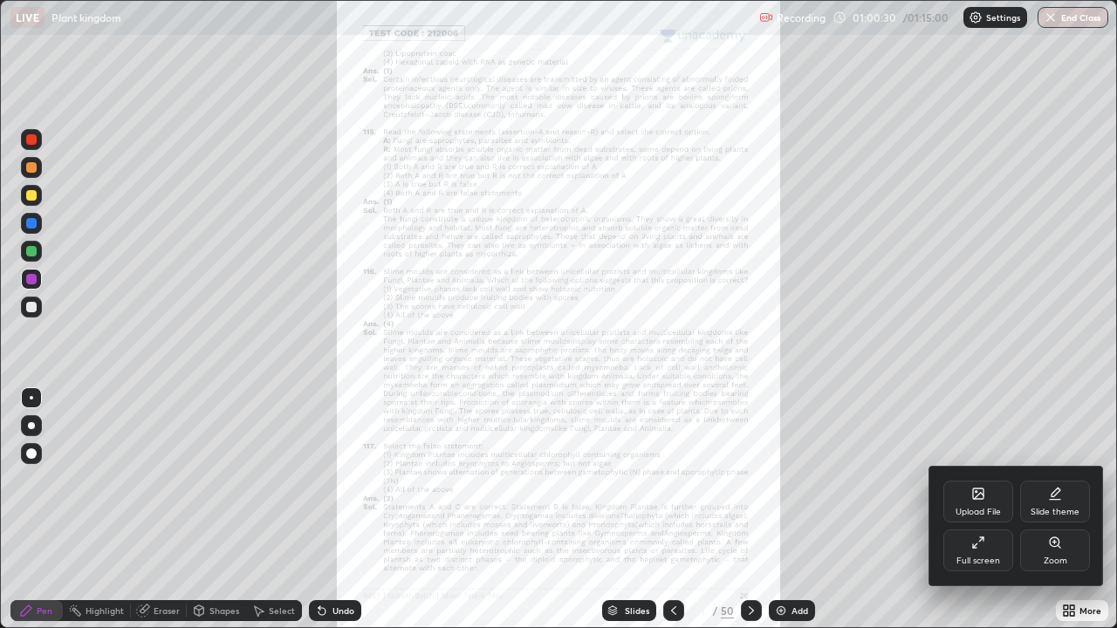
click at [1055, 510] on icon at bounding box center [1055, 543] width 14 height 14
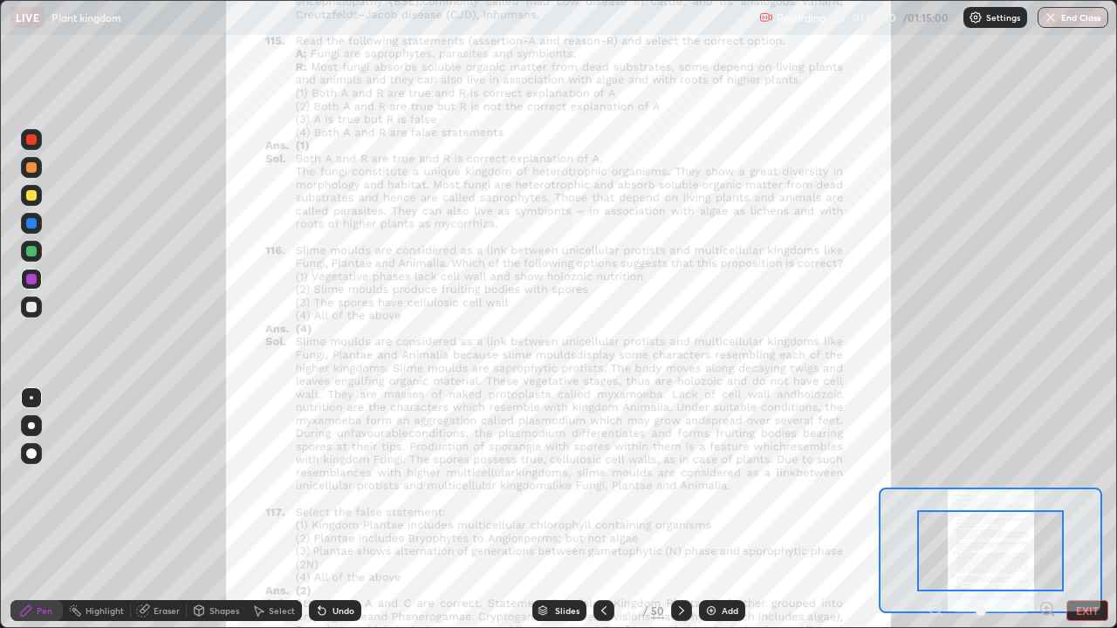
click at [1046, 510] on icon at bounding box center [1046, 609] width 0 height 4
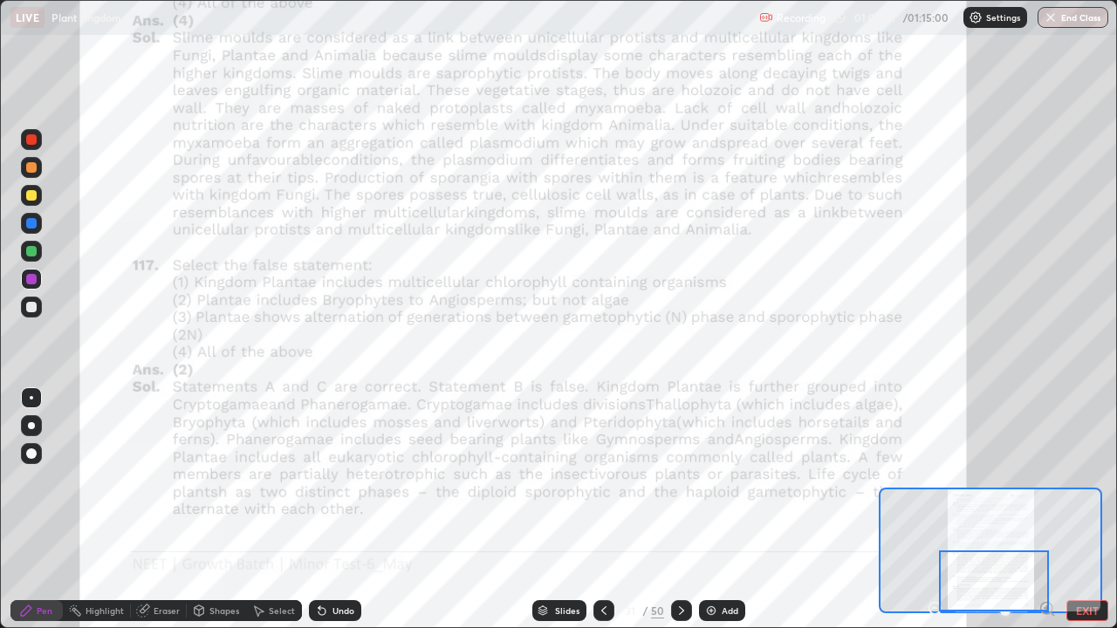
click at [680, 510] on icon at bounding box center [682, 611] width 14 height 14
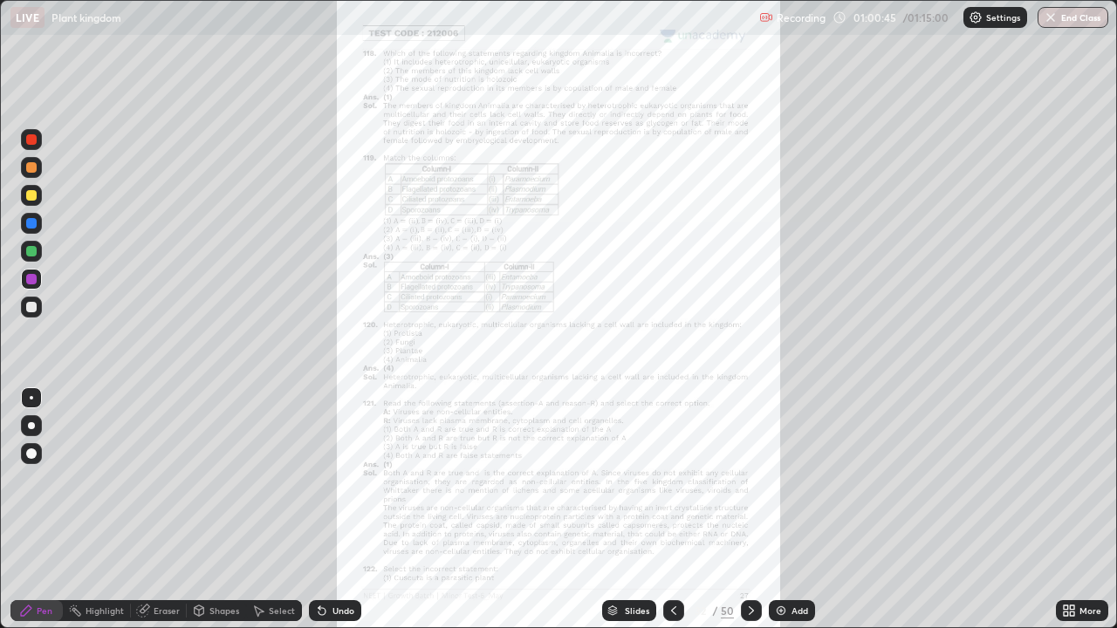
click at [748, 510] on icon at bounding box center [751, 611] width 14 height 14
click at [1091, 510] on div "More" at bounding box center [1082, 610] width 52 height 21
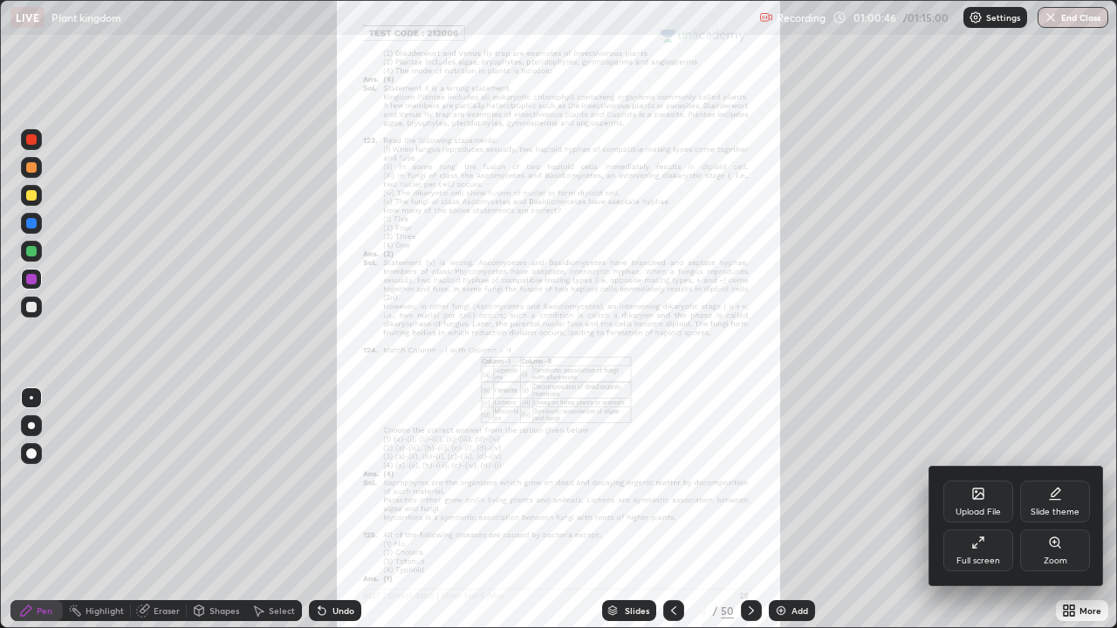
click at [1056, 510] on icon at bounding box center [1055, 543] width 10 height 10
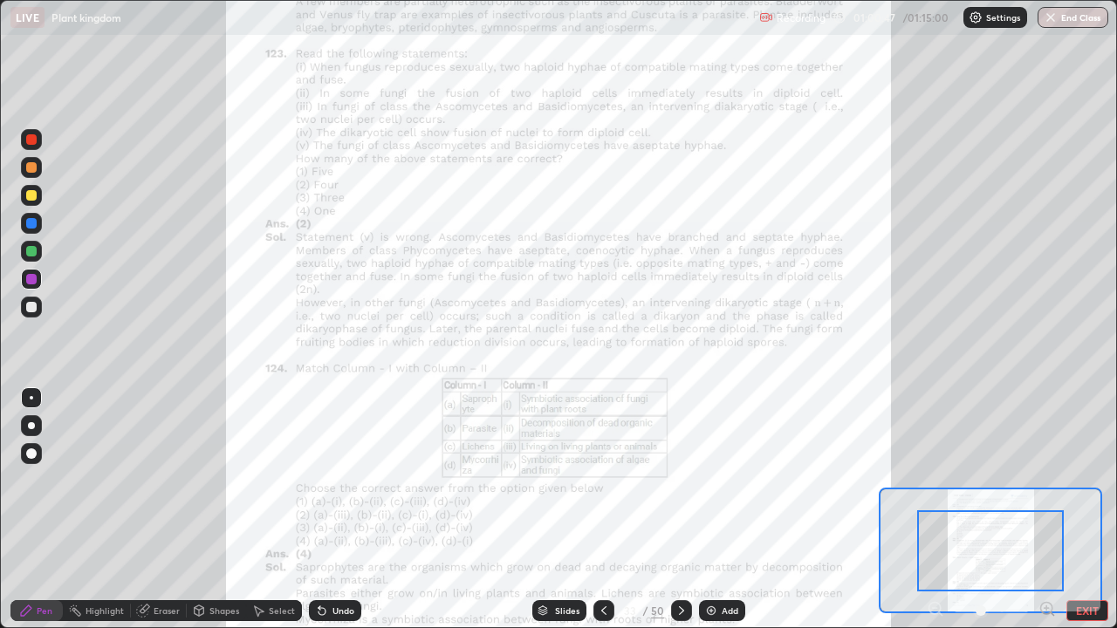
click at [1046, 510] on icon at bounding box center [1047, 608] width 4 height 0
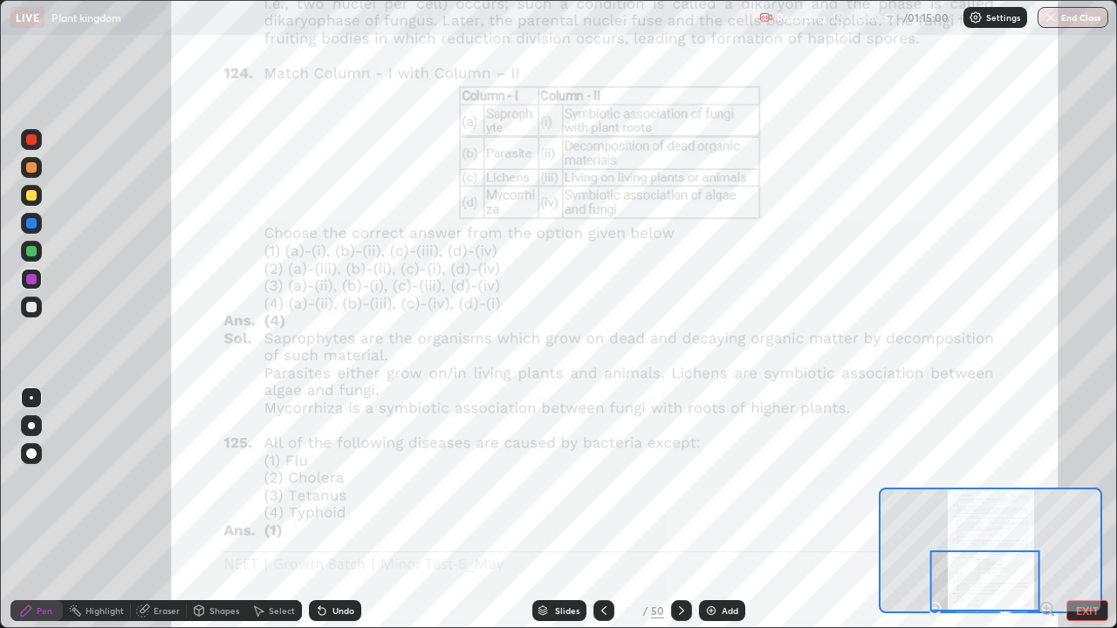
click at [678, 510] on icon at bounding box center [682, 611] width 14 height 14
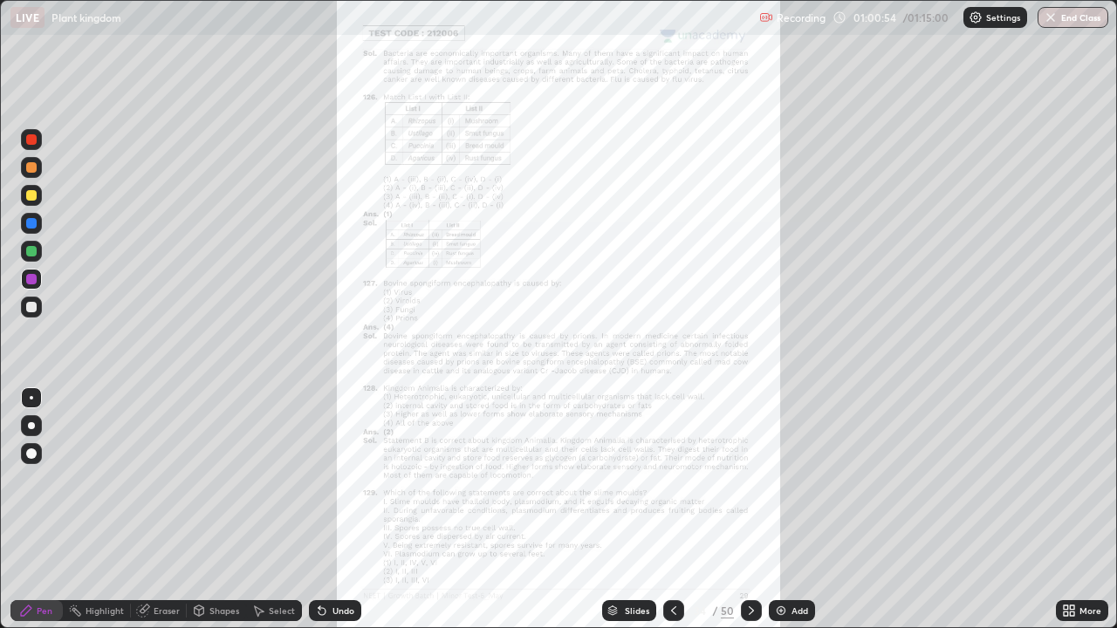
click at [1072, 510] on icon at bounding box center [1072, 608] width 4 height 4
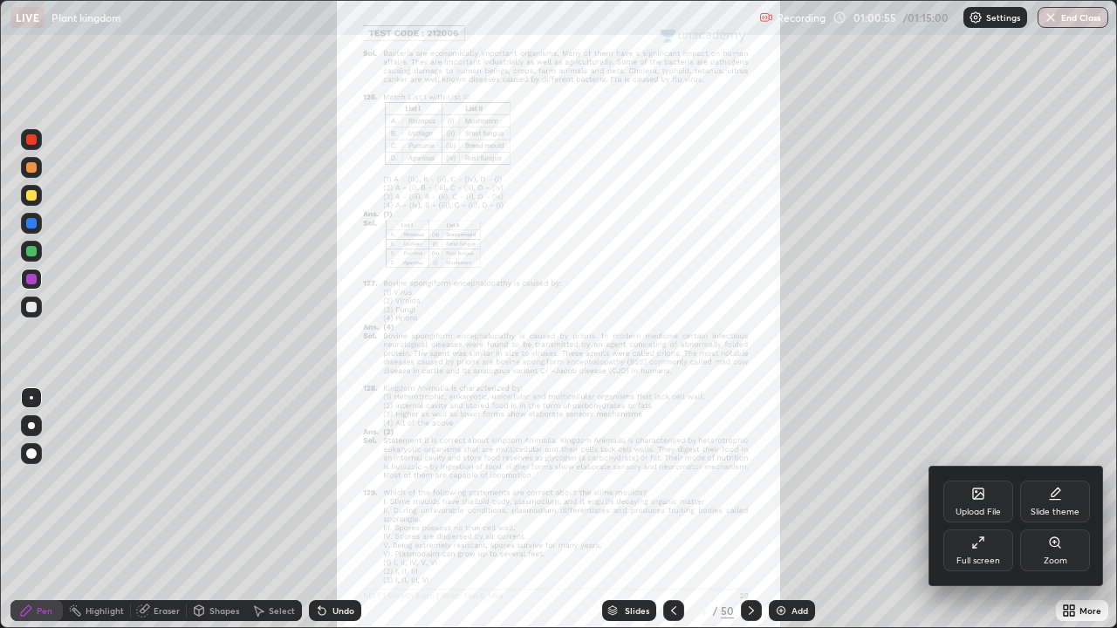
click at [1054, 510] on icon at bounding box center [1055, 543] width 10 height 10
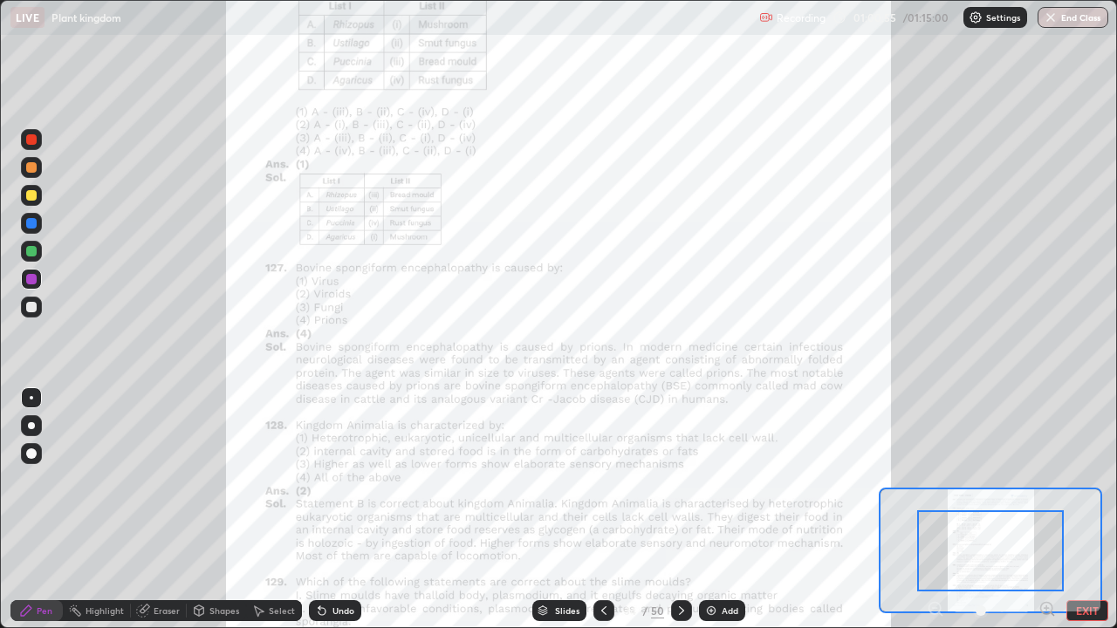
click at [1046, 510] on icon at bounding box center [1047, 608] width 4 height 0
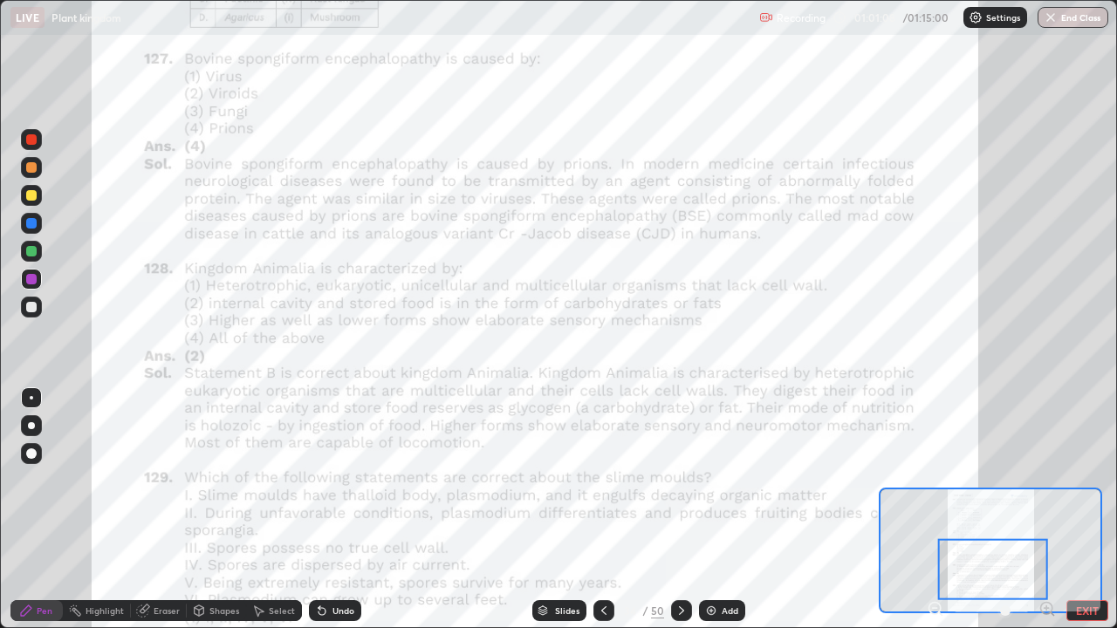
click at [31, 280] on div at bounding box center [31, 279] width 10 height 10
click at [689, 510] on div at bounding box center [681, 610] width 21 height 21
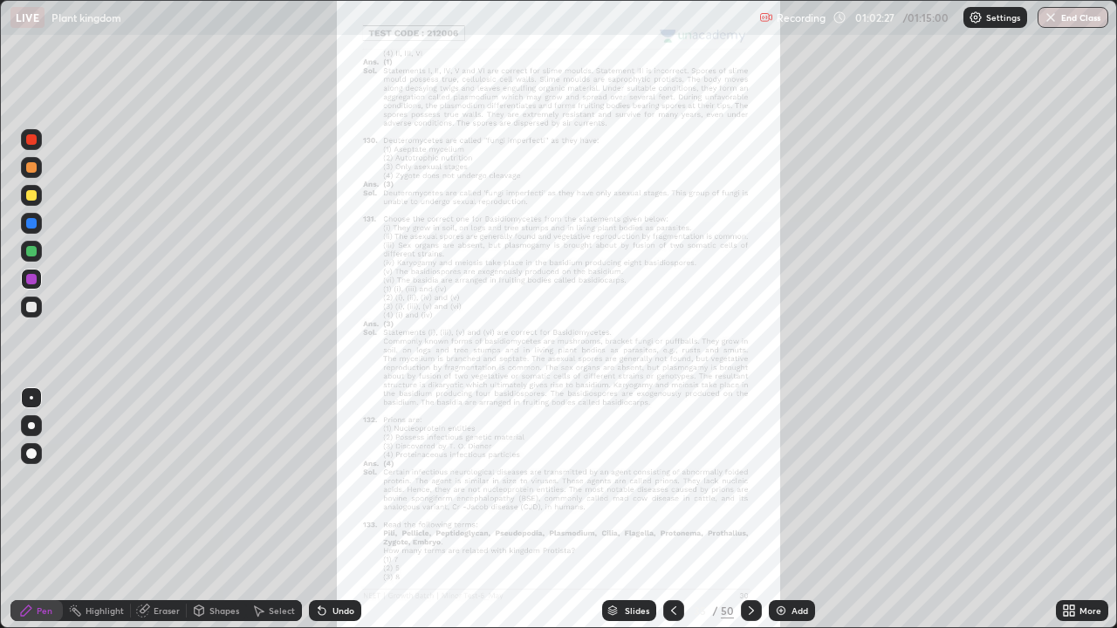
click at [1081, 510] on div "More" at bounding box center [1082, 610] width 52 height 21
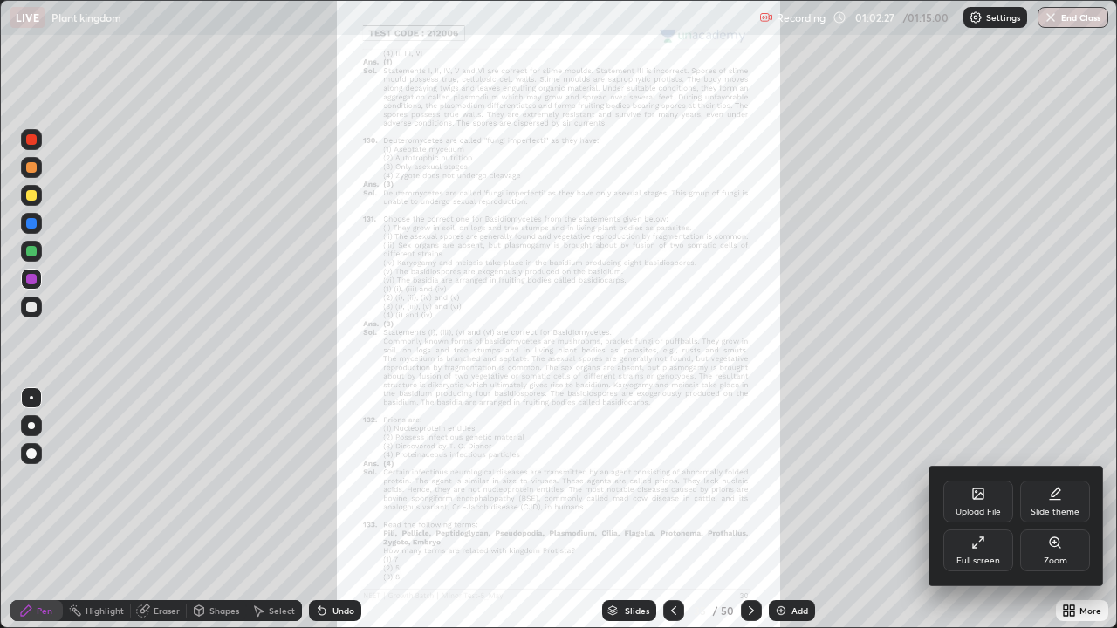
click at [1058, 510] on icon at bounding box center [1055, 543] width 10 height 10
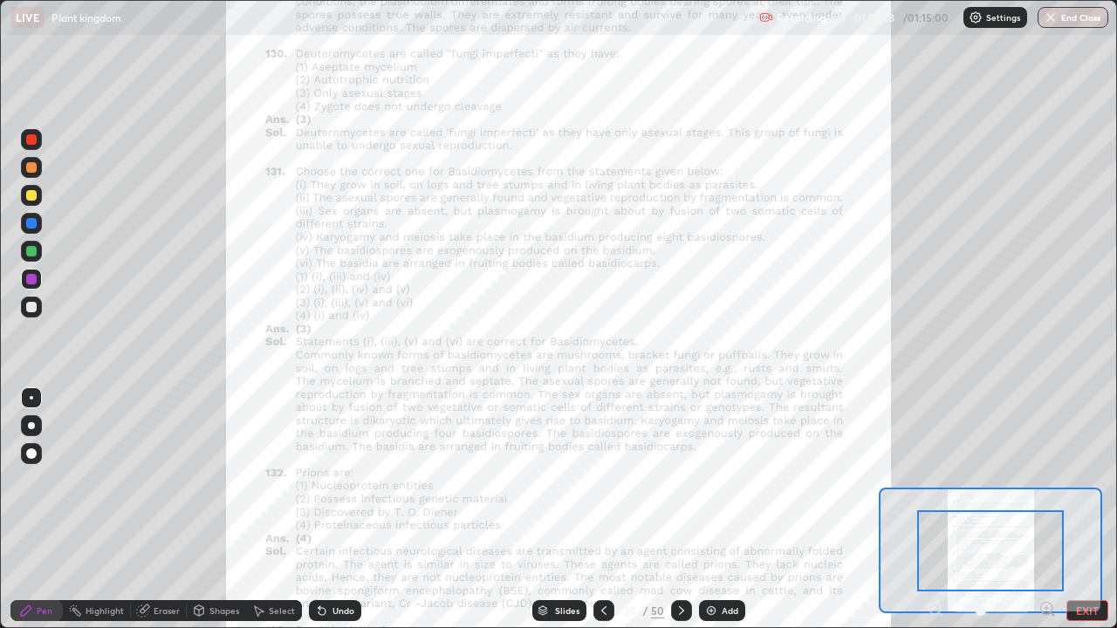
click at [1046, 510] on icon at bounding box center [1047, 608] width 4 height 0
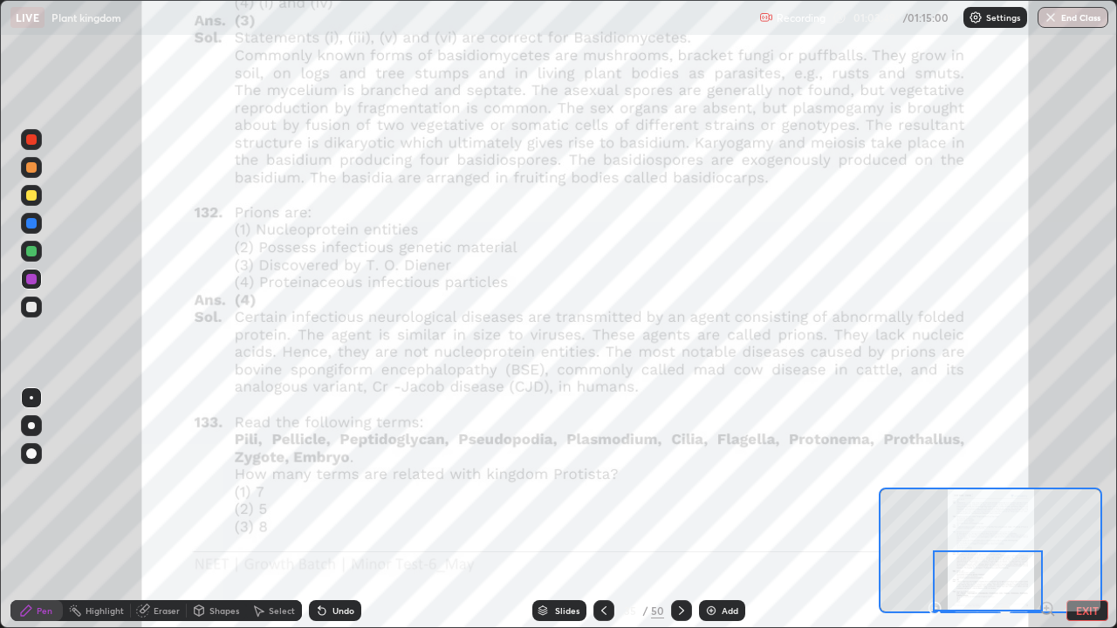
click at [680, 510] on icon at bounding box center [682, 611] width 14 height 14
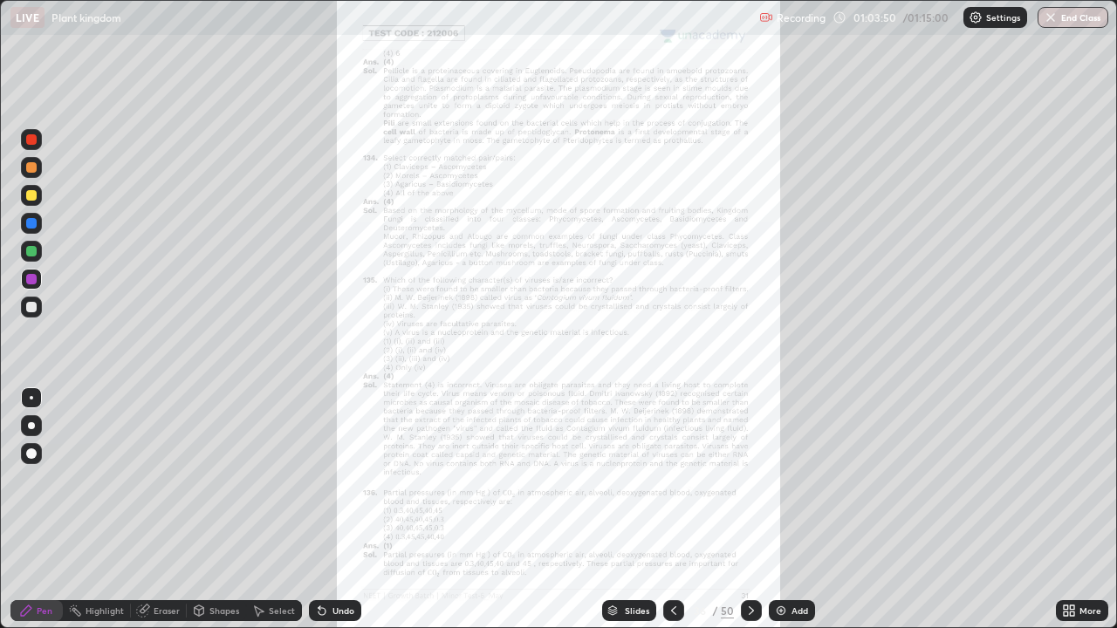
click at [1080, 510] on div "More" at bounding box center [1091, 611] width 22 height 9
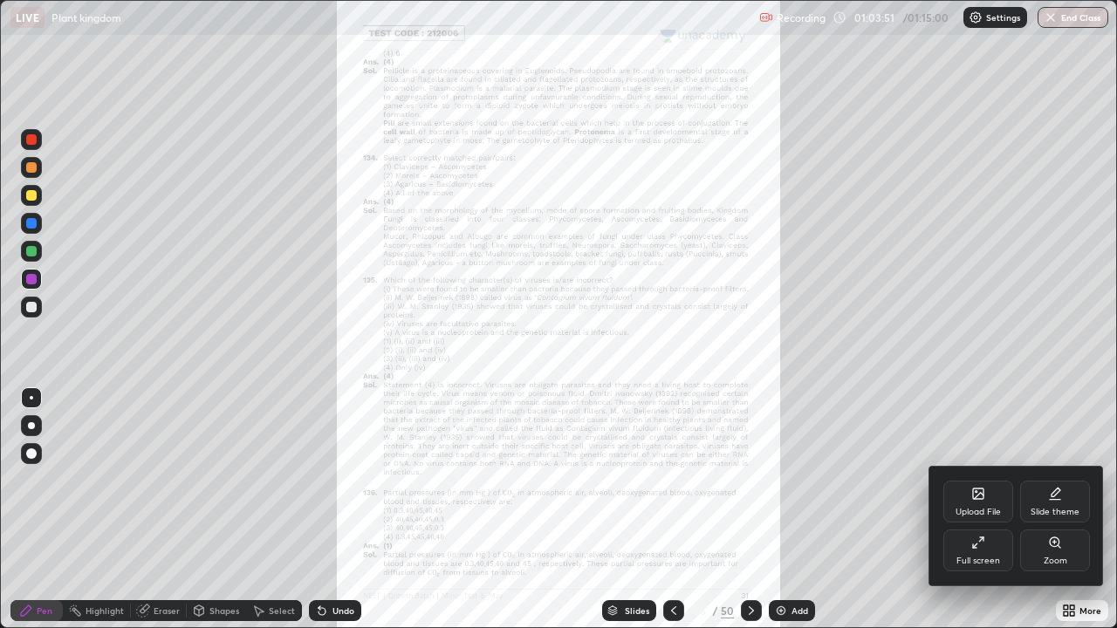
click at [1052, 510] on div "Zoom" at bounding box center [1055, 551] width 70 height 42
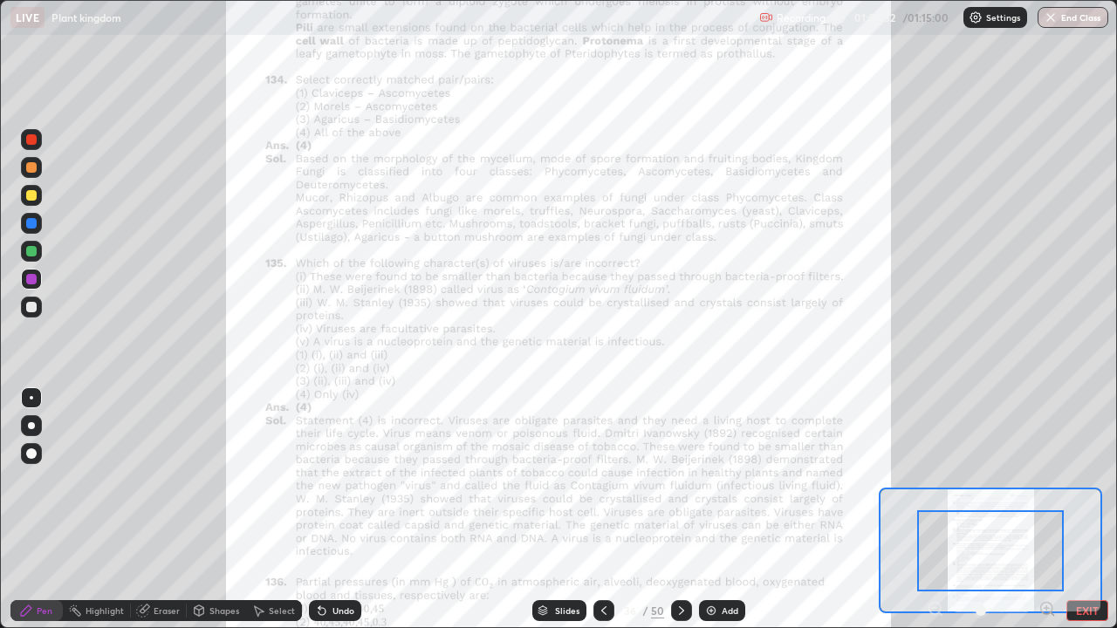
click at [1047, 510] on icon at bounding box center [1047, 608] width 17 height 17
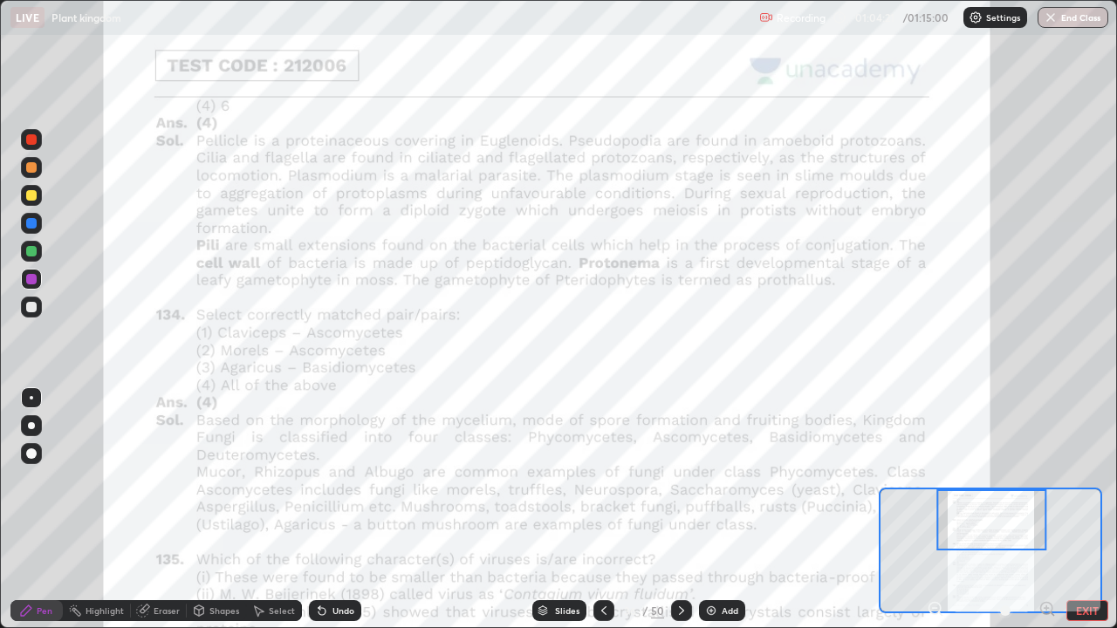
click at [602, 510] on icon at bounding box center [604, 611] width 14 height 14
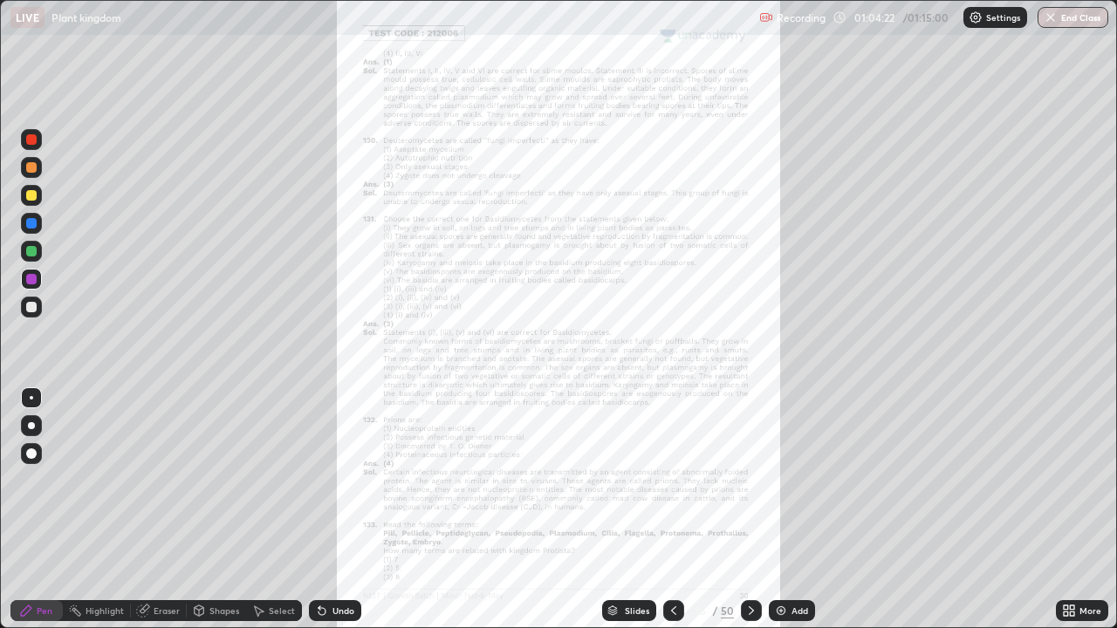
click at [1075, 510] on icon at bounding box center [1069, 611] width 14 height 14
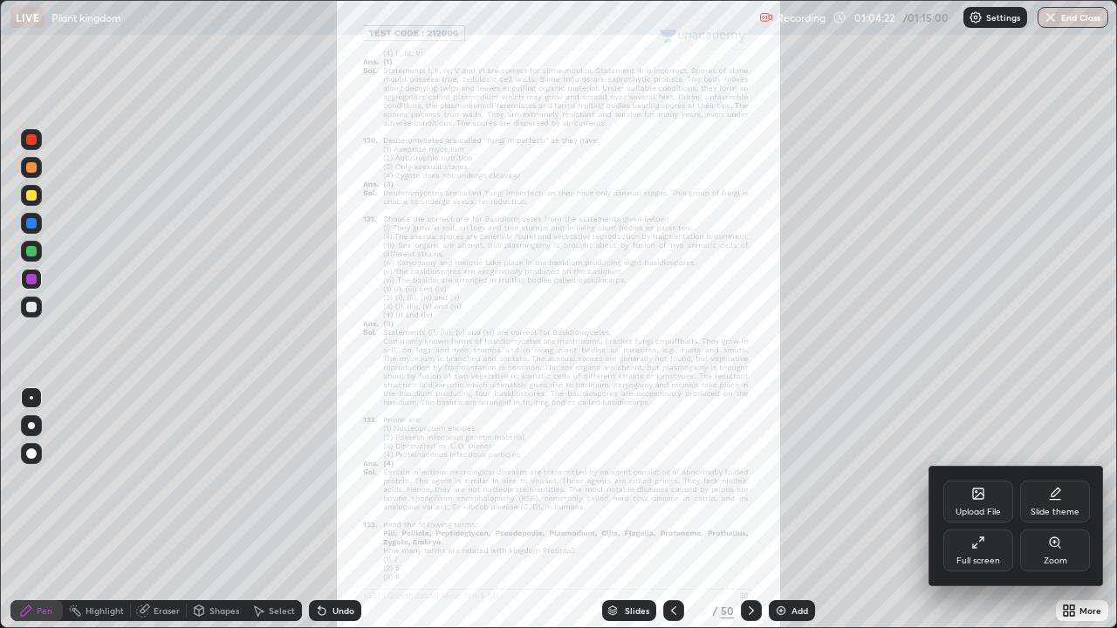
click at [1050, 510] on icon at bounding box center [1055, 543] width 10 height 10
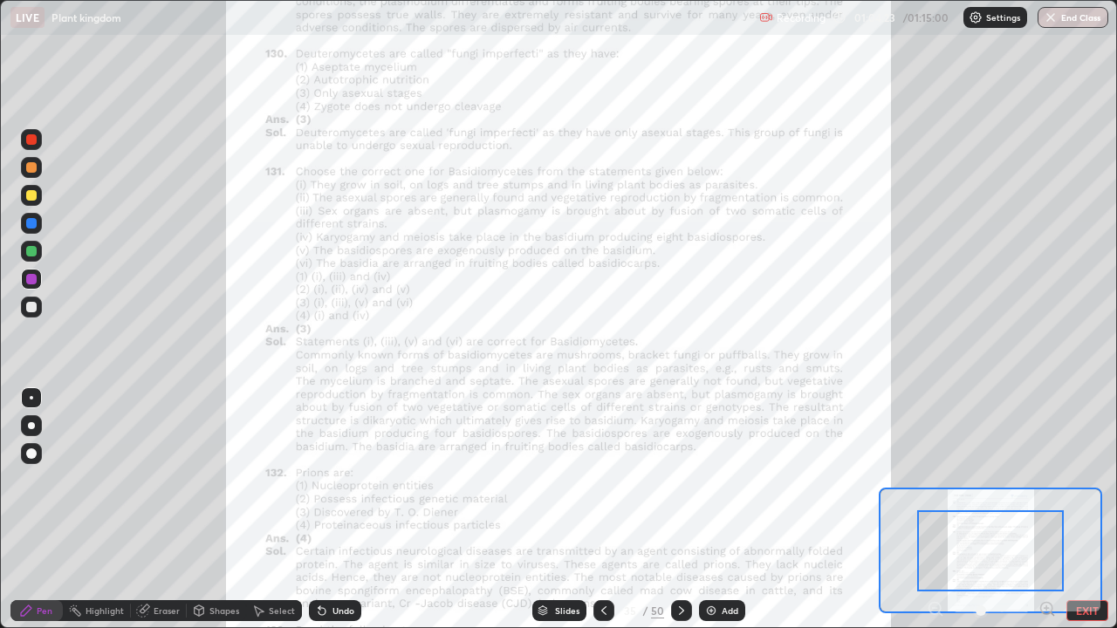
click at [1046, 510] on icon at bounding box center [1047, 608] width 4 height 0
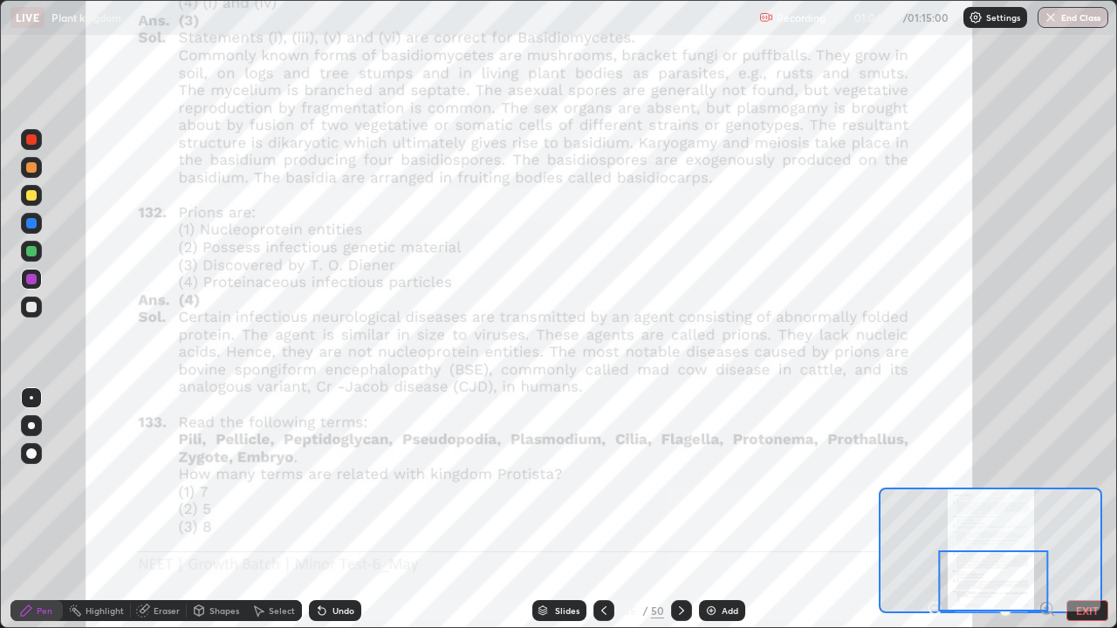
click at [559, 510] on div "Slides" at bounding box center [567, 611] width 24 height 9
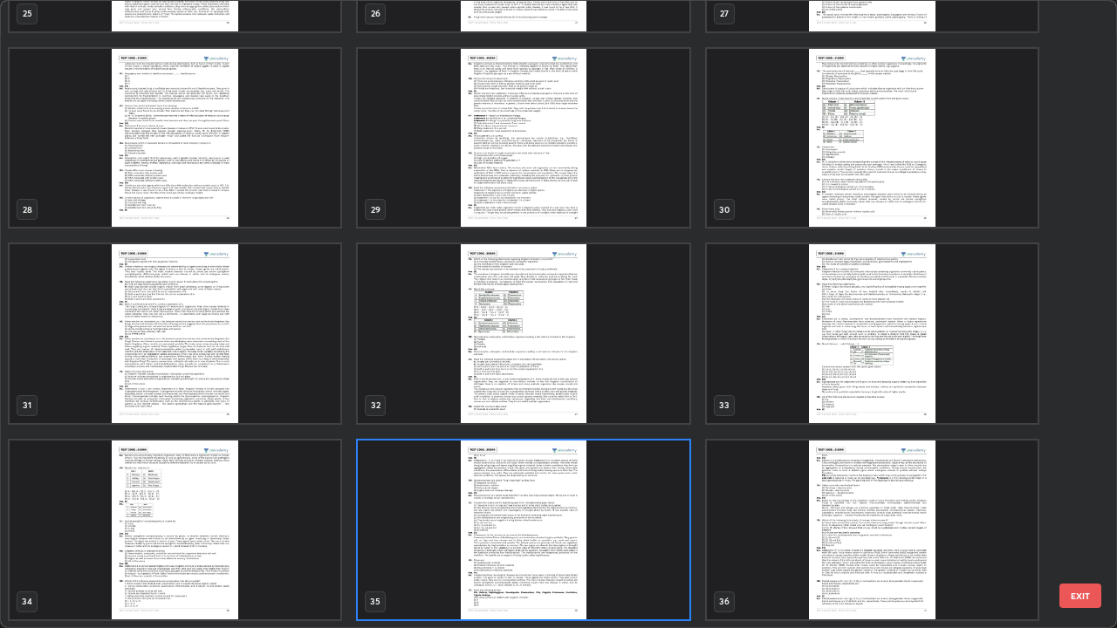
scroll to position [621, 1107]
click at [1078, 510] on button "EXIT" at bounding box center [1081, 596] width 42 height 24
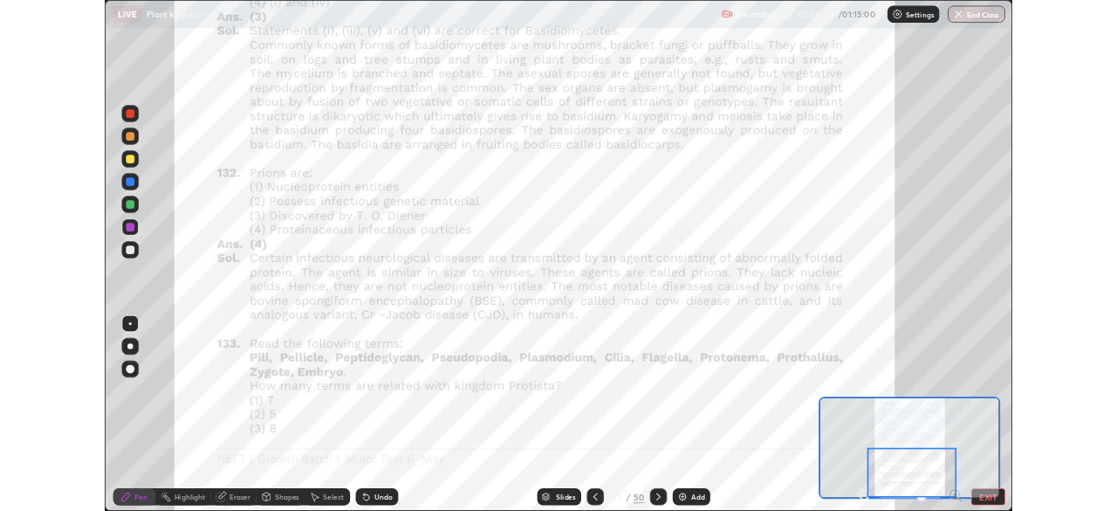
scroll to position [0, 0]
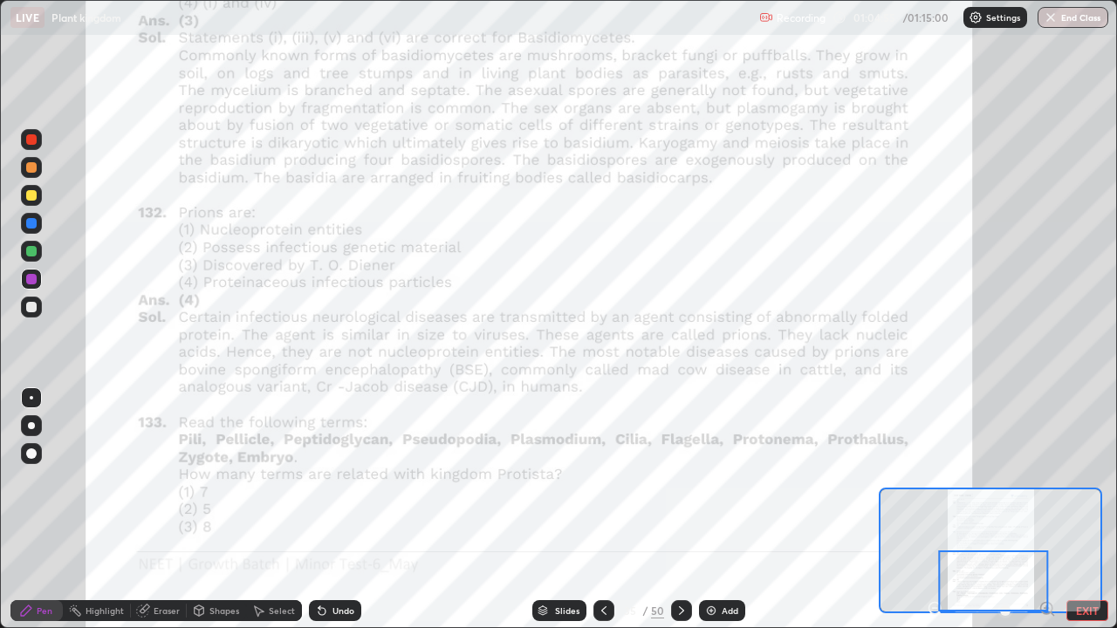
click at [1074, 24] on button "End Class" at bounding box center [1073, 17] width 71 height 21
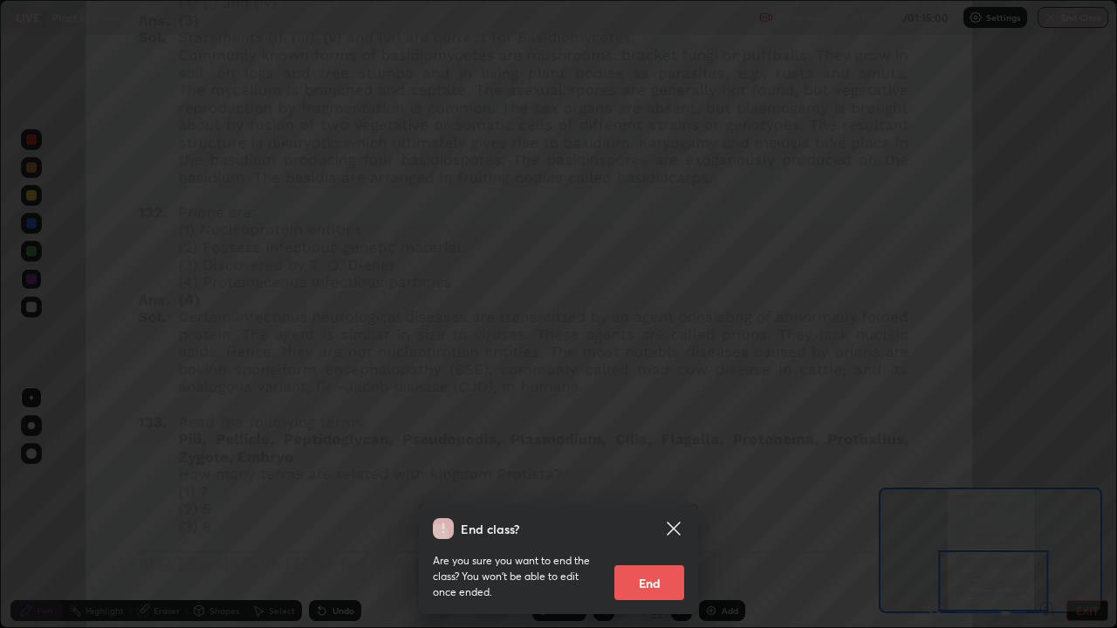
click at [643, 510] on button "End" at bounding box center [649, 583] width 70 height 35
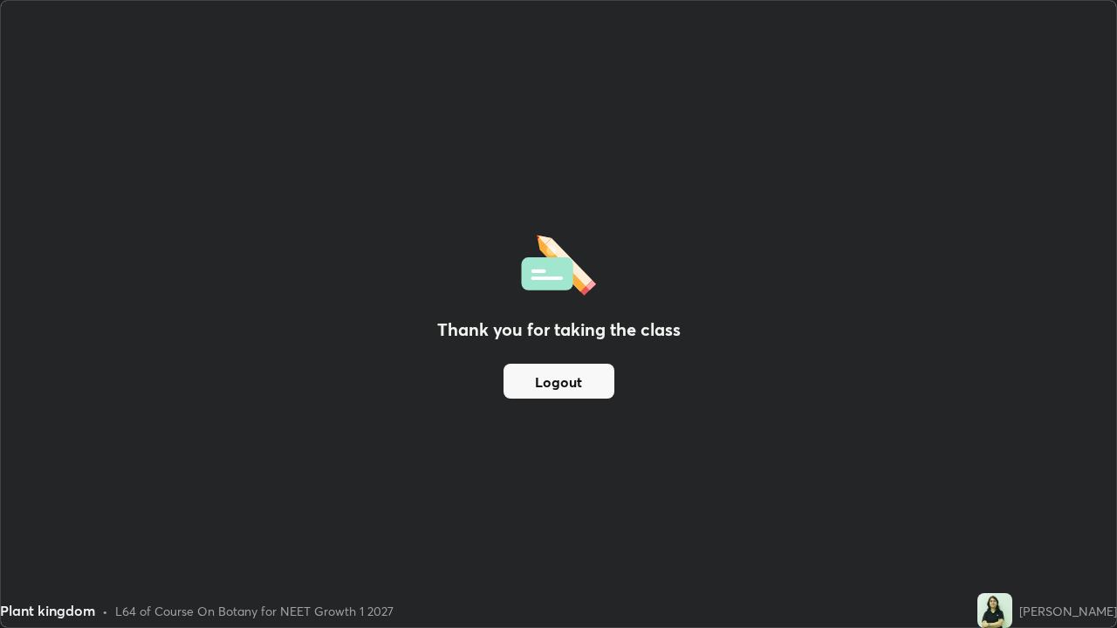
click at [578, 377] on button "Logout" at bounding box center [559, 381] width 111 height 35
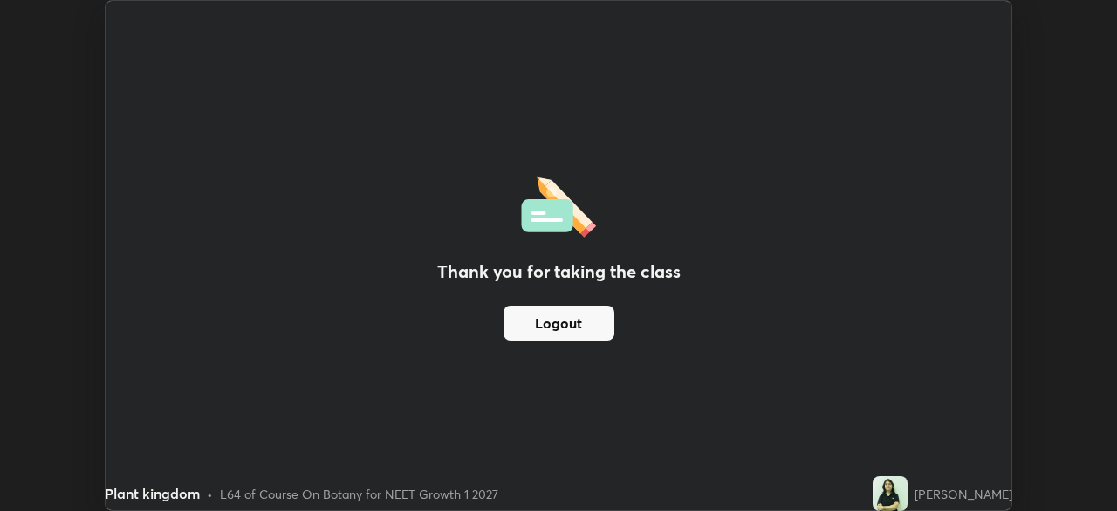
scroll to position [86765, 86159]
